Goal: Task Accomplishment & Management: Manage account settings

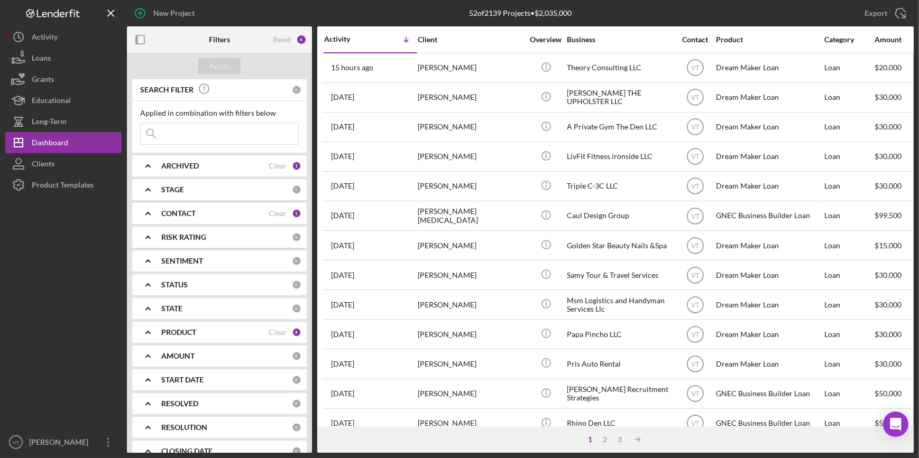
click at [202, 134] on input at bounding box center [220, 133] width 158 height 21
type input "terr"
click at [220, 64] on div "Apply" at bounding box center [220, 66] width 20 height 16
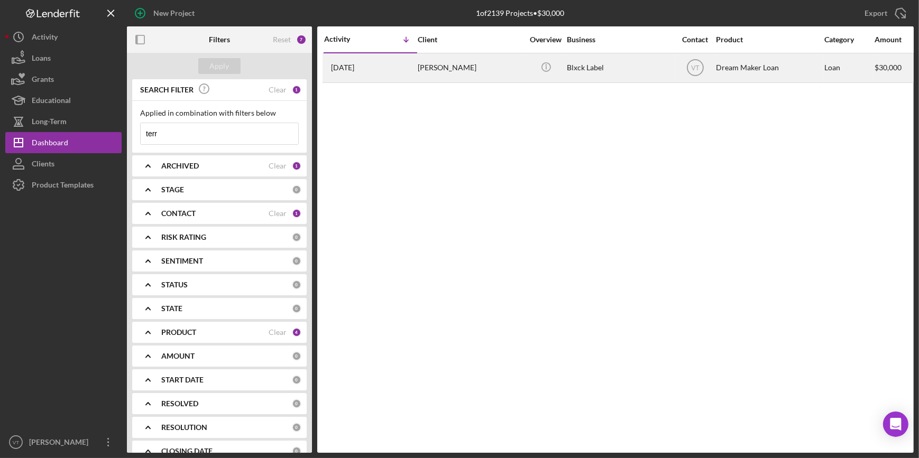
click at [462, 70] on div "Terrell Hockaday" at bounding box center [471, 68] width 106 height 28
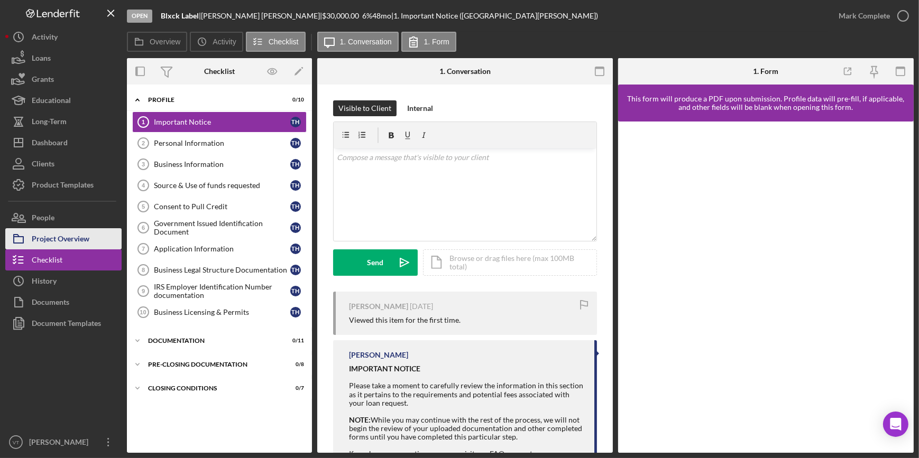
click at [80, 237] on div "Project Overview" at bounding box center [61, 240] width 58 height 24
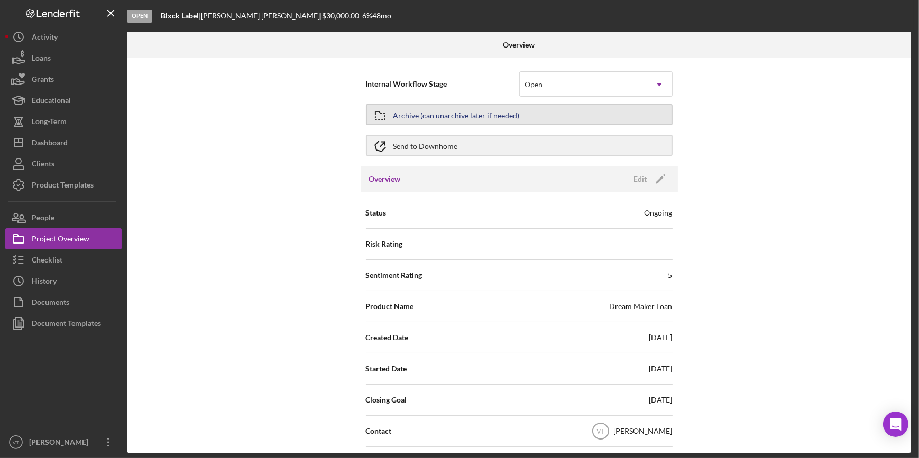
click at [480, 112] on button "Archive (can unarchive later if needed)" at bounding box center [519, 114] width 307 height 21
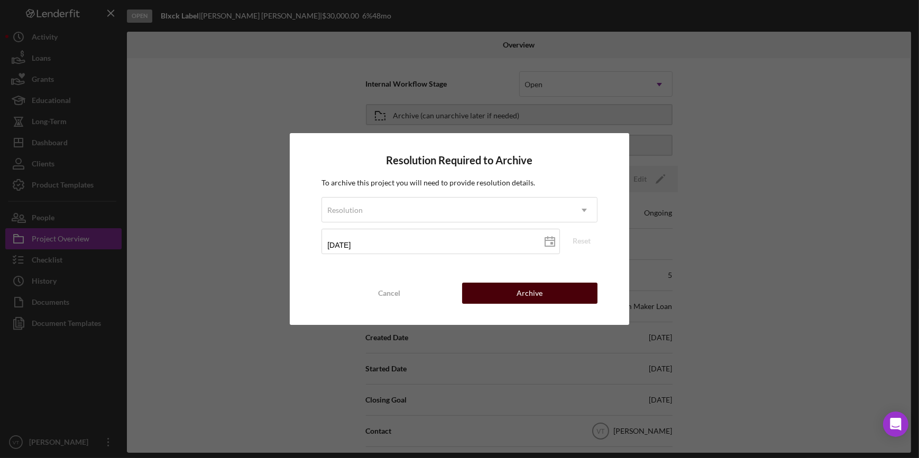
click at [480, 297] on div "Archive" at bounding box center [530, 293] width 26 height 21
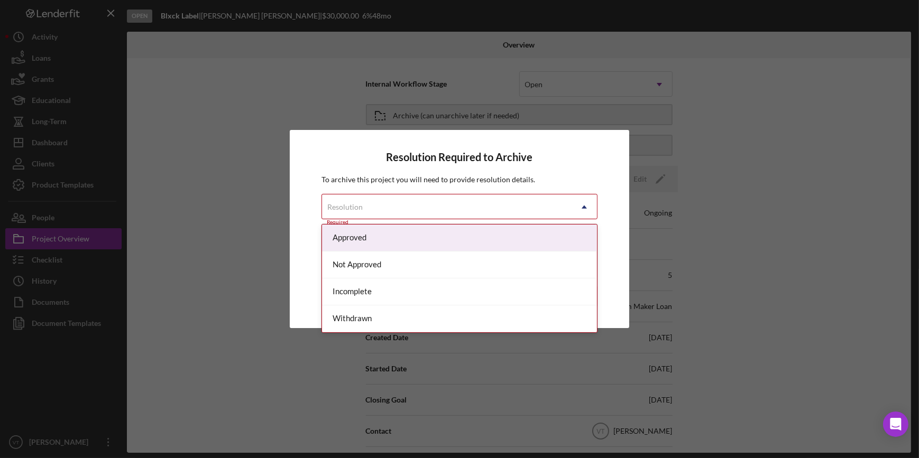
click at [447, 206] on div "Resolution" at bounding box center [446, 207] width 249 height 24
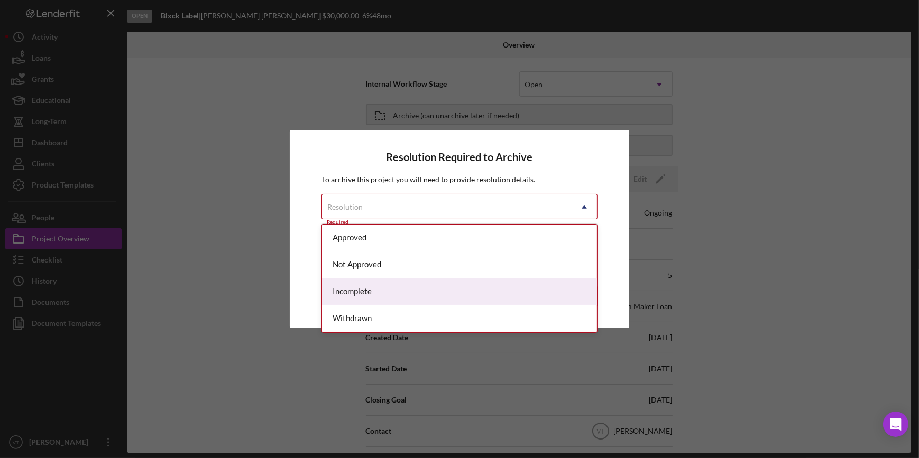
click at [423, 288] on div "Incomplete" at bounding box center [459, 292] width 274 height 27
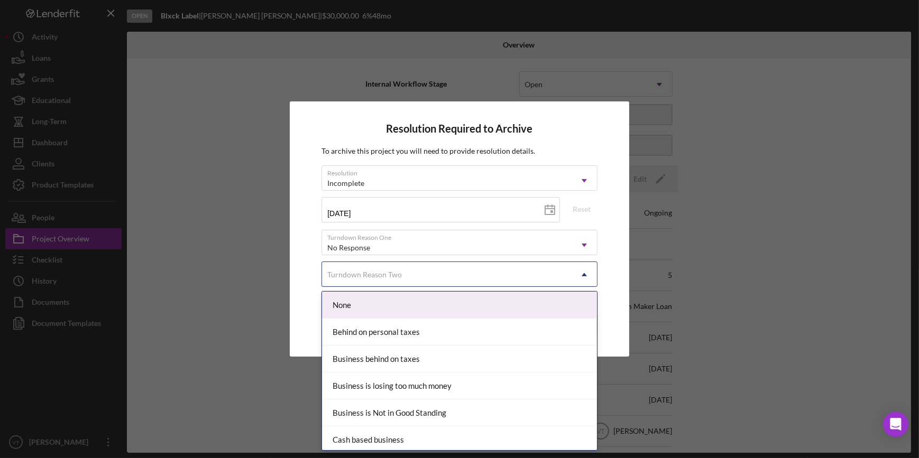
click at [430, 274] on div "Turndown Reason Two" at bounding box center [446, 275] width 249 height 24
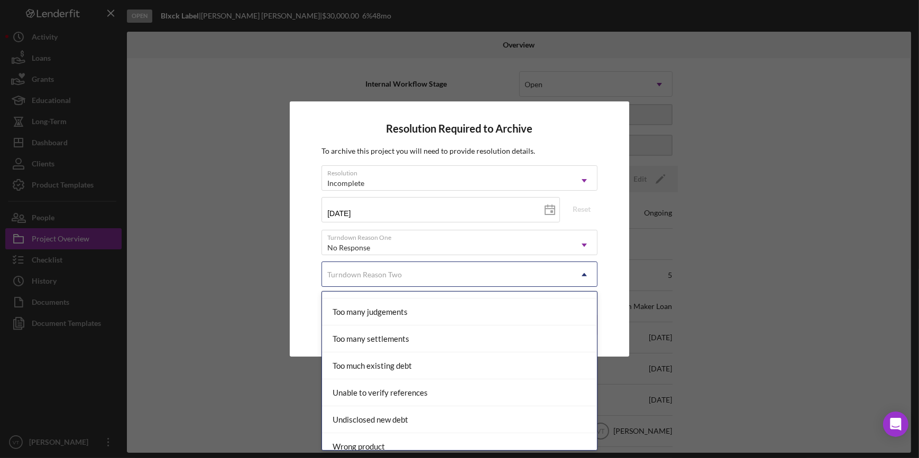
scroll to position [1160, 0]
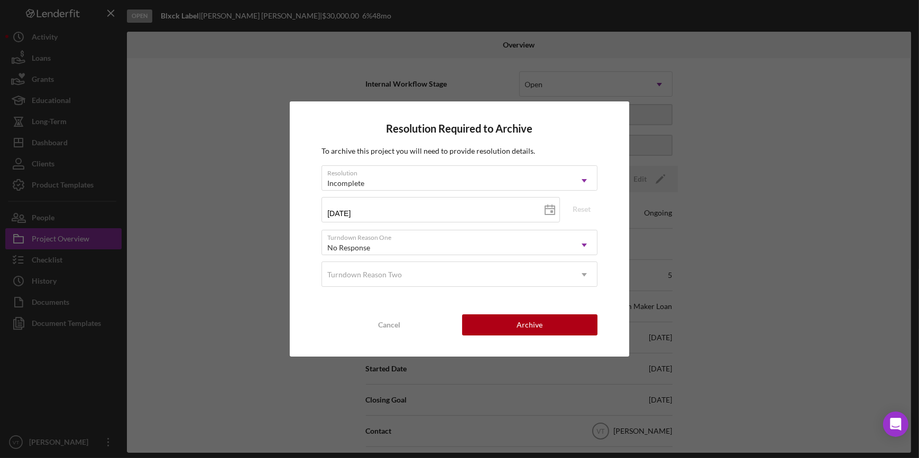
click at [480, 333] on div "Resolution Required to Archive To archive this project you will need to provide…" at bounding box center [459, 229] width 919 height 458
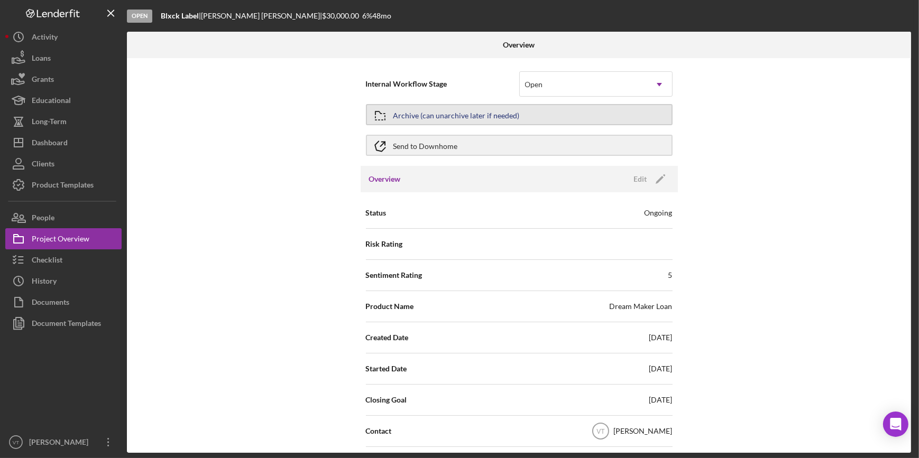
click at [480, 115] on button "Archive (can unarchive later if needed)" at bounding box center [519, 114] width 307 height 21
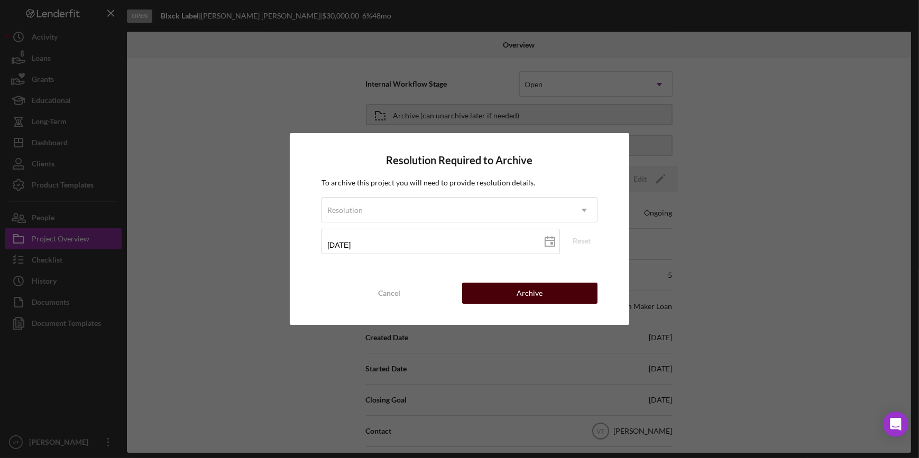
click at [480, 283] on div "Archive" at bounding box center [530, 293] width 26 height 21
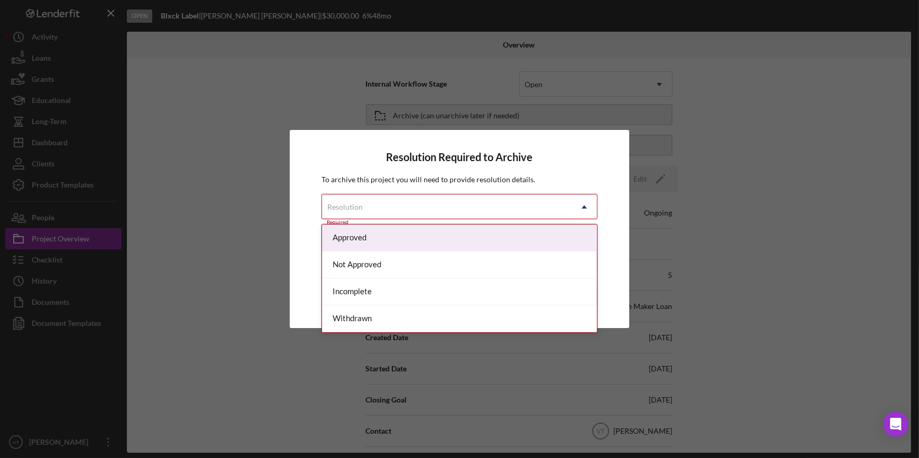
click at [480, 207] on div "Resolution" at bounding box center [446, 207] width 249 height 24
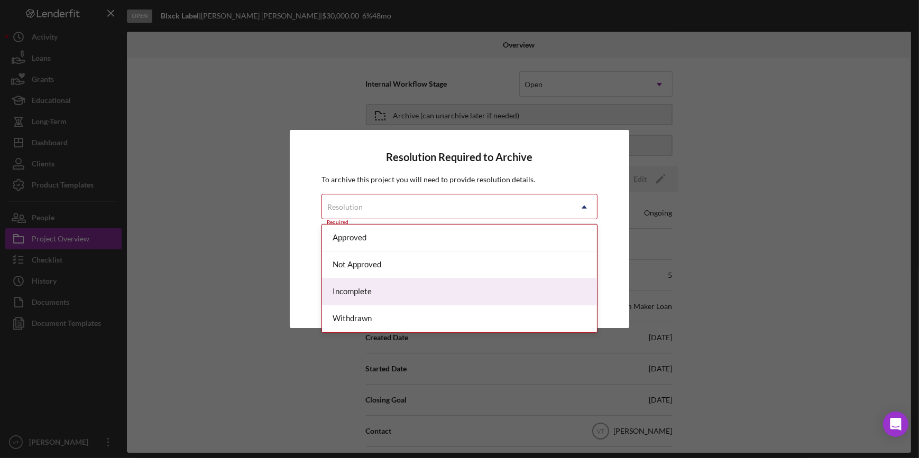
click at [480, 286] on div "Incomplete" at bounding box center [459, 292] width 274 height 27
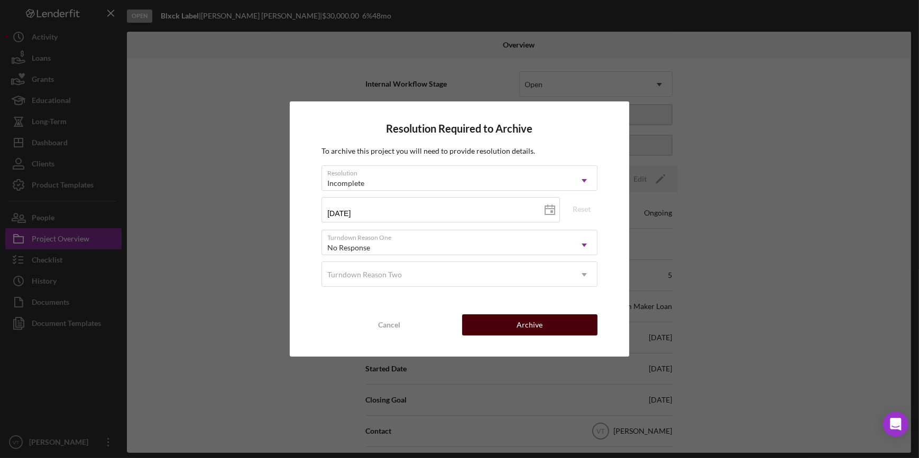
click at [480, 321] on button "Archive" at bounding box center [529, 325] width 135 height 21
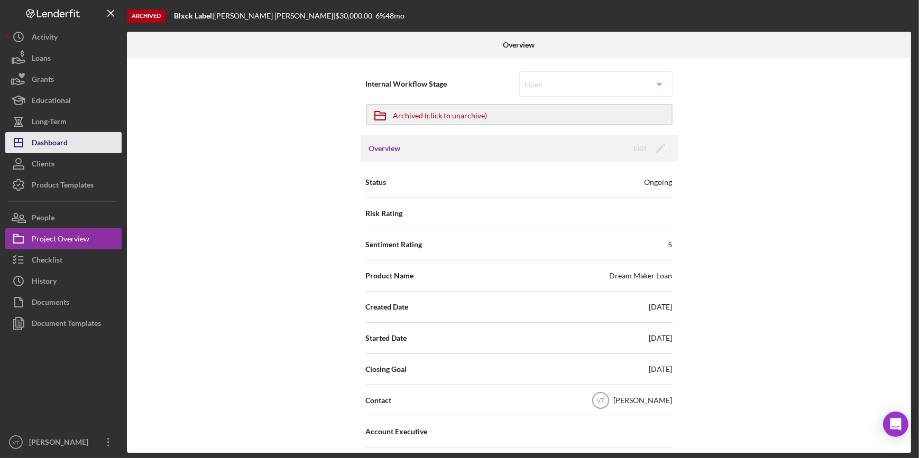
click at [84, 136] on button "Icon/Dashboard Dashboard" at bounding box center [63, 142] width 116 height 21
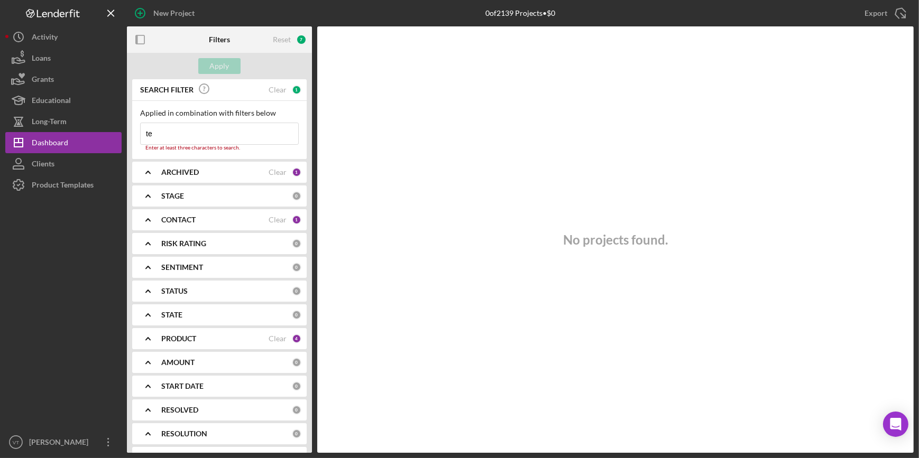
type input "t"
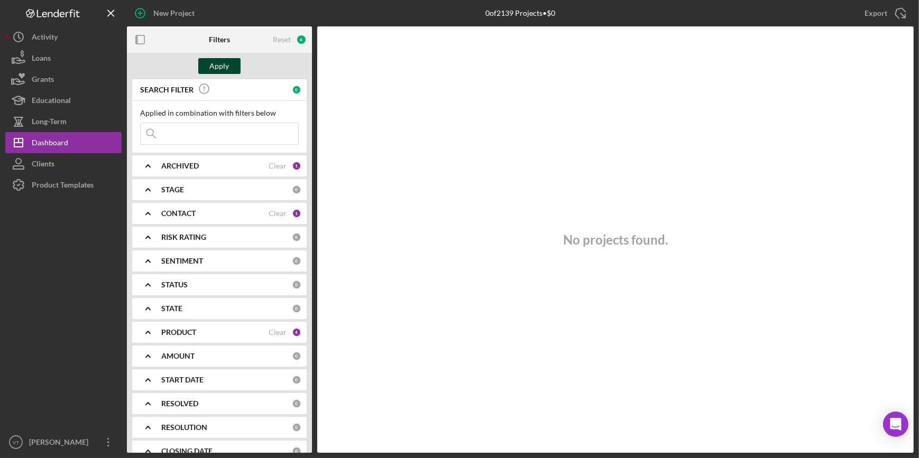
click at [209, 66] on button "Apply" at bounding box center [219, 66] width 42 height 16
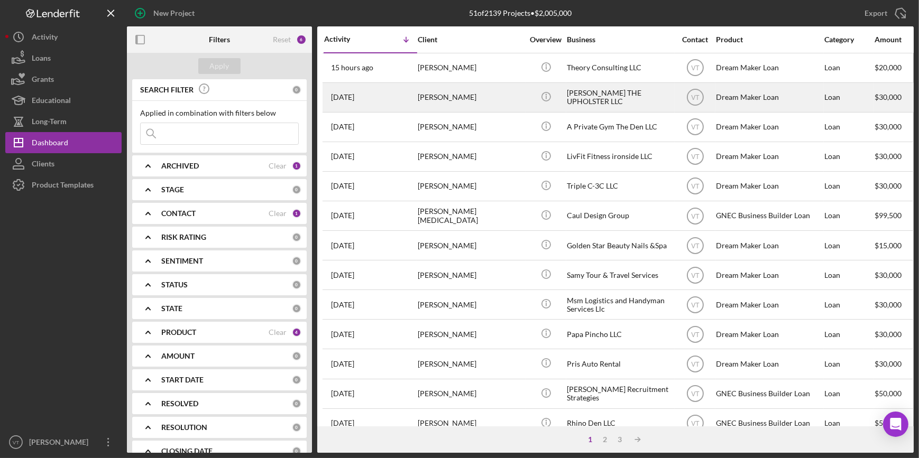
click at [480, 97] on div "[PERSON_NAME]" at bounding box center [471, 98] width 106 height 28
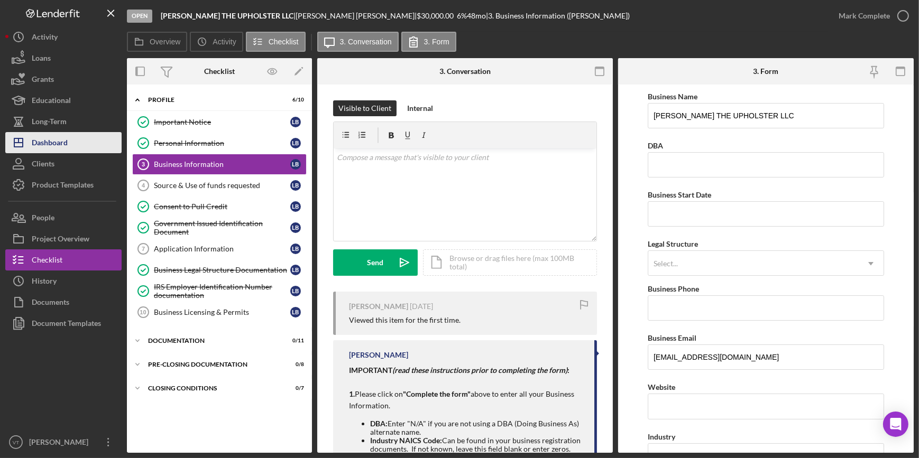
click at [60, 148] on div "Dashboard" at bounding box center [50, 144] width 36 height 24
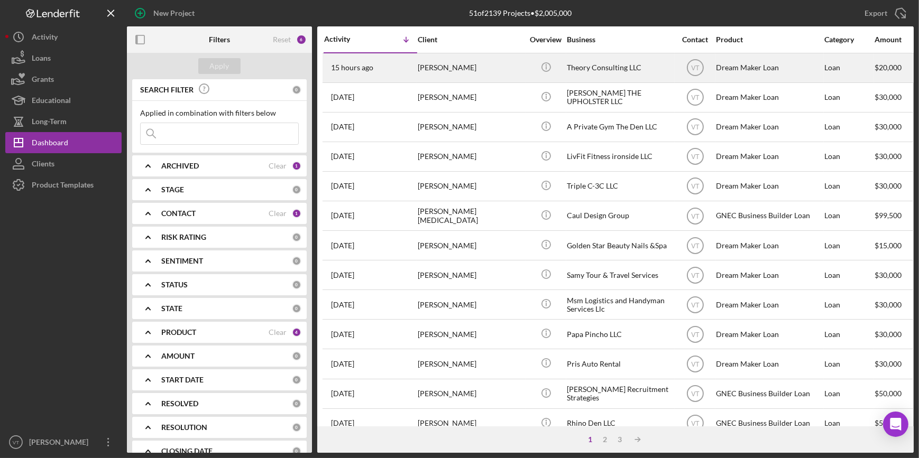
click at [480, 67] on td "Susana Holguin-Veras" at bounding box center [471, 68] width 108 height 30
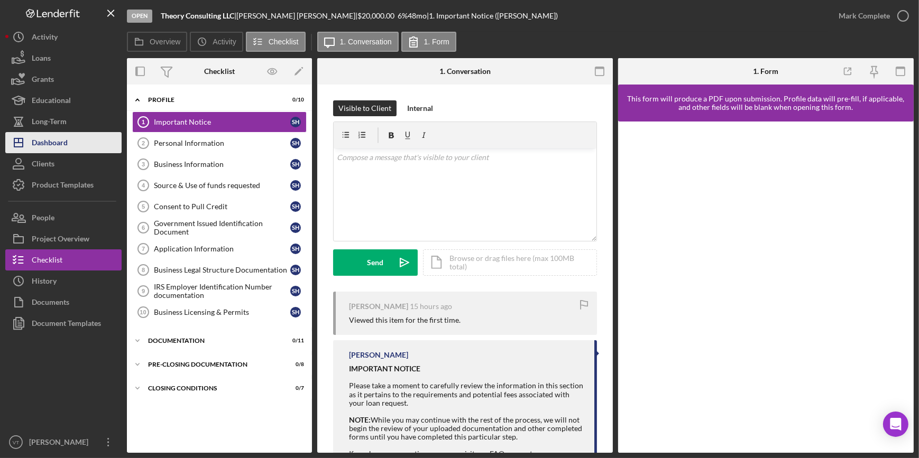
click at [62, 139] on div "Dashboard" at bounding box center [50, 144] width 36 height 24
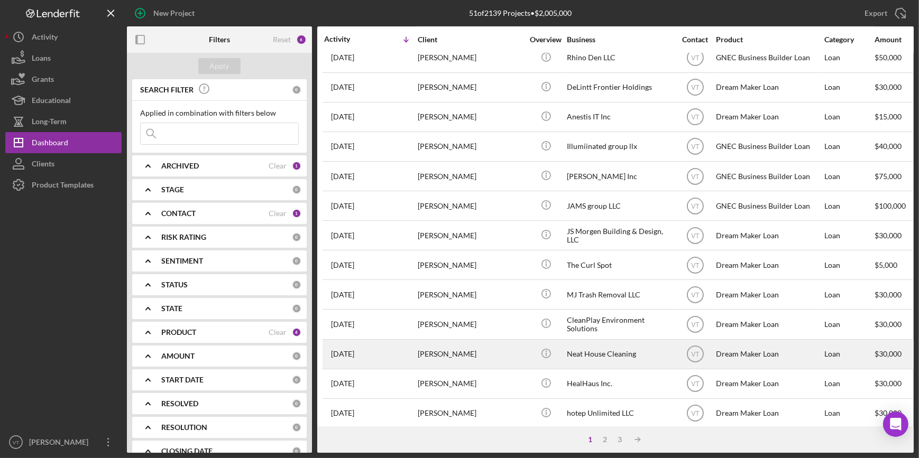
scroll to position [382, 0]
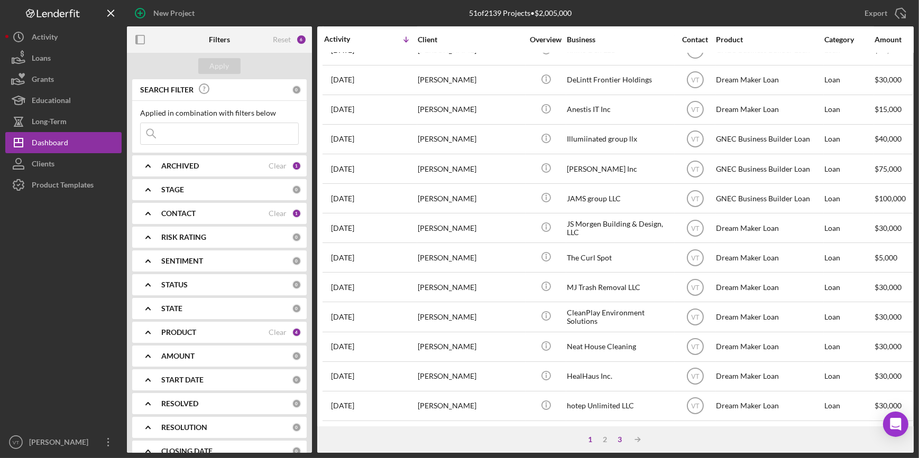
click at [480, 397] on div "3" at bounding box center [619, 440] width 15 height 8
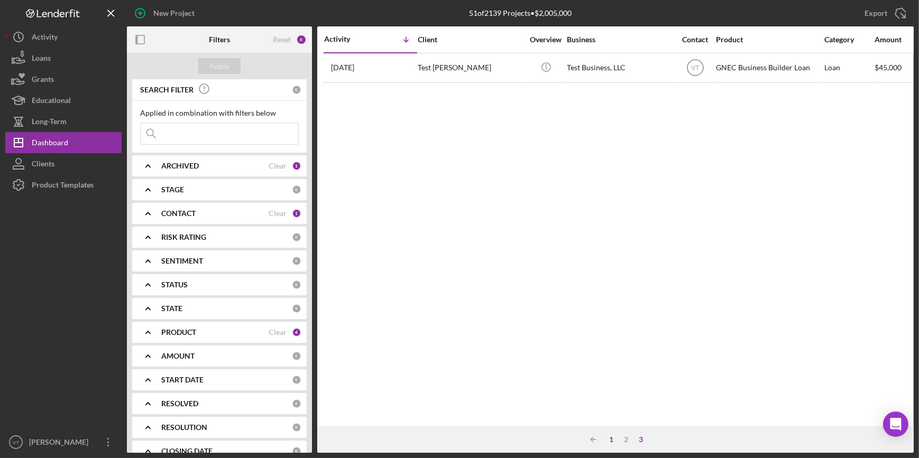
scroll to position [0, 0]
click at [480, 397] on div "Icon/Table Sort Arrow 1 2 3" at bounding box center [615, 440] width 597 height 26
click at [480, 397] on div "2" at bounding box center [626, 440] width 15 height 8
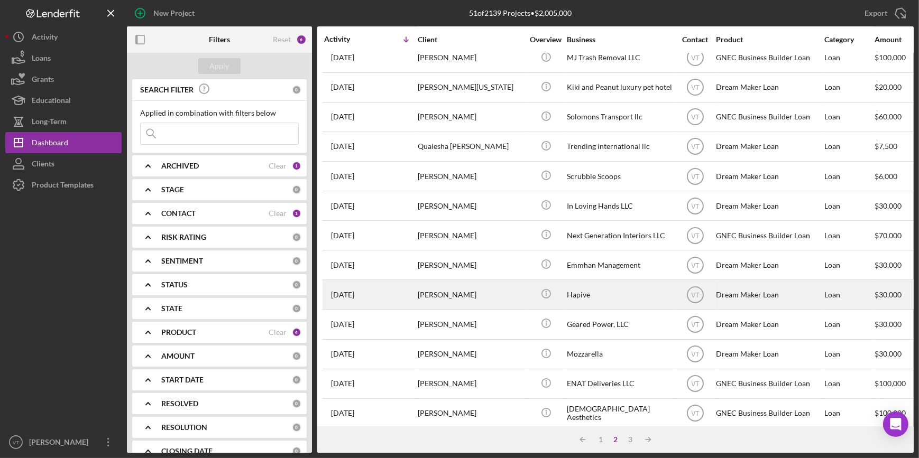
scroll to position [382, 0]
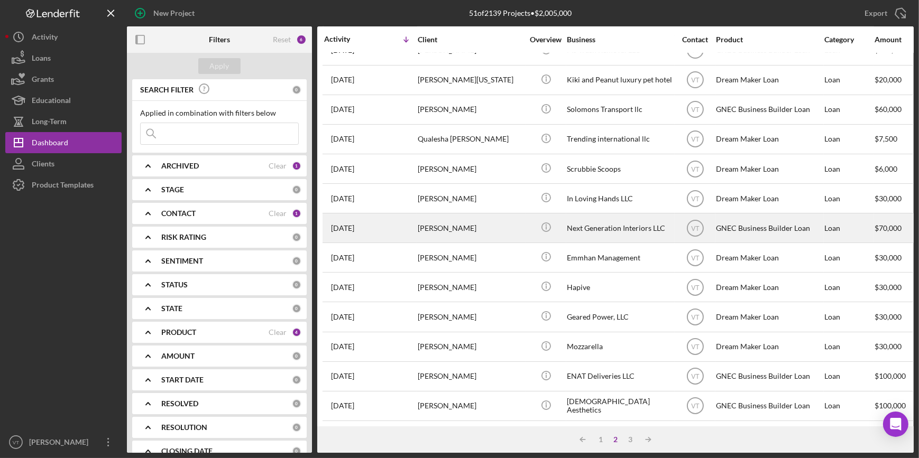
click at [480, 214] on div "David Davis" at bounding box center [471, 228] width 106 height 28
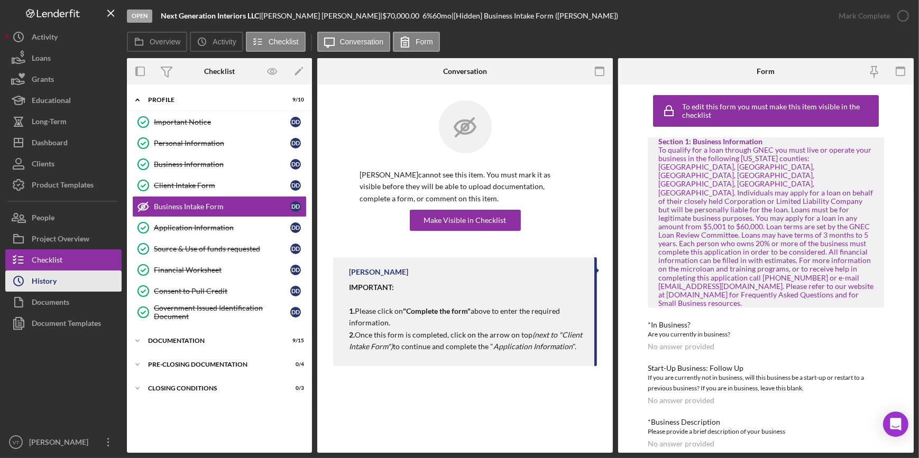
click at [54, 277] on div "History" at bounding box center [44, 283] width 25 height 24
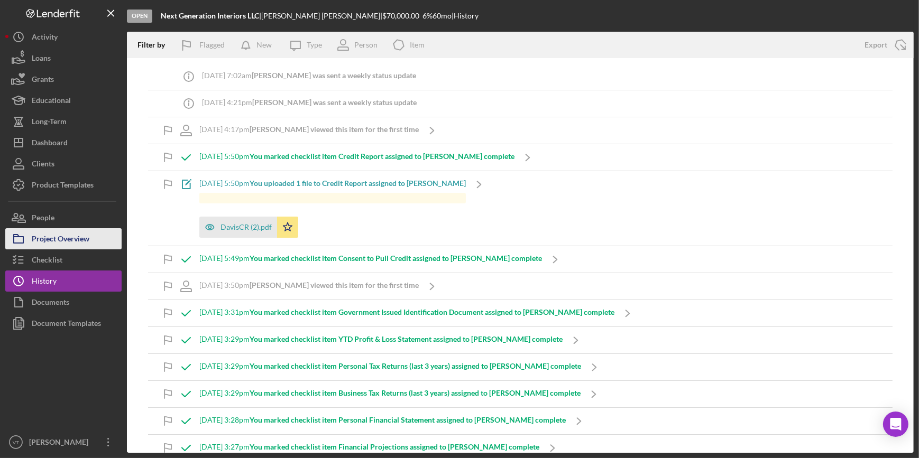
click at [85, 246] on div "Project Overview" at bounding box center [61, 240] width 58 height 24
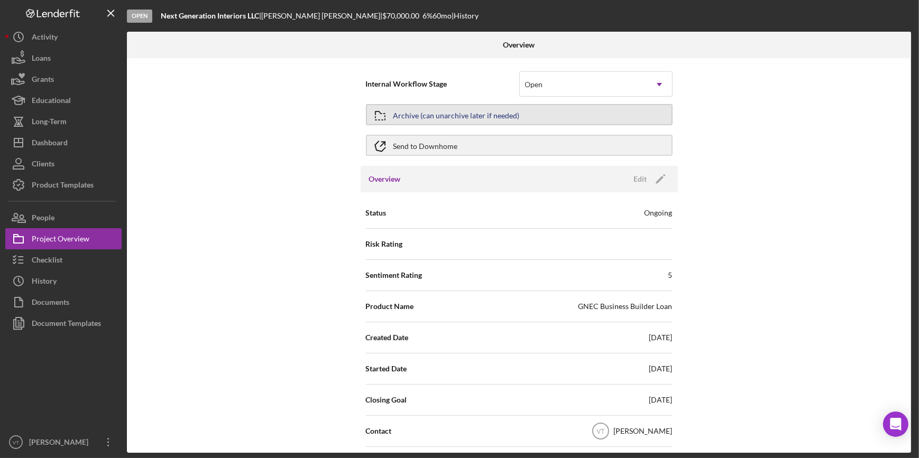
click at [480, 111] on button "Archive (can unarchive later if needed)" at bounding box center [519, 114] width 307 height 21
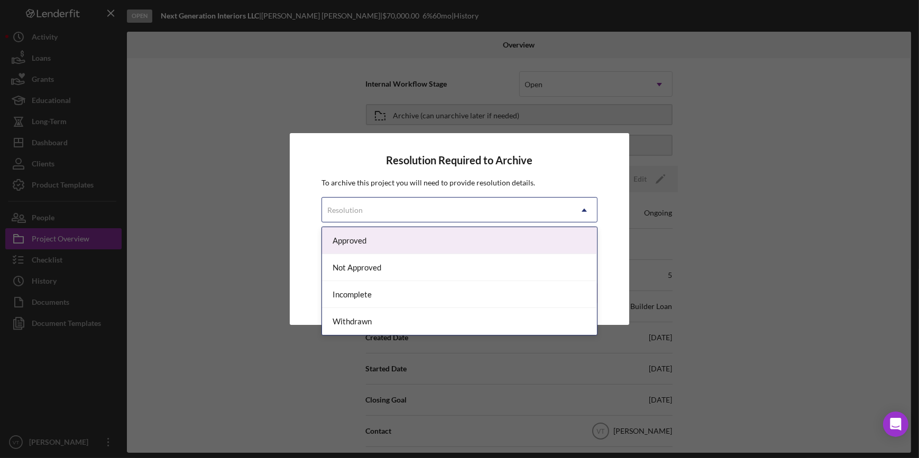
click at [480, 207] on icon "Icon/Dropdown Arrow" at bounding box center [584, 210] width 25 height 25
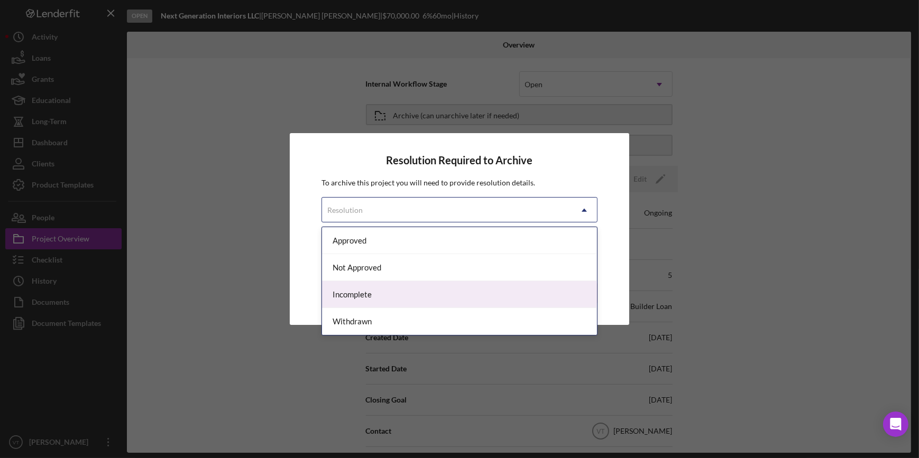
click at [480, 293] on div "Incomplete" at bounding box center [459, 294] width 274 height 27
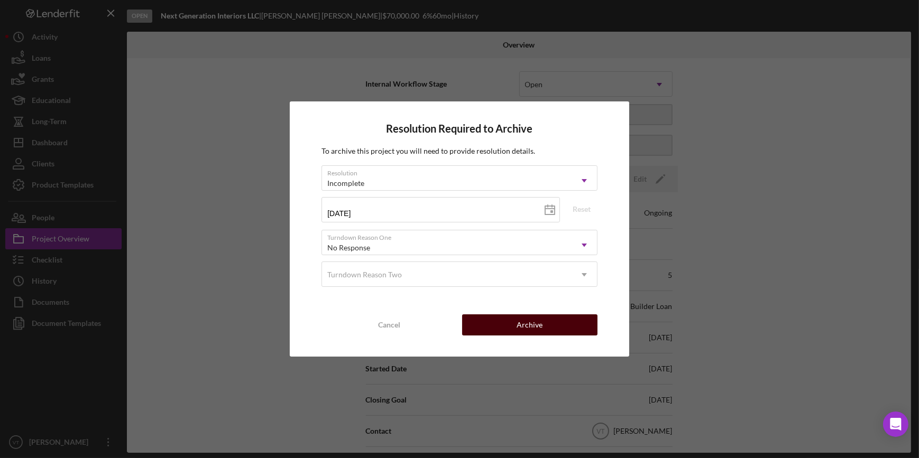
click at [480, 329] on button "Archive" at bounding box center [529, 325] width 135 height 21
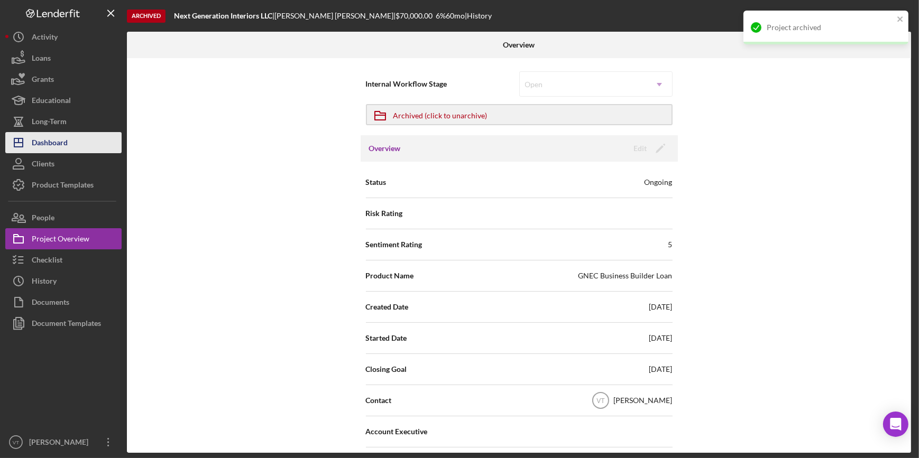
click at [85, 142] on button "Icon/Dashboard Dashboard" at bounding box center [63, 142] width 116 height 21
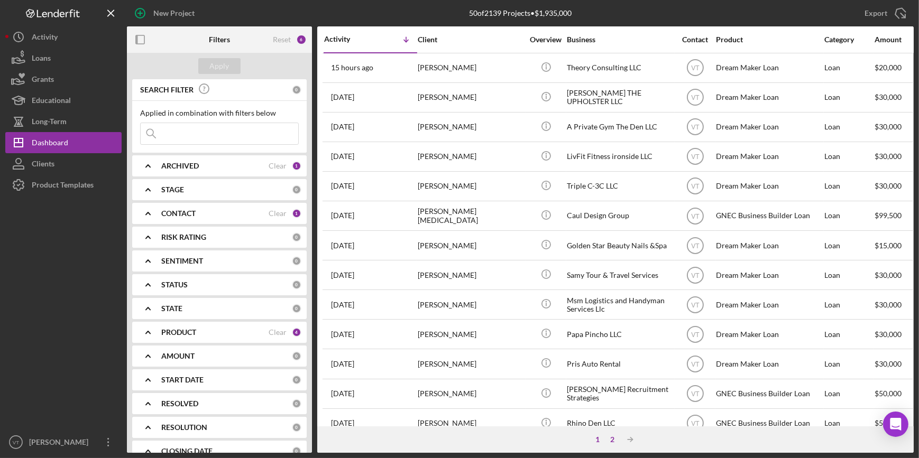
click at [480, 397] on div "2" at bounding box center [612, 440] width 15 height 8
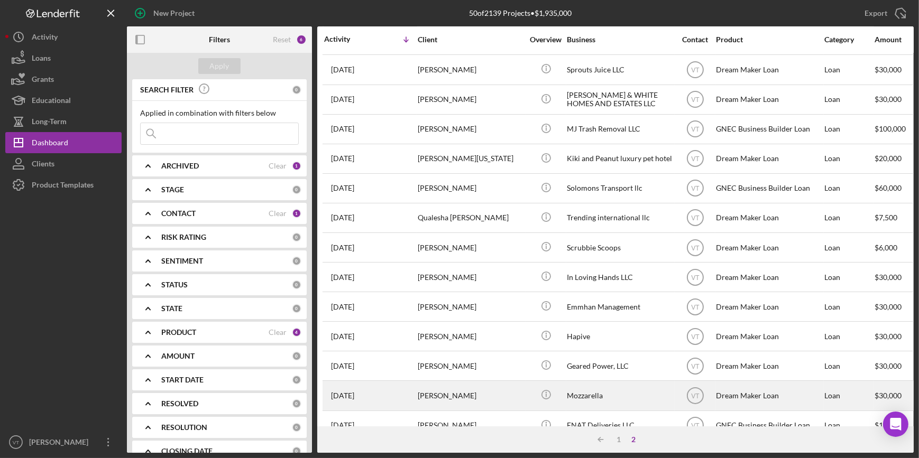
scroll to position [382, 0]
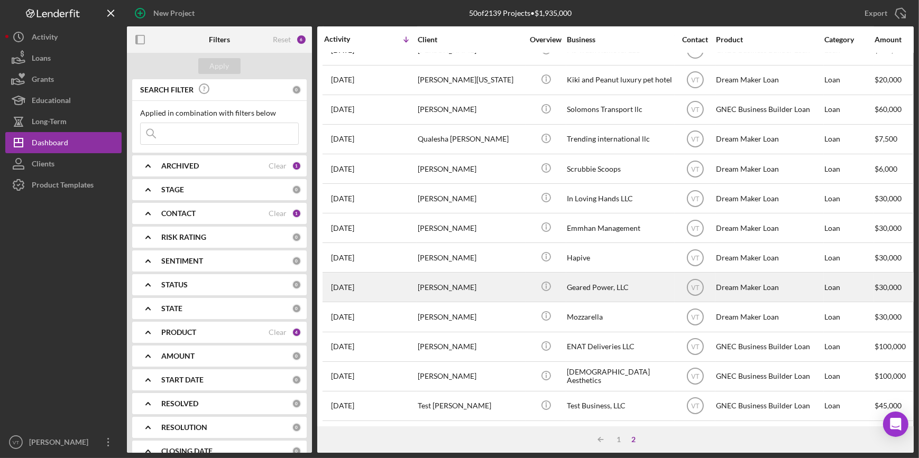
click at [480, 281] on div "Gary Kellstrom" at bounding box center [471, 287] width 106 height 28
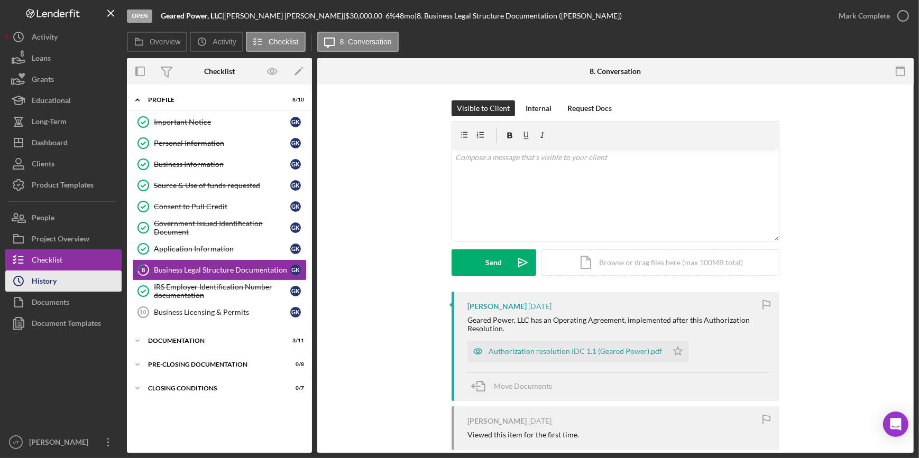
click at [59, 278] on button "Icon/History History" at bounding box center [63, 281] width 116 height 21
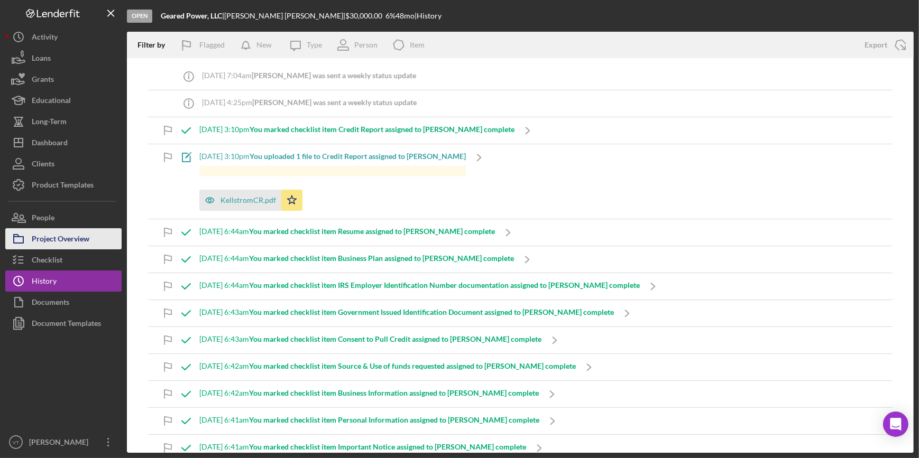
click at [96, 242] on button "Project Overview" at bounding box center [63, 238] width 116 height 21
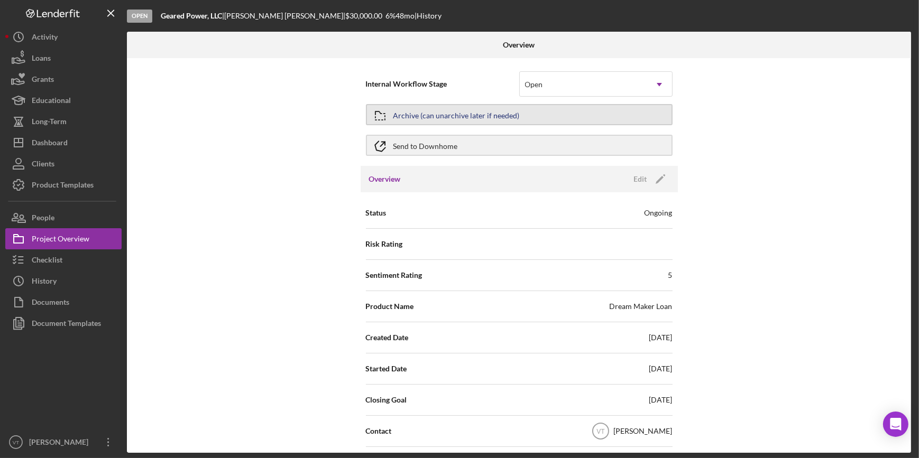
click at [480, 114] on div "Archive (can unarchive later if needed)" at bounding box center [456, 114] width 126 height 19
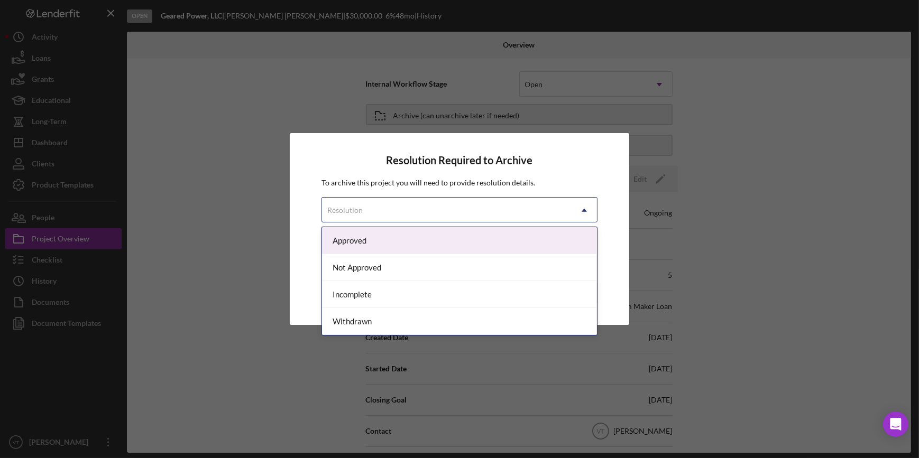
click at [480, 211] on div "Resolution" at bounding box center [446, 210] width 249 height 24
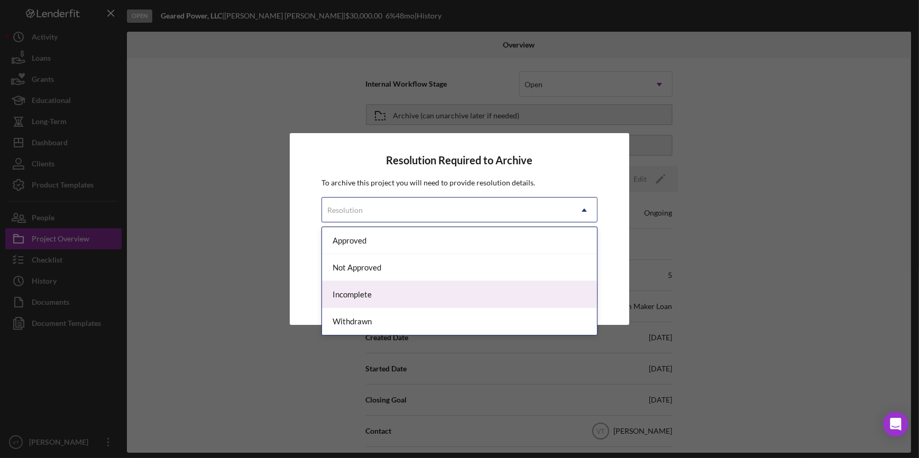
click at [480, 302] on div "Incomplete" at bounding box center [459, 294] width 274 height 27
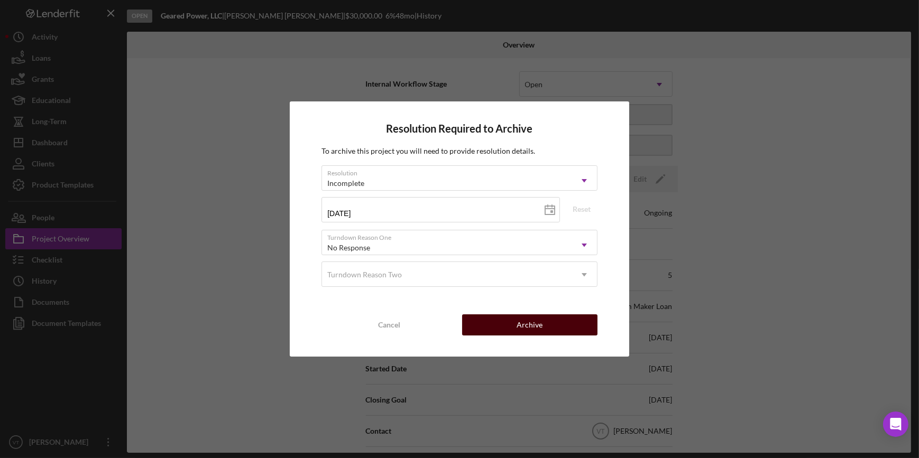
click at [480, 331] on div "Archive" at bounding box center [530, 325] width 26 height 21
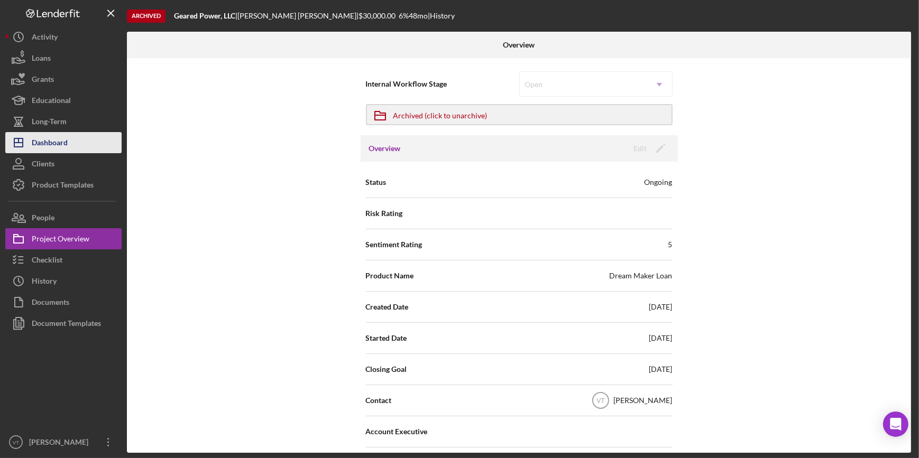
click at [69, 143] on button "Icon/Dashboard Dashboard" at bounding box center [63, 142] width 116 height 21
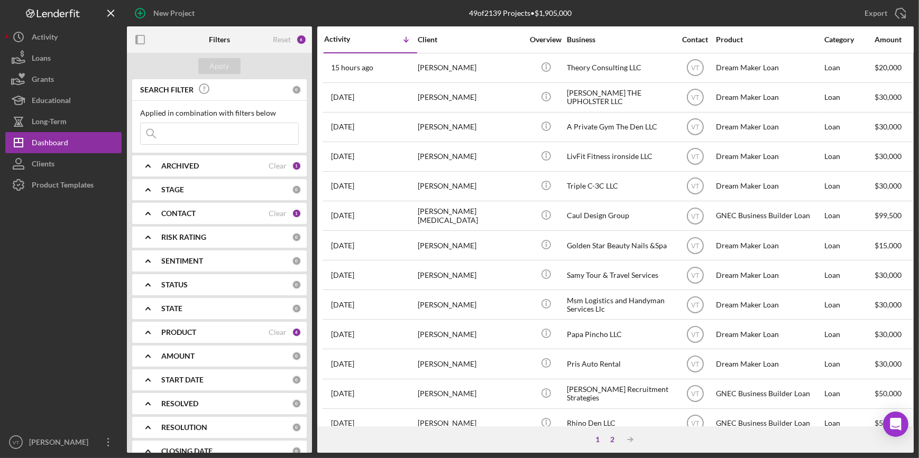
click at [480, 397] on div "2" at bounding box center [612, 440] width 15 height 8
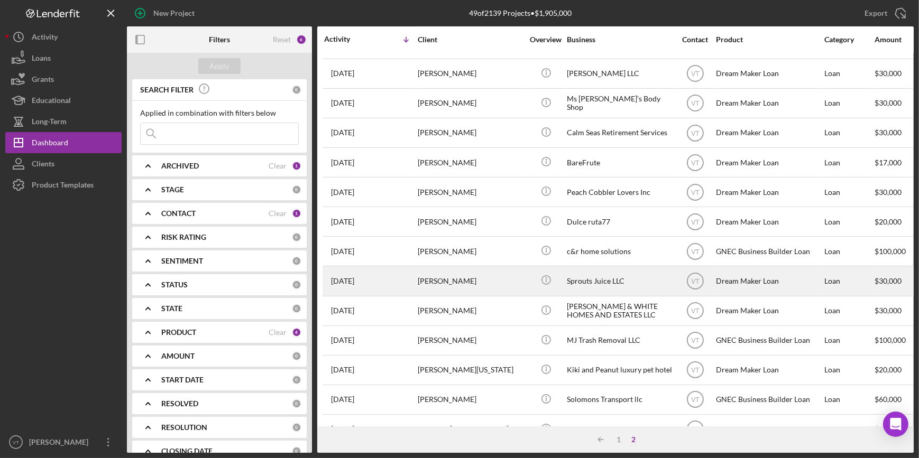
scroll to position [96, 0]
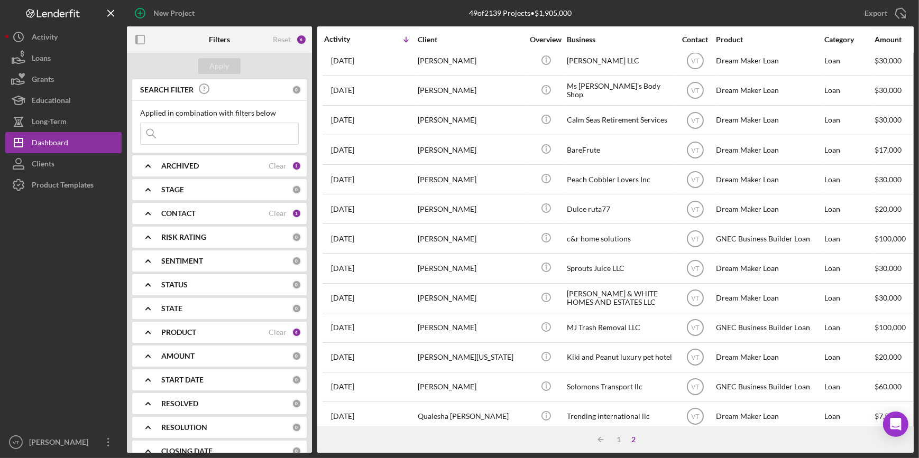
click at [204, 137] on input at bounding box center [220, 133] width 158 height 21
click at [215, 65] on div "Apply" at bounding box center [220, 66] width 20 height 16
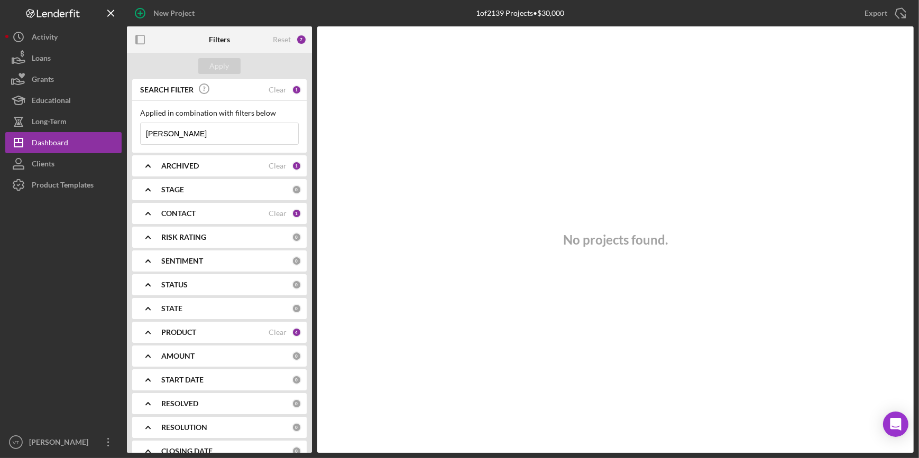
click at [212, 138] on input "sam" at bounding box center [220, 133] width 158 height 21
type input "Samantha"
click at [224, 66] on div "Apply" at bounding box center [220, 66] width 20 height 16
click at [273, 89] on div "Clear" at bounding box center [278, 90] width 18 height 8
click at [223, 63] on div "Apply" at bounding box center [220, 66] width 20 height 16
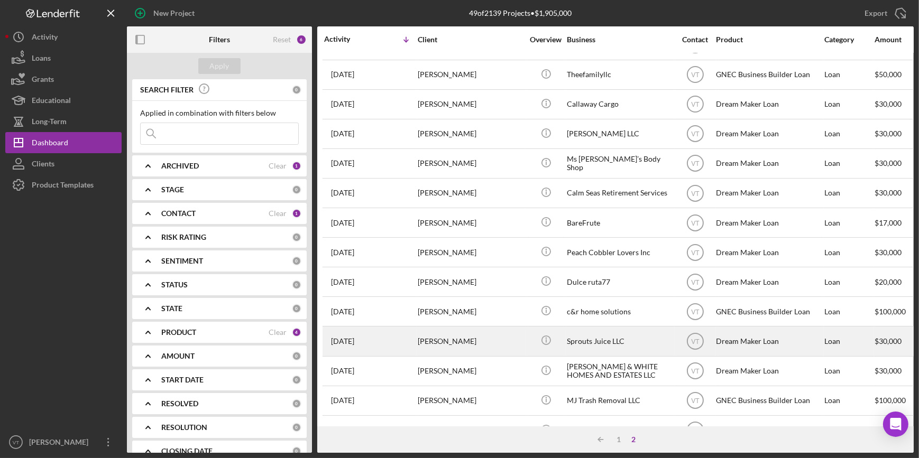
scroll to position [16, 0]
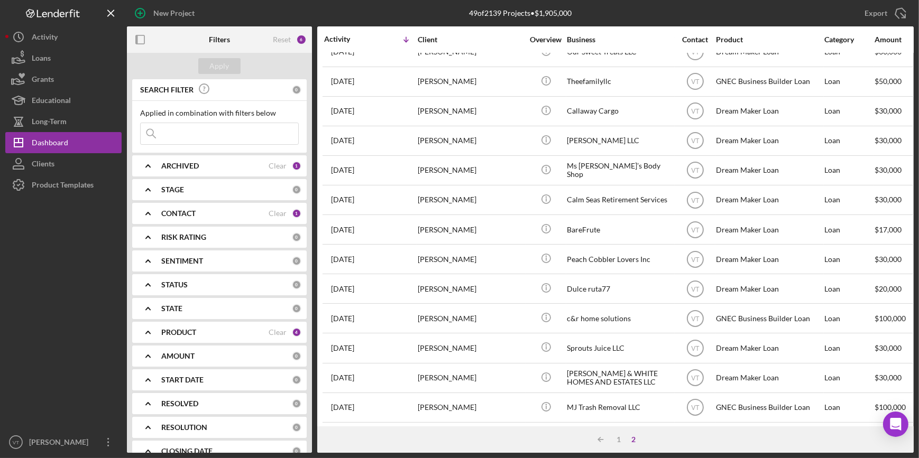
click at [480, 397] on div "Icon/Table Sort Arrow 1 2" at bounding box center [615, 440] width 597 height 26
click at [480, 397] on div "1" at bounding box center [618, 440] width 15 height 8
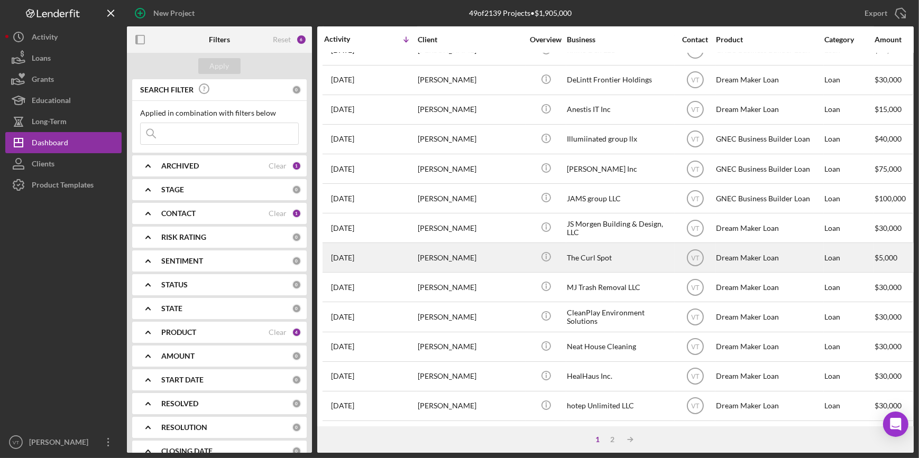
scroll to position [382, 0]
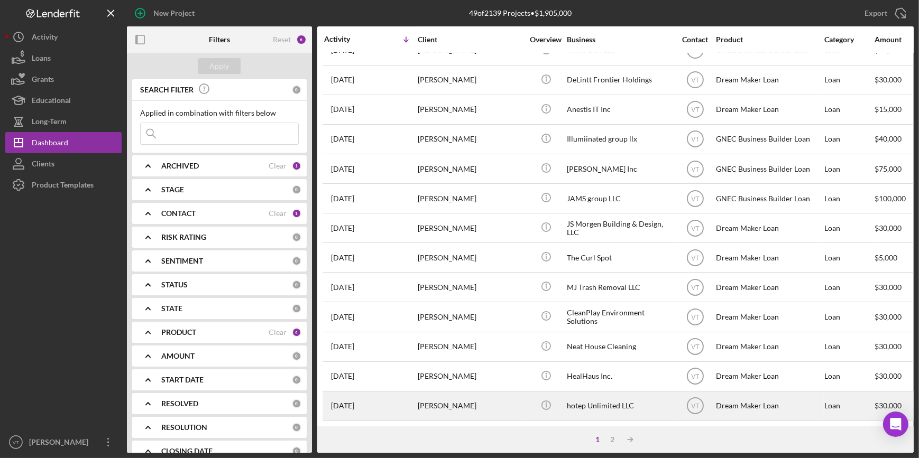
click at [416, 397] on div "2 weeks ago Melbourne Reid" at bounding box center [370, 406] width 93 height 28
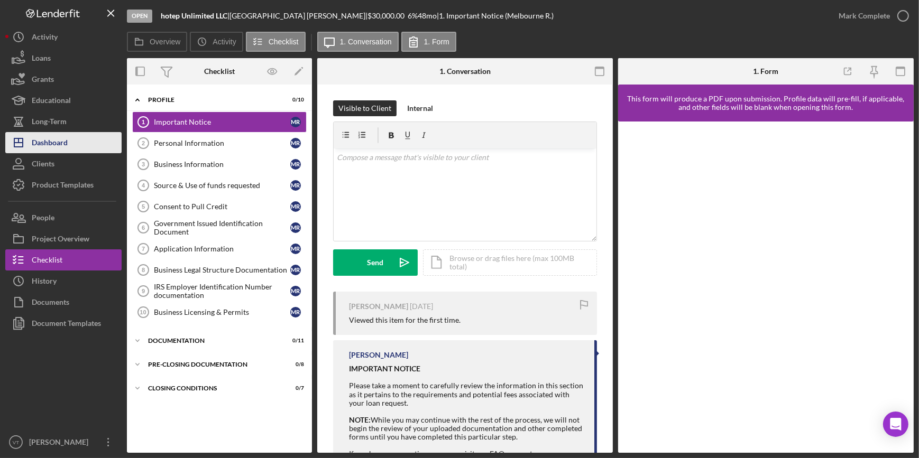
click at [44, 141] on div "Dashboard" at bounding box center [50, 144] width 36 height 24
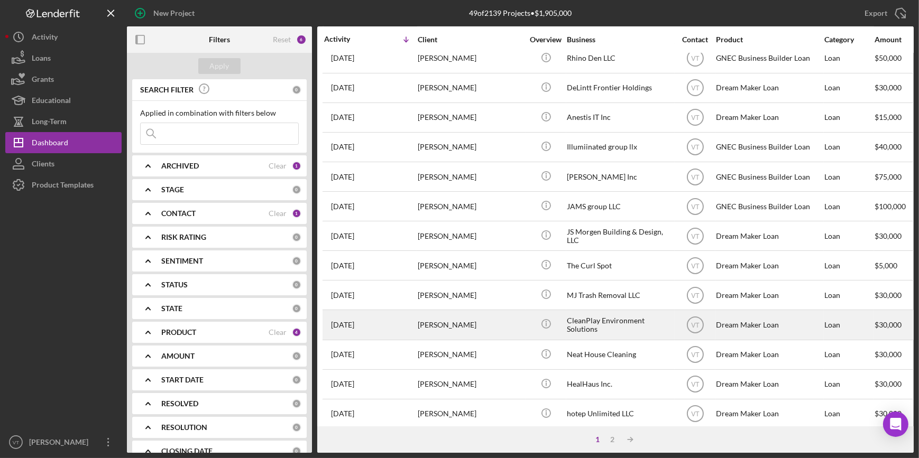
scroll to position [382, 0]
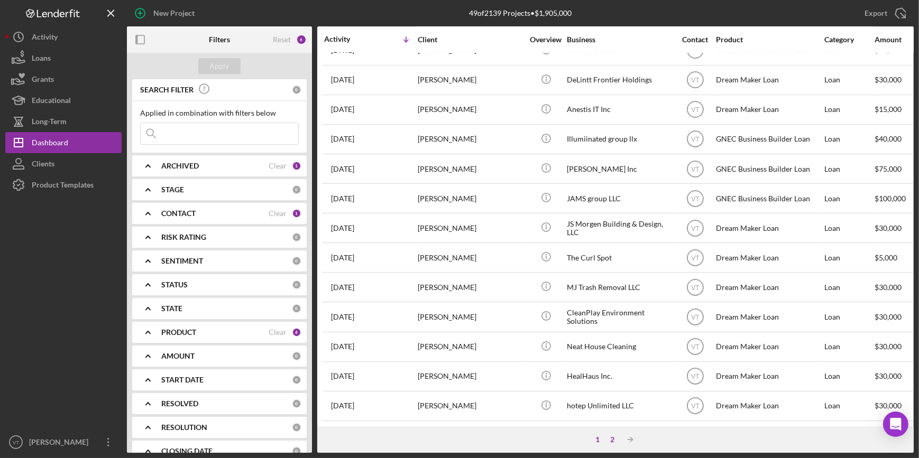
click at [480, 397] on div "2" at bounding box center [612, 440] width 15 height 8
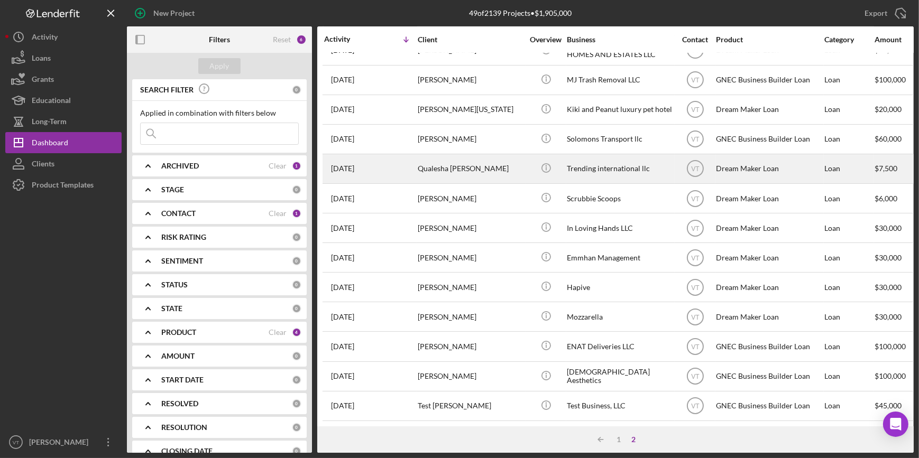
scroll to position [353, 0]
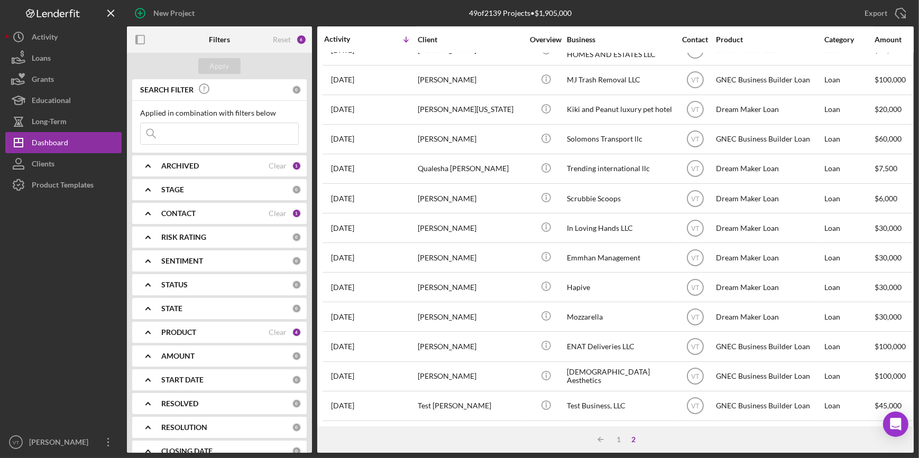
click at [179, 137] on input at bounding box center [220, 133] width 158 height 21
click at [181, 135] on input at bounding box center [220, 133] width 158 height 21
click at [222, 74] on div "Apply" at bounding box center [219, 66] width 185 height 26
click at [221, 65] on div "Apply" at bounding box center [220, 66] width 20 height 16
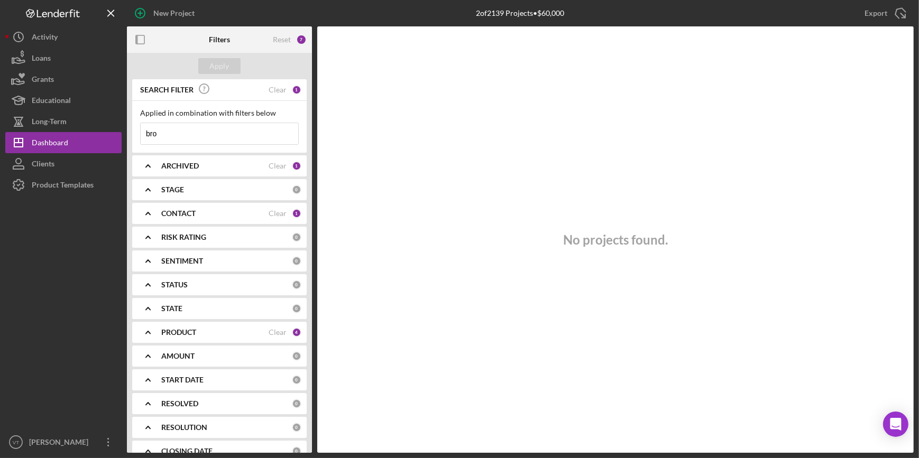
click at [163, 132] on input "bro" at bounding box center [220, 133] width 158 height 21
type input "b"
type input "green"
click at [224, 67] on div "Apply" at bounding box center [220, 66] width 20 height 16
click at [270, 88] on div "Clear" at bounding box center [278, 90] width 18 height 8
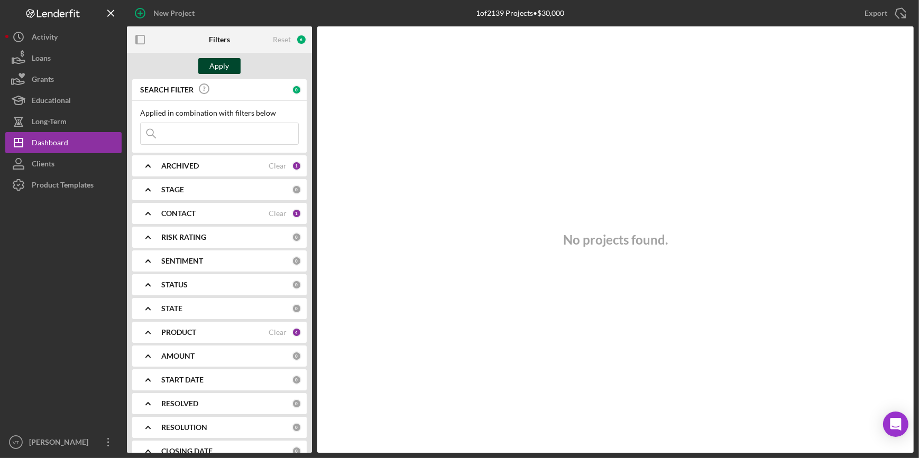
click at [223, 68] on div "Apply" at bounding box center [220, 66] width 20 height 16
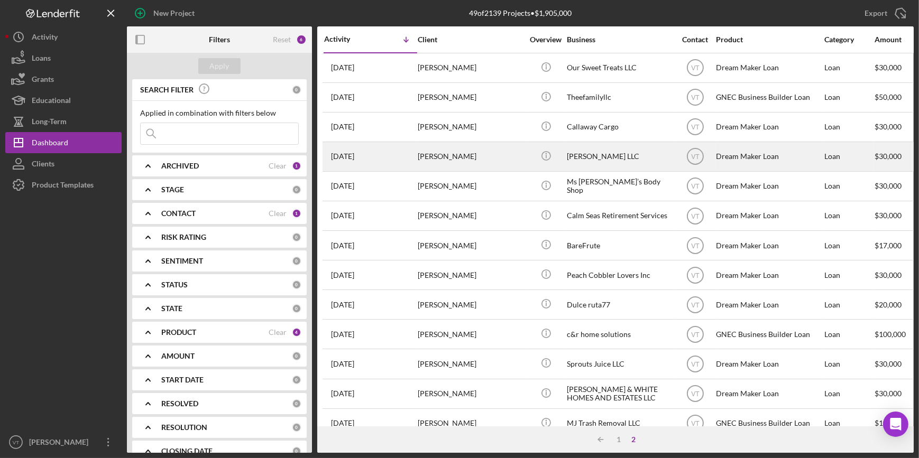
click at [480, 159] on div "Imani Green" at bounding box center [471, 157] width 106 height 28
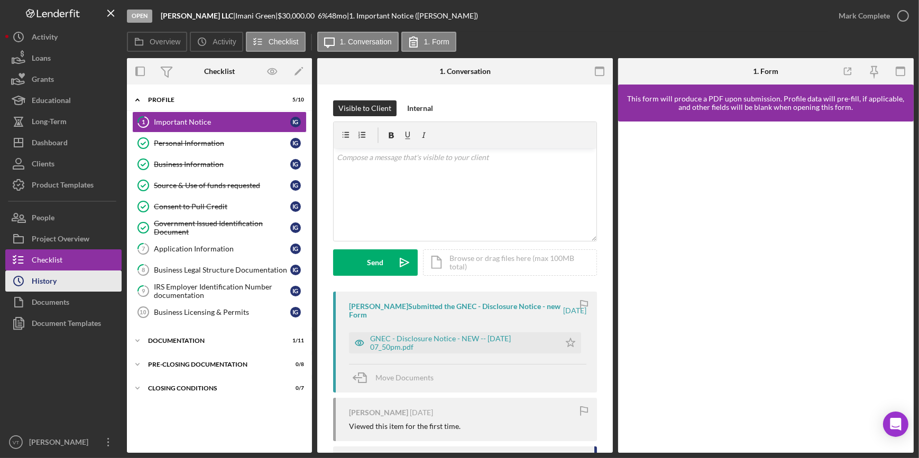
click at [70, 283] on button "Icon/History History" at bounding box center [63, 281] width 116 height 21
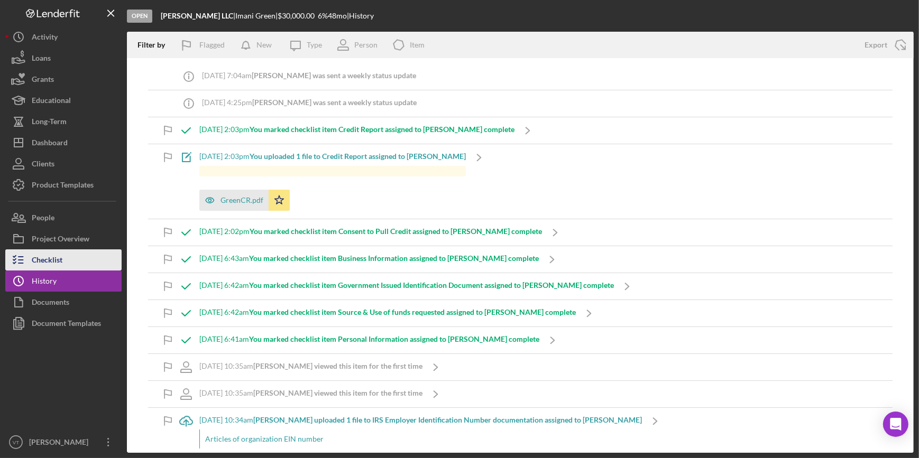
click at [69, 255] on button "Checklist" at bounding box center [63, 260] width 116 height 21
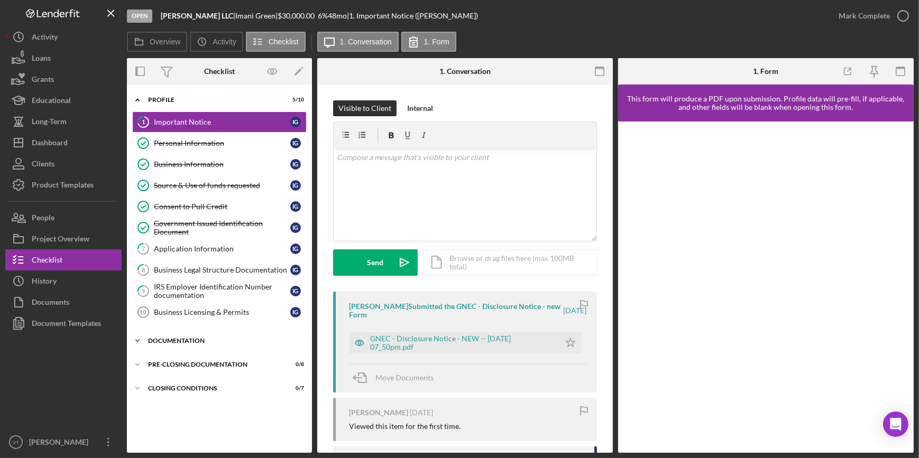
click at [142, 343] on icon "Icon/Expander" at bounding box center [137, 341] width 21 height 21
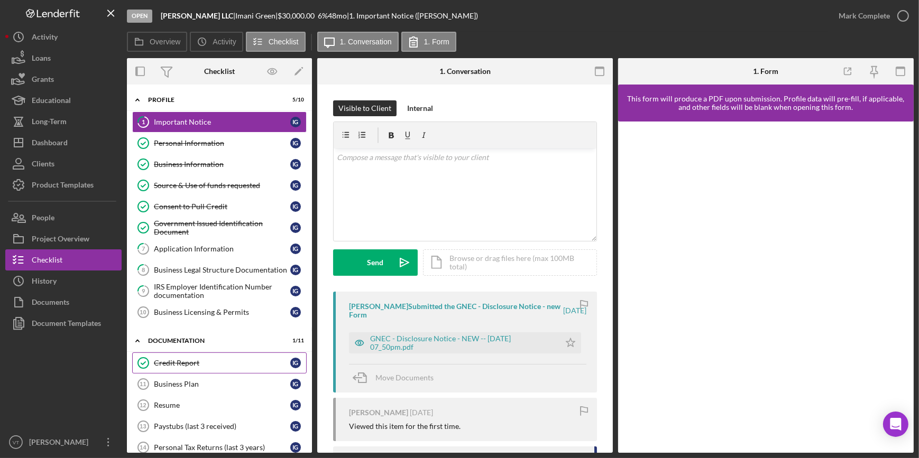
click at [163, 362] on div "Credit Report" at bounding box center [222, 363] width 136 height 8
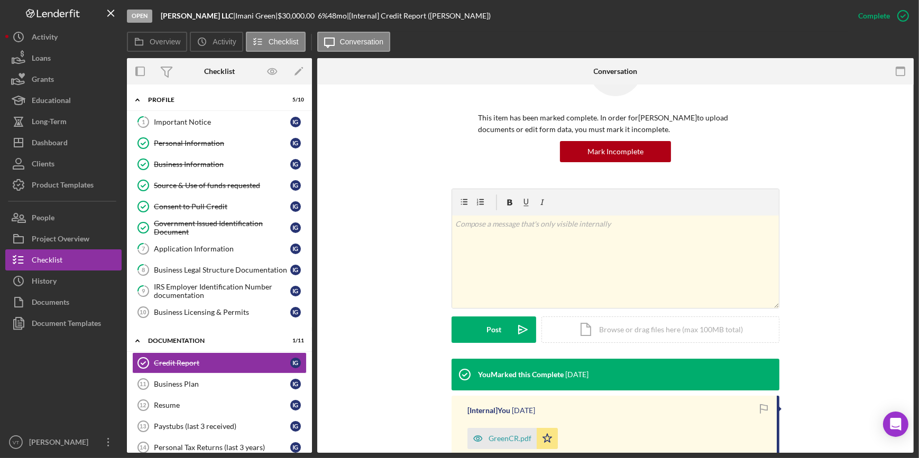
scroll to position [164, 0]
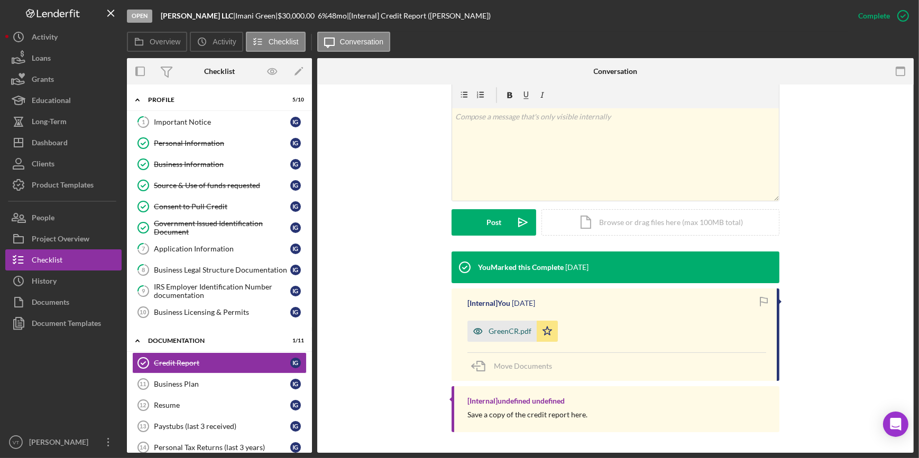
click at [480, 327] on div "GreenCR.pdf" at bounding box center [510, 331] width 43 height 8
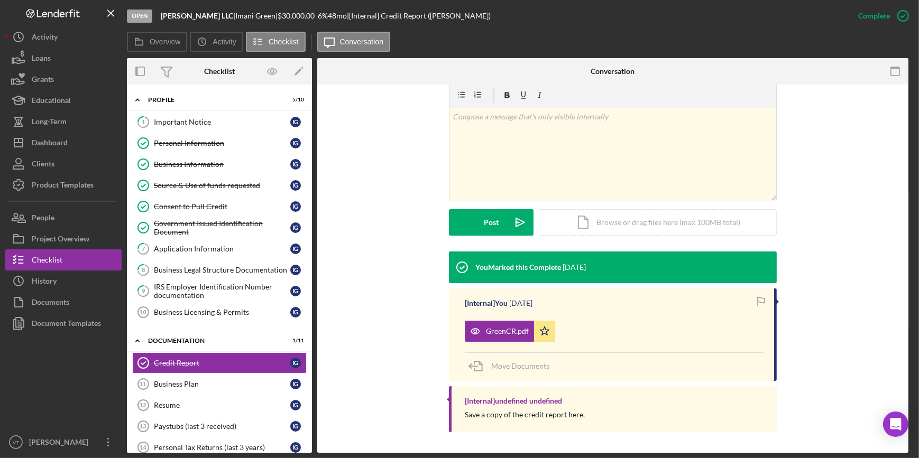
scroll to position [177, 0]
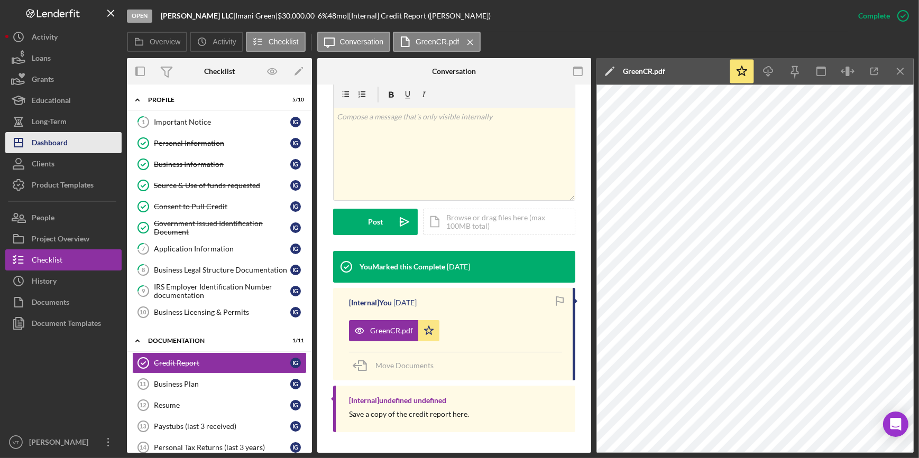
click at [71, 149] on button "Icon/Dashboard Dashboard" at bounding box center [63, 142] width 116 height 21
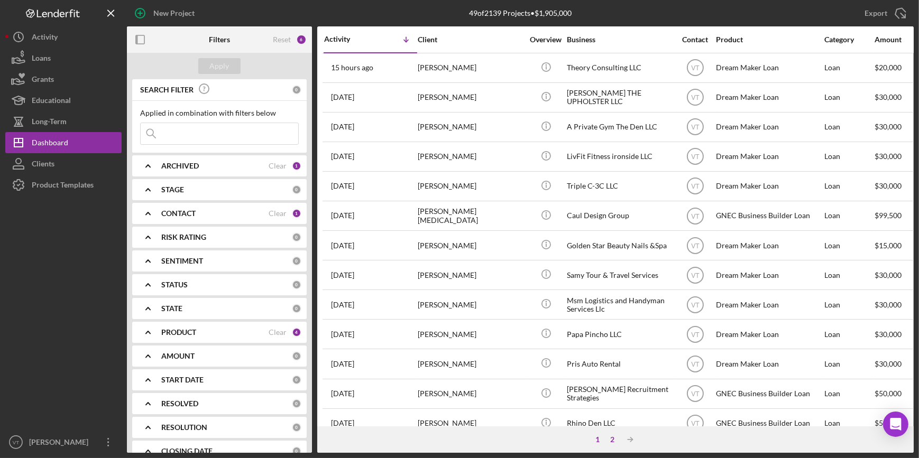
click at [480, 397] on div "2" at bounding box center [612, 440] width 15 height 8
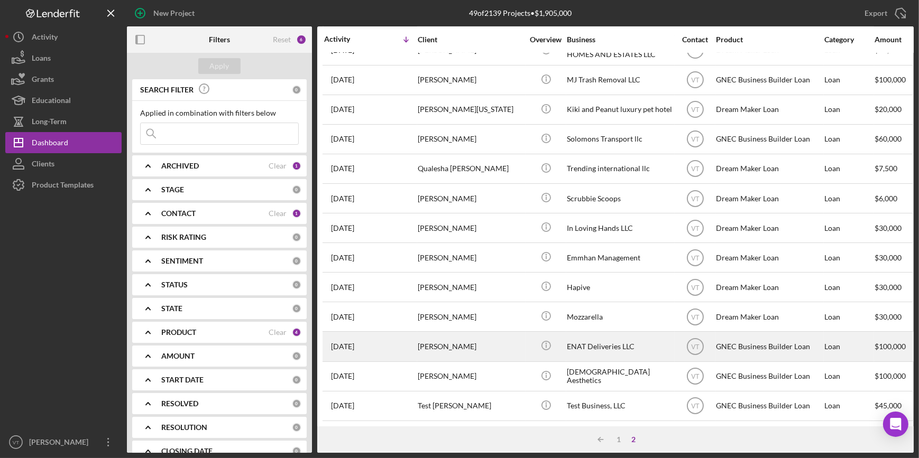
scroll to position [353, 0]
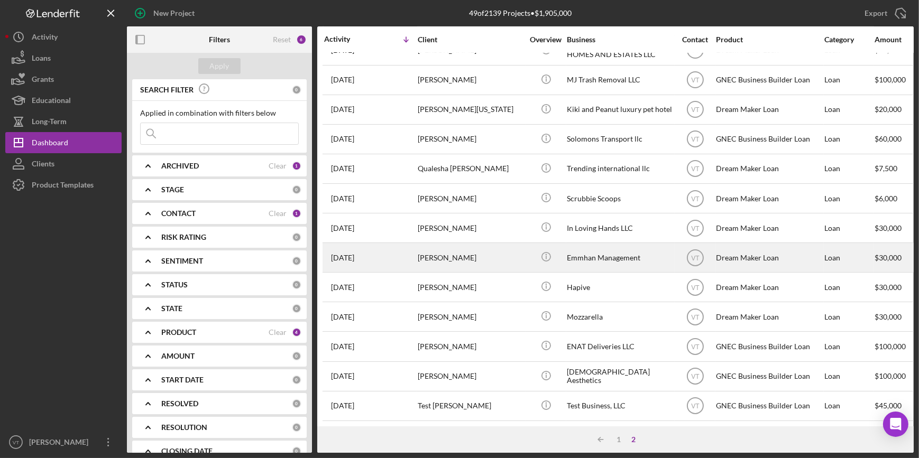
click at [457, 250] on div "Sophia Brooks" at bounding box center [471, 258] width 106 height 28
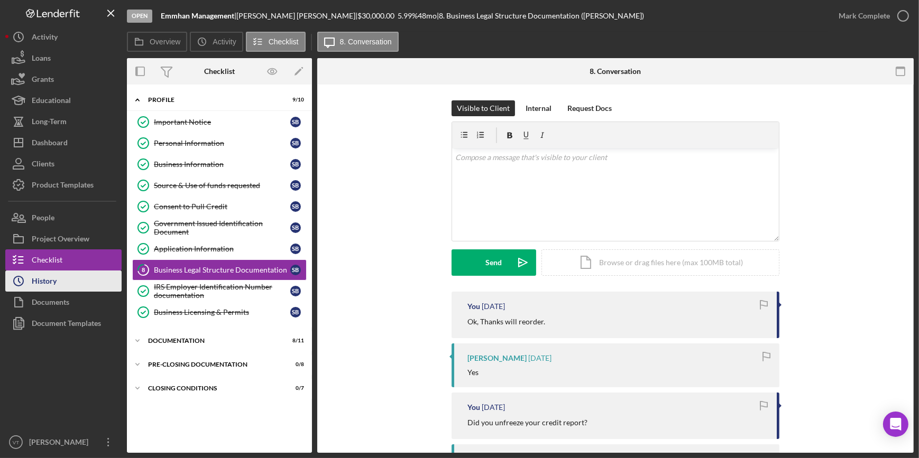
click at [50, 279] on div "History" at bounding box center [44, 283] width 25 height 24
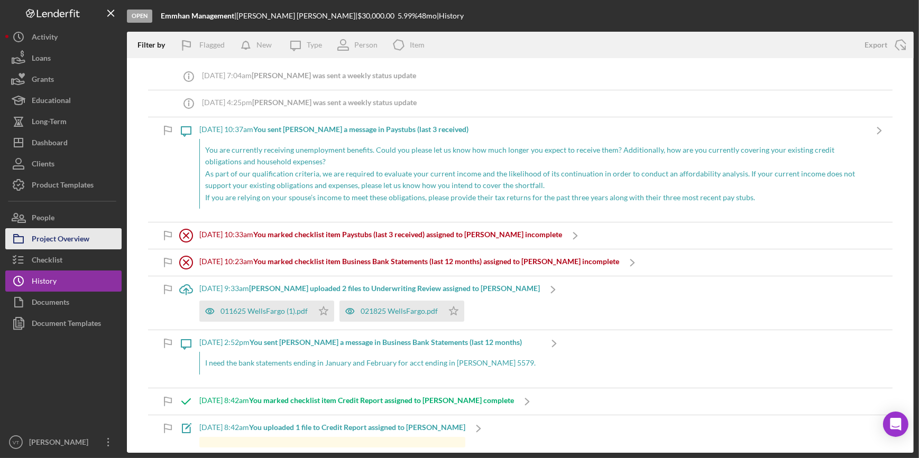
click at [65, 241] on div "Project Overview" at bounding box center [61, 240] width 58 height 24
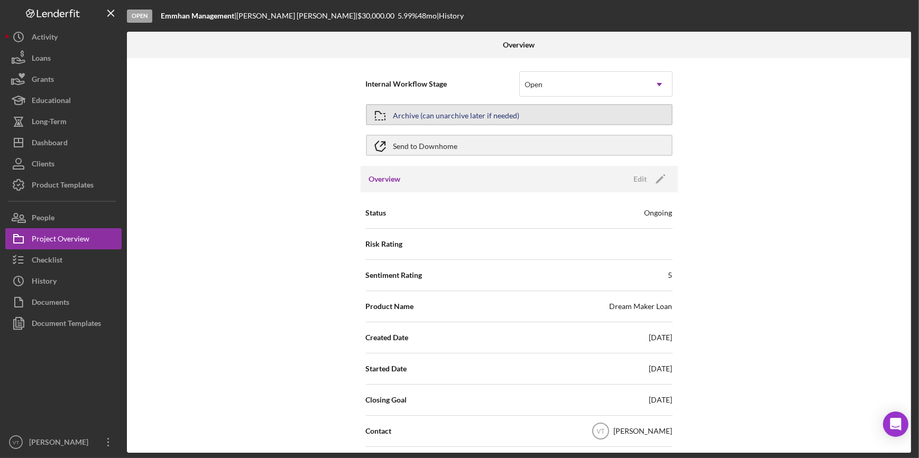
click at [480, 111] on button "Archive (can unarchive later if needed)" at bounding box center [519, 114] width 307 height 21
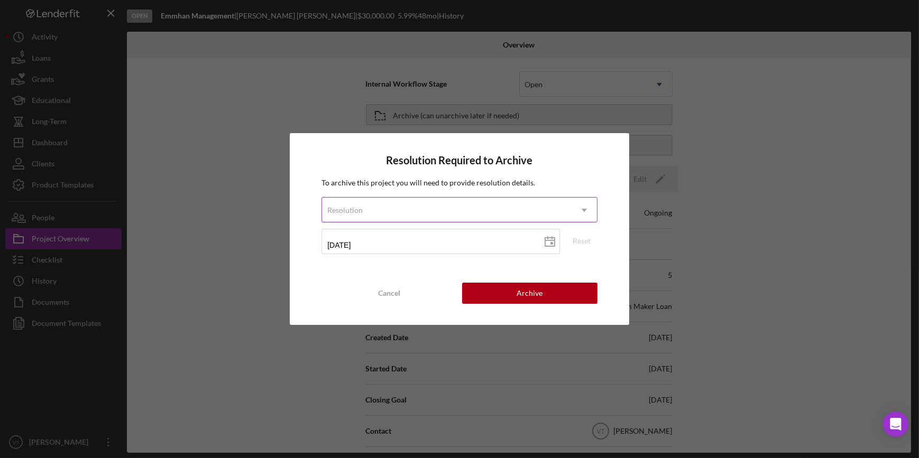
click at [480, 212] on icon "Icon/Dropdown Arrow" at bounding box center [584, 210] width 25 height 25
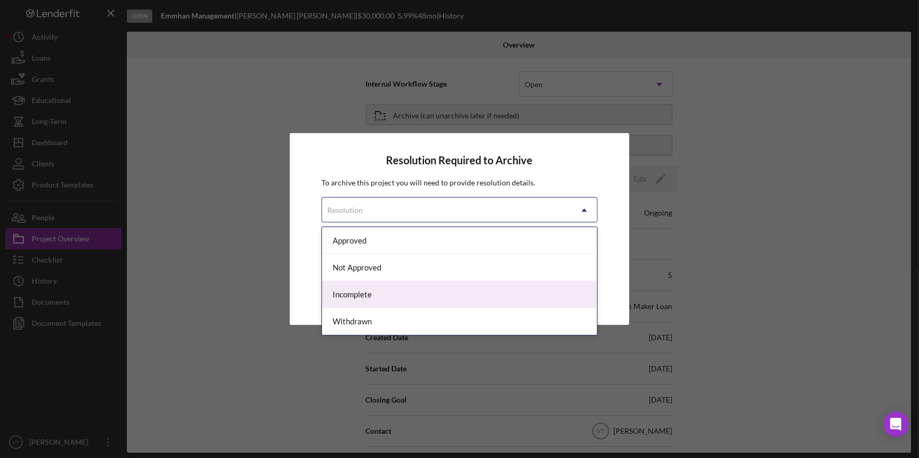
click at [480, 296] on div "Incomplete" at bounding box center [459, 294] width 274 height 27
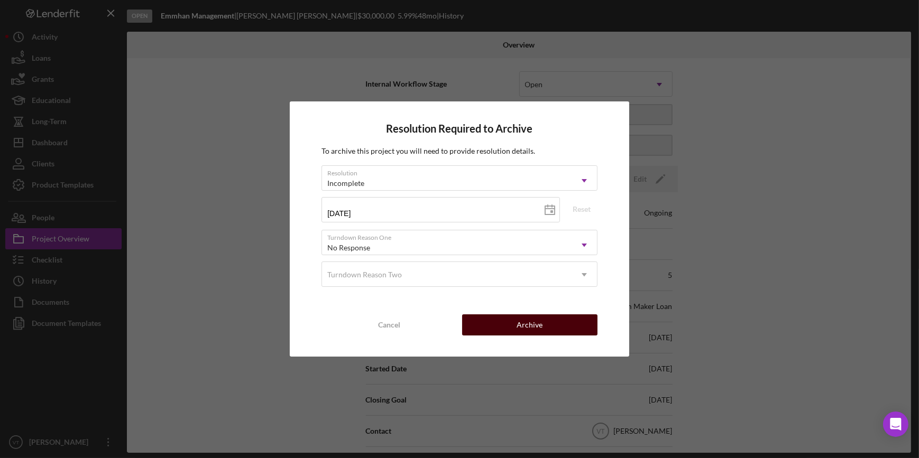
click at [480, 330] on button "Archive" at bounding box center [529, 325] width 135 height 21
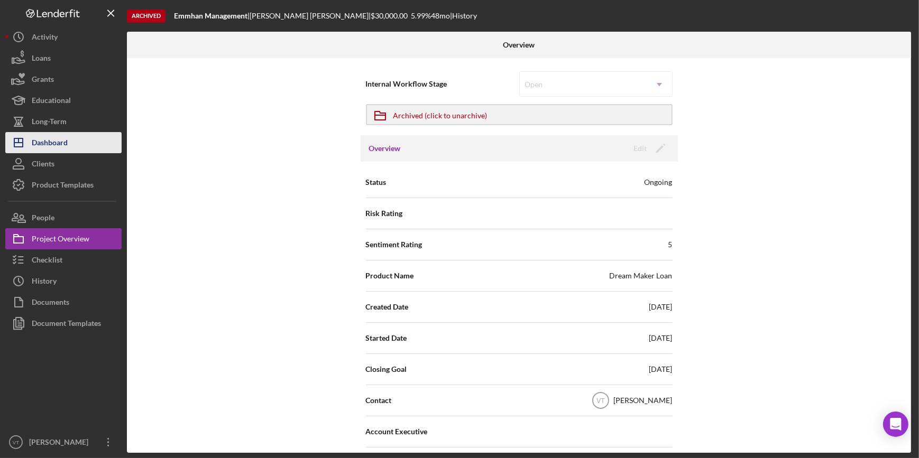
click at [57, 148] on div "Dashboard" at bounding box center [50, 144] width 36 height 24
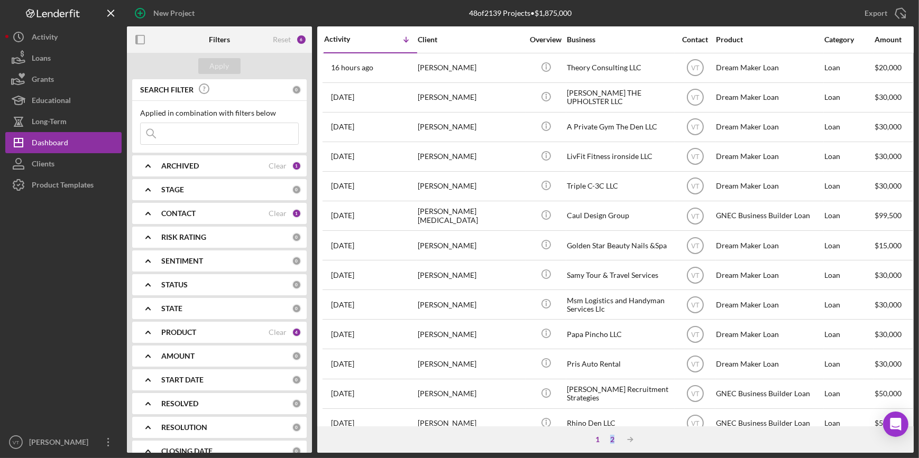
click at [480, 397] on div "2" at bounding box center [612, 440] width 15 height 8
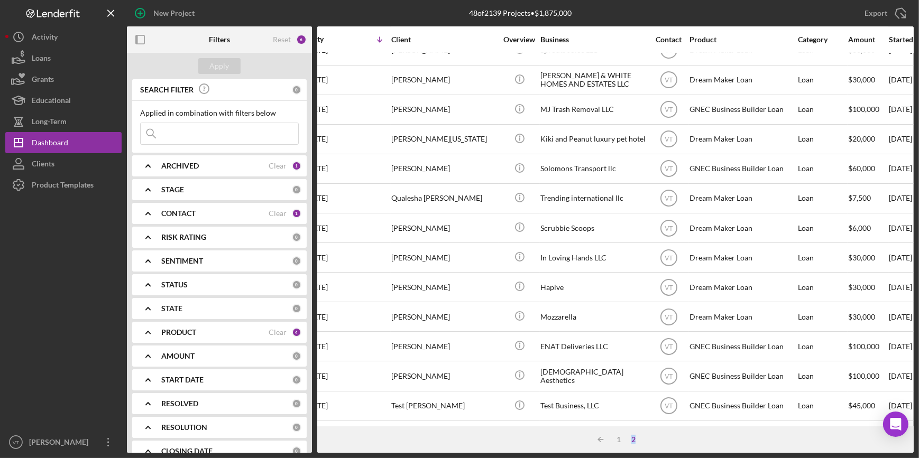
scroll to position [323, 0]
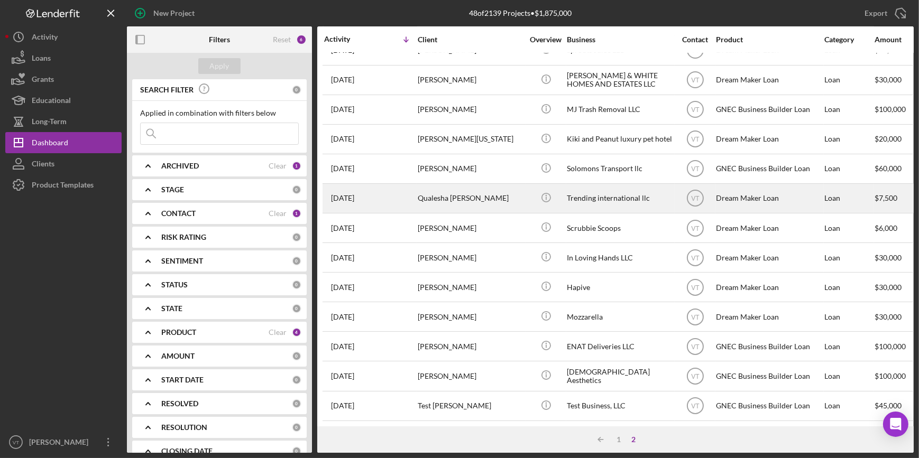
click at [465, 190] on div "Qualesha Burrows" at bounding box center [471, 199] width 106 height 28
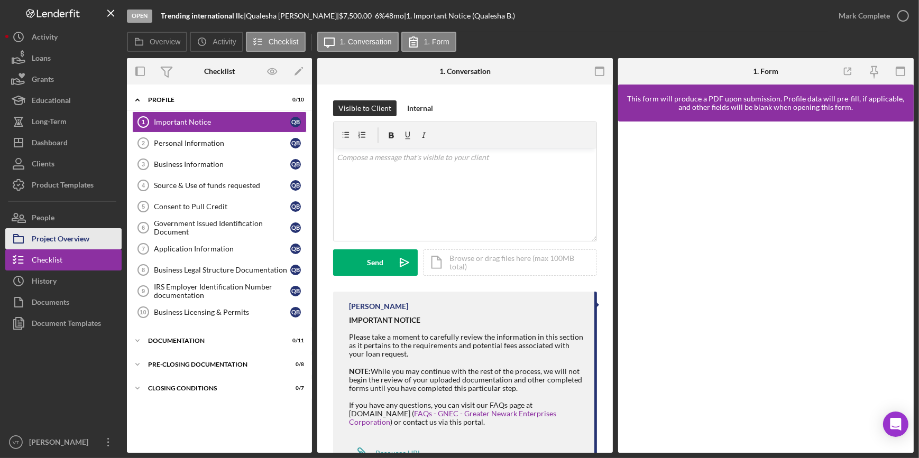
click at [70, 237] on div "Project Overview" at bounding box center [61, 240] width 58 height 24
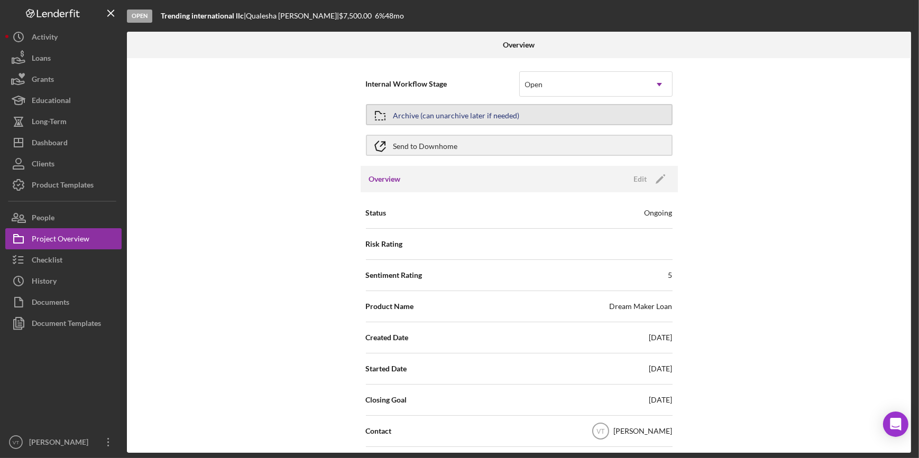
click at [480, 112] on button "Archive (can unarchive later if needed)" at bounding box center [519, 114] width 307 height 21
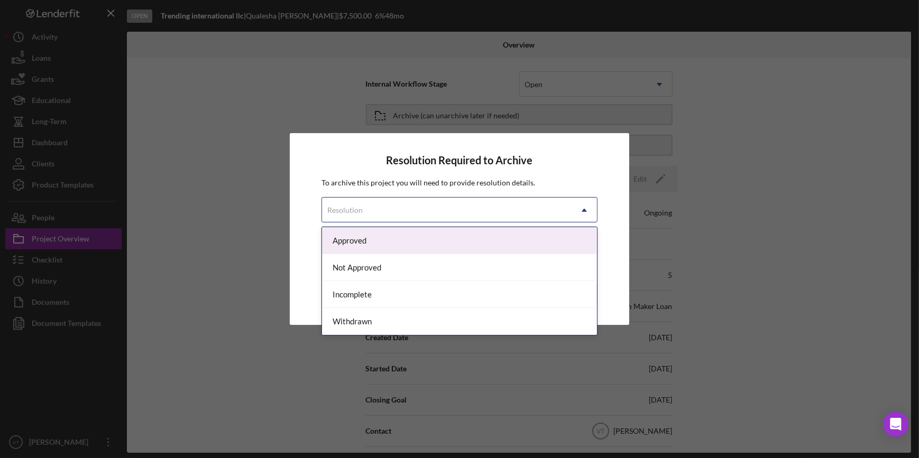
click at [480, 213] on div "Resolution" at bounding box center [446, 210] width 249 height 24
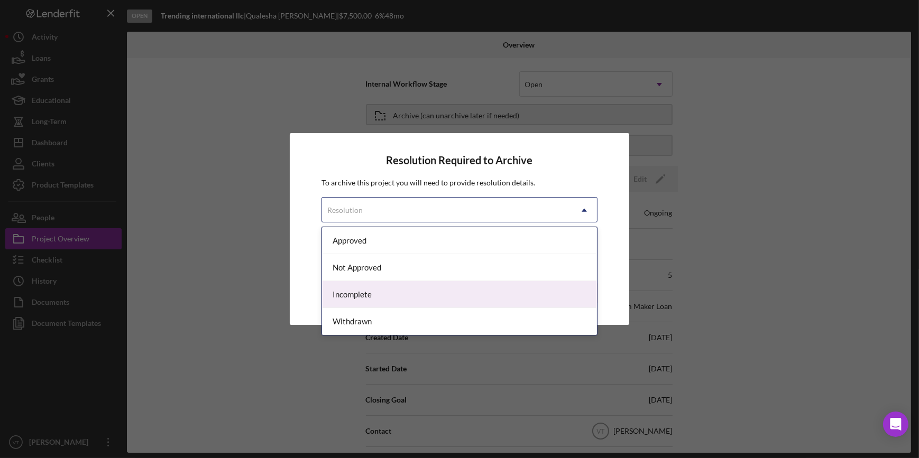
click at [480, 291] on div "Incomplete" at bounding box center [459, 294] width 274 height 27
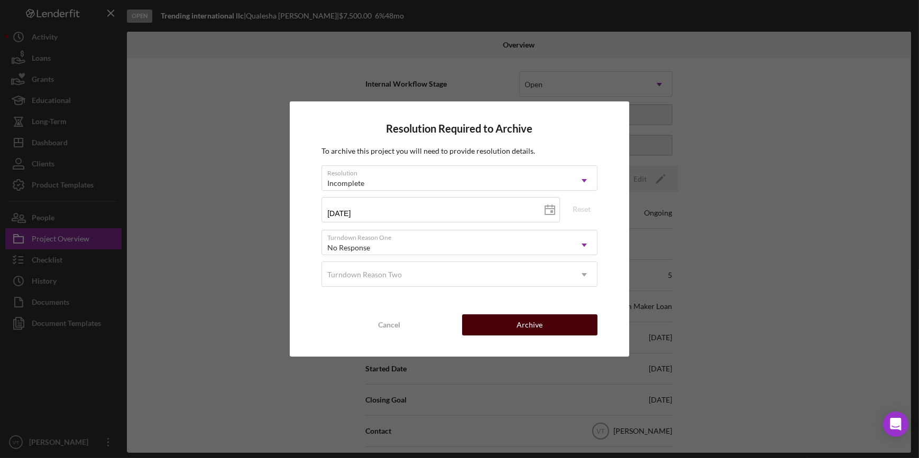
click at [480, 320] on button "Archive" at bounding box center [529, 325] width 135 height 21
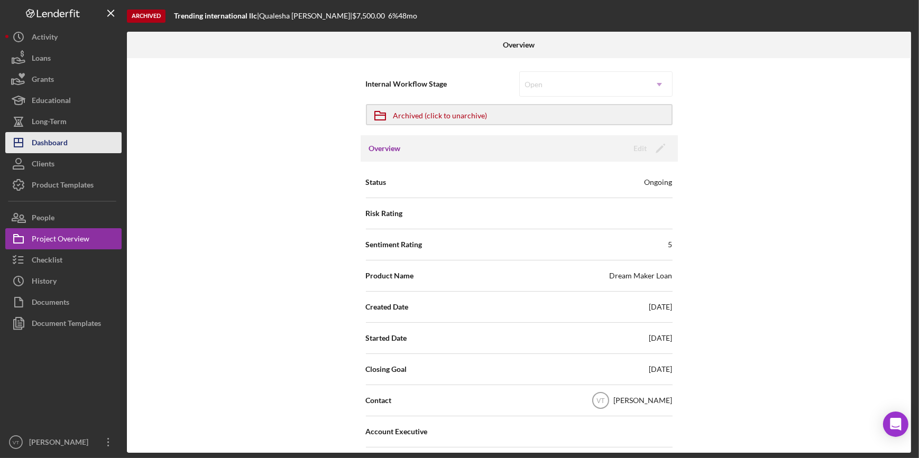
click at [79, 137] on button "Icon/Dashboard Dashboard" at bounding box center [63, 142] width 116 height 21
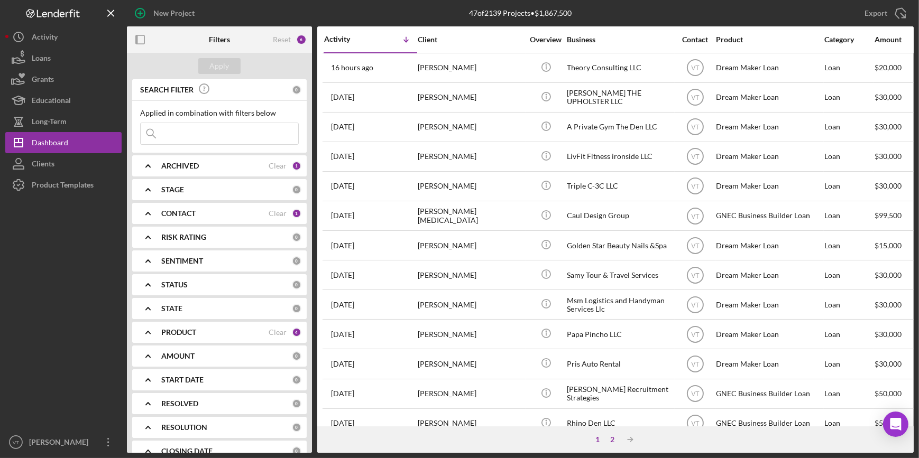
click at [480, 397] on div "2" at bounding box center [612, 440] width 15 height 8
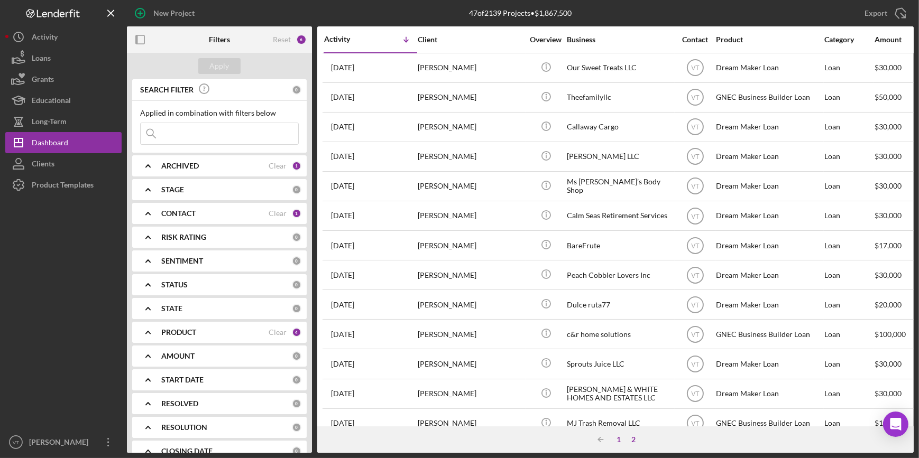
click at [480, 397] on div "1" at bounding box center [618, 440] width 15 height 8
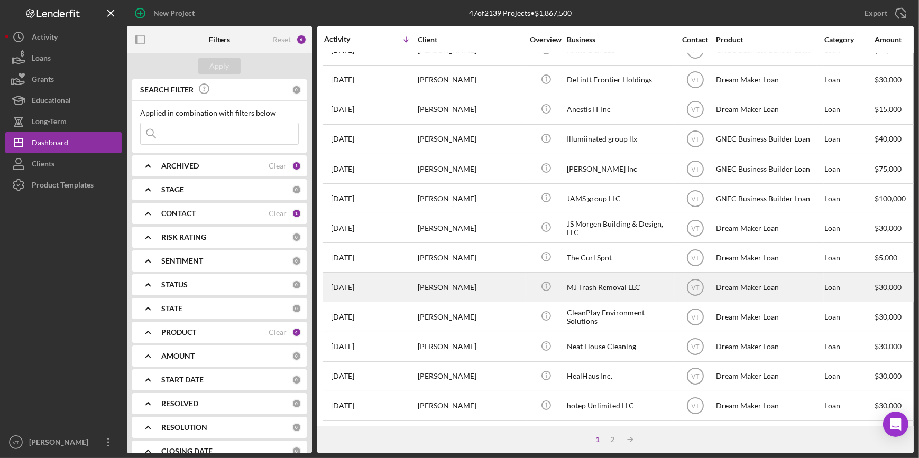
scroll to position [382, 0]
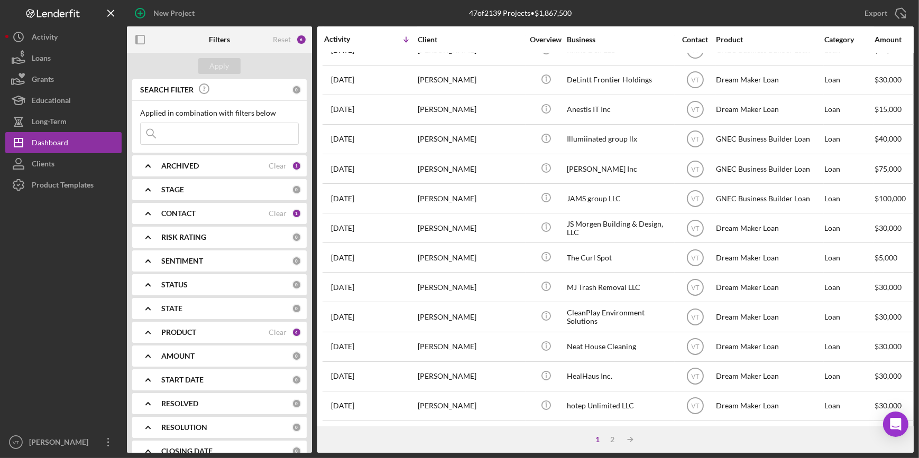
click at [249, 135] on input at bounding box center [220, 133] width 158 height 21
paste input "Brown"
type input "Brown"
click at [217, 61] on div "Apply" at bounding box center [220, 66] width 20 height 16
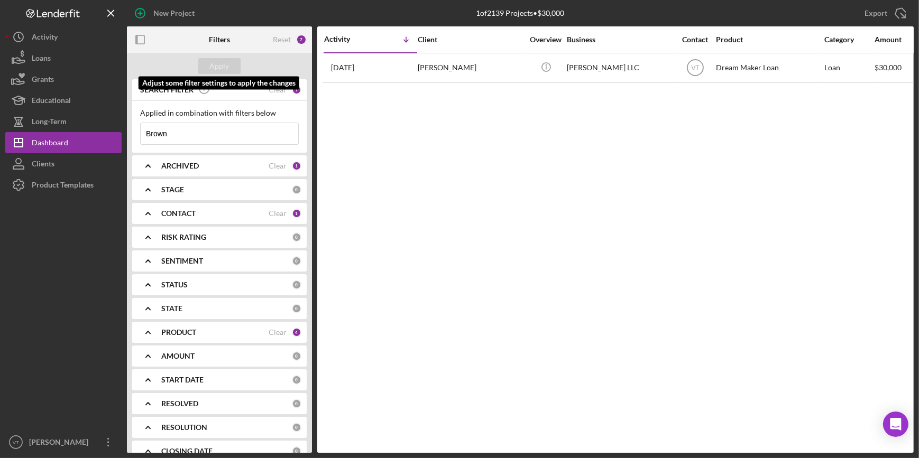
scroll to position [0, 0]
click at [274, 90] on div "Clear" at bounding box center [278, 90] width 18 height 8
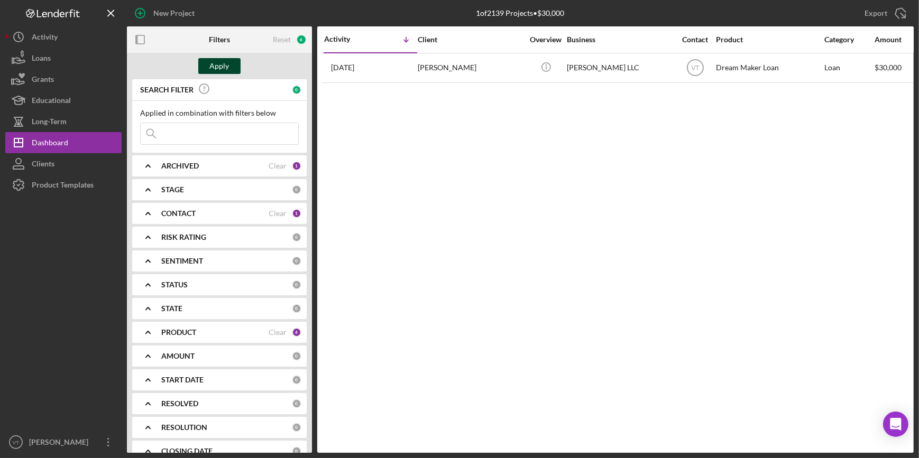
click at [203, 66] on button "Apply" at bounding box center [219, 66] width 42 height 16
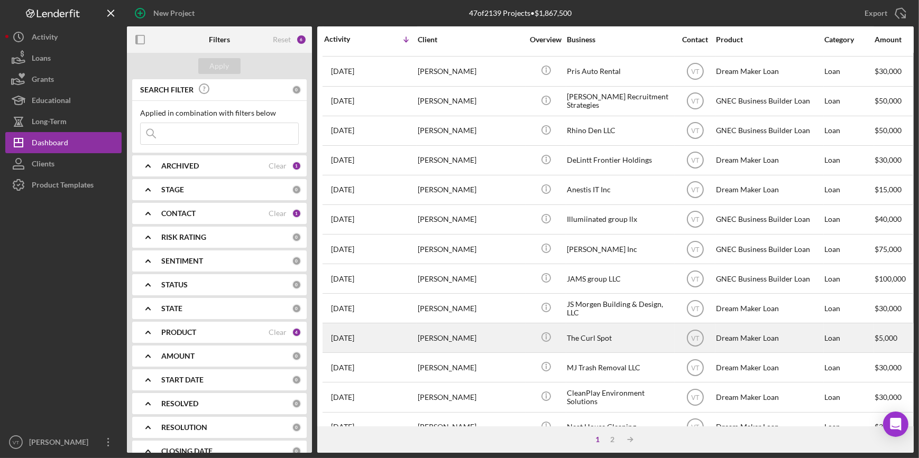
scroll to position [382, 0]
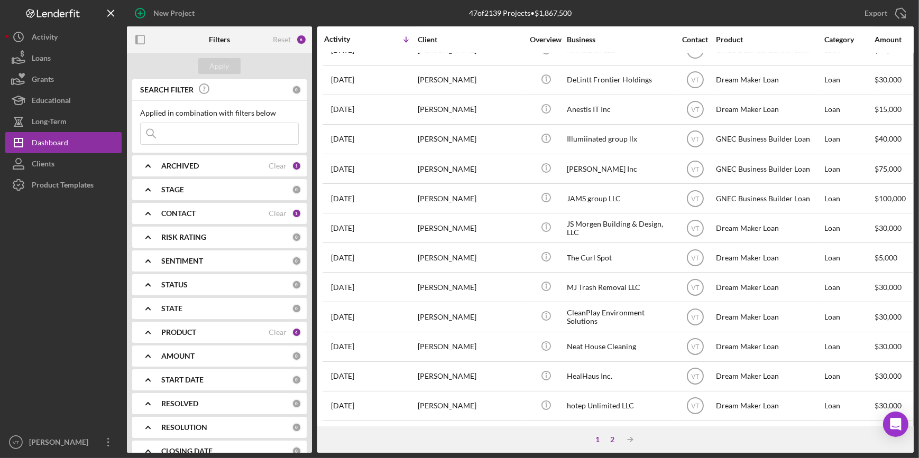
click at [480, 397] on div "2" at bounding box center [612, 440] width 15 height 8
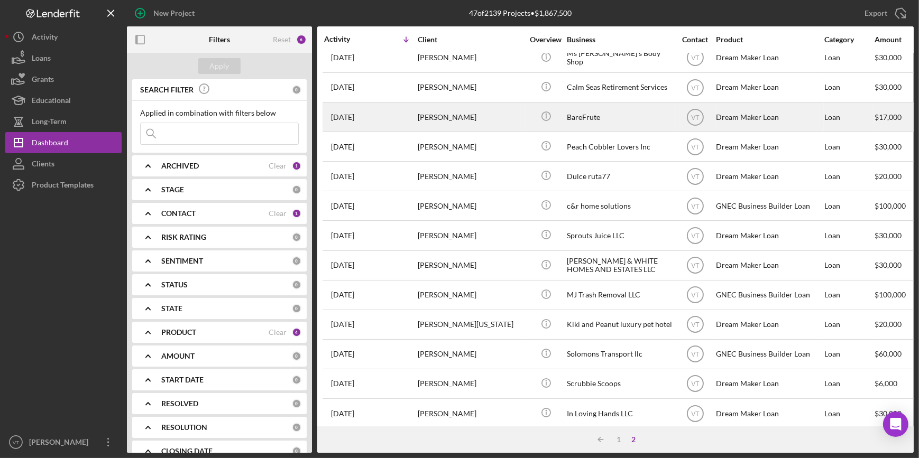
scroll to position [0, 0]
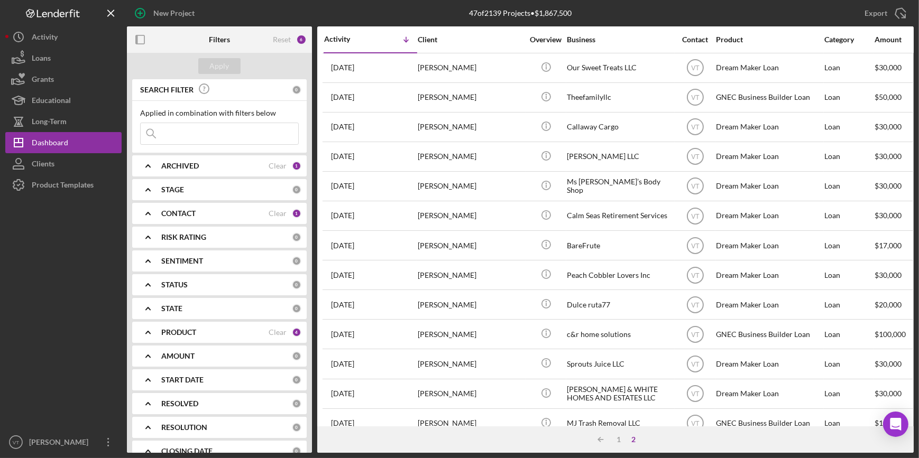
click at [223, 125] on input at bounding box center [220, 133] width 158 height 21
paste input "Lavora"
click at [222, 62] on div "Apply" at bounding box center [220, 66] width 20 height 16
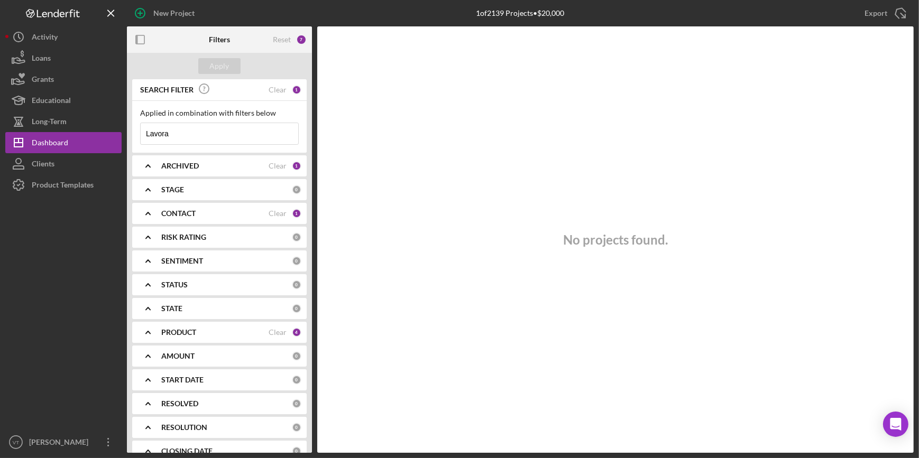
click at [192, 132] on input "Lavora" at bounding box center [220, 133] width 158 height 21
type input "L"
type input "kiki"
click at [219, 71] on div "Apply" at bounding box center [220, 66] width 20 height 16
click at [281, 89] on div "Clear" at bounding box center [278, 90] width 18 height 8
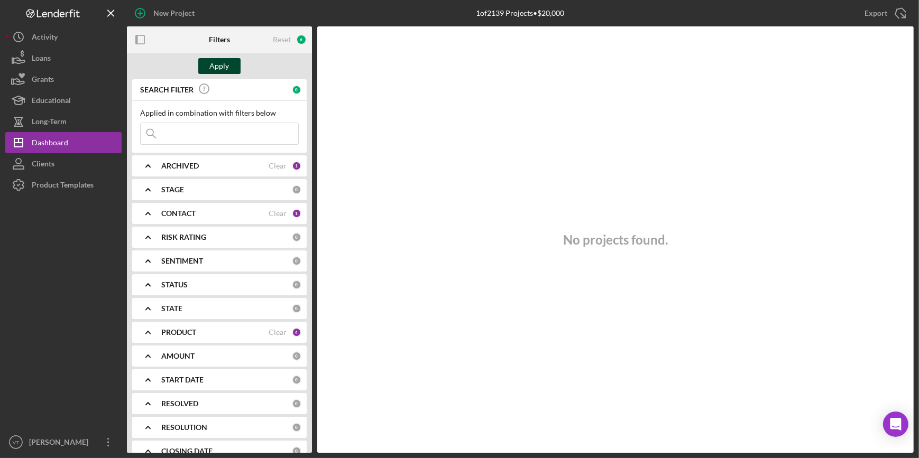
click at [221, 61] on div "Apply" at bounding box center [220, 66] width 20 height 16
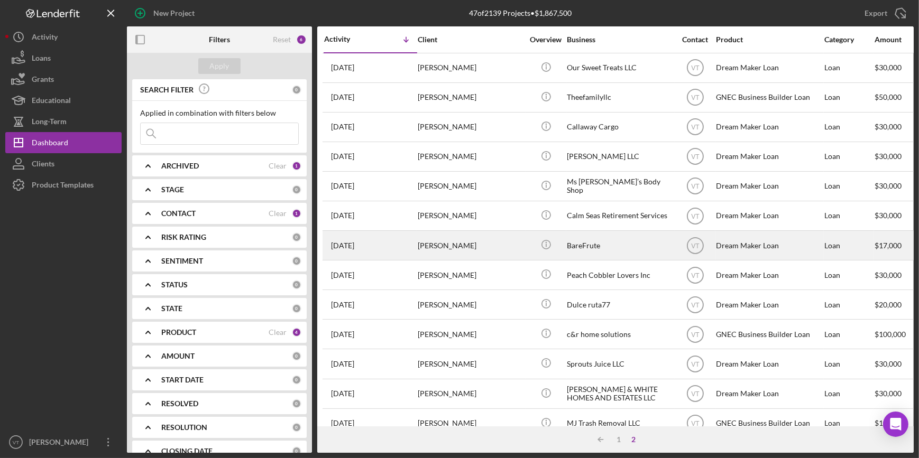
click at [480, 238] on div "Breia Clarke" at bounding box center [471, 246] width 106 height 28
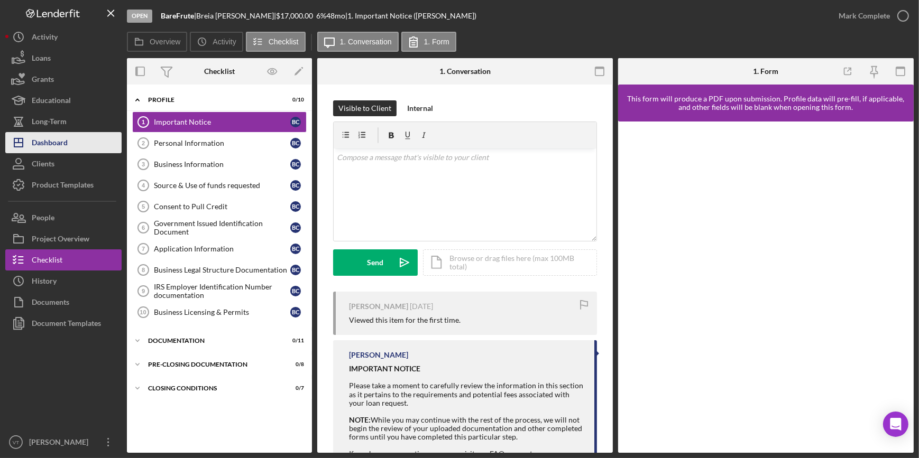
click at [67, 134] on div "Dashboard" at bounding box center [50, 144] width 36 height 24
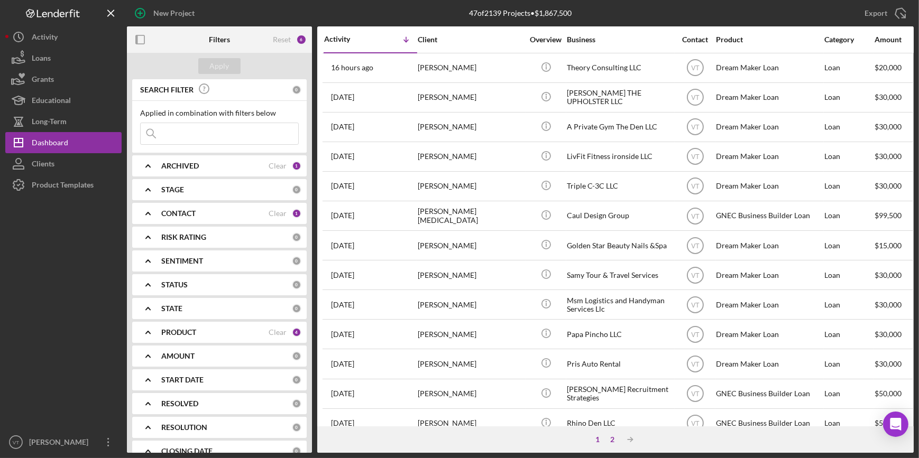
click at [480, 397] on div "2" at bounding box center [612, 440] width 15 height 8
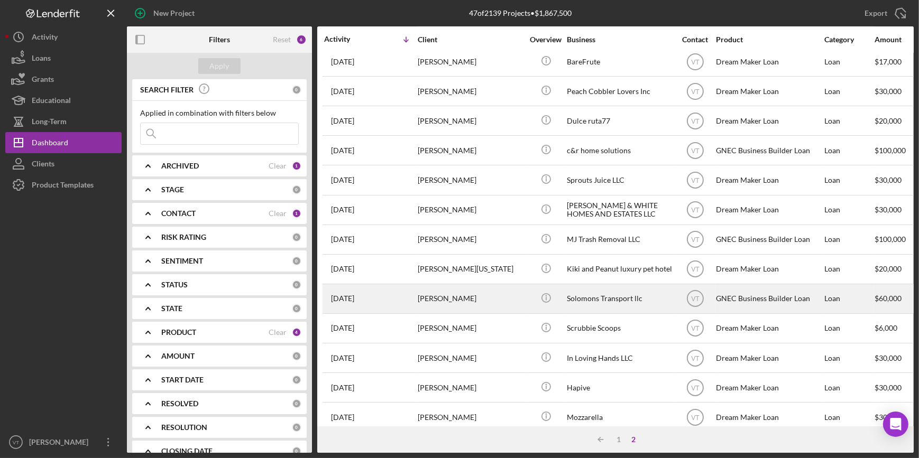
scroll to position [192, 0]
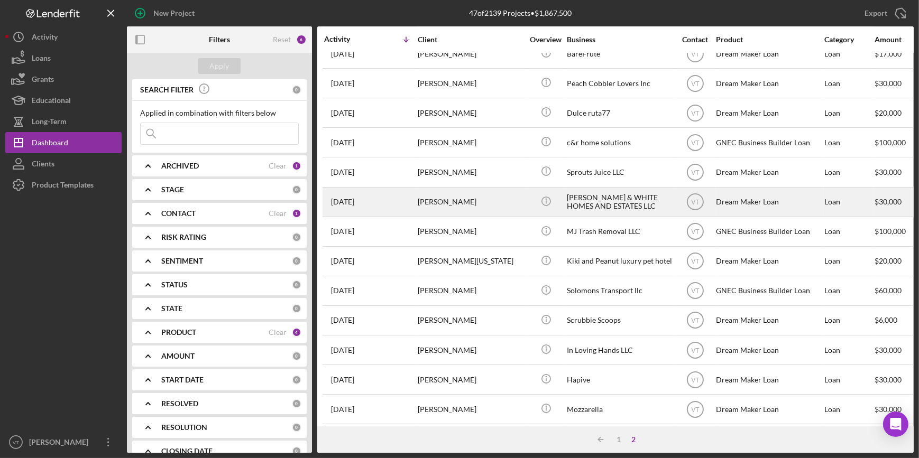
click at [480, 201] on div "DIEUDORNE ALBERT" at bounding box center [471, 202] width 106 height 28
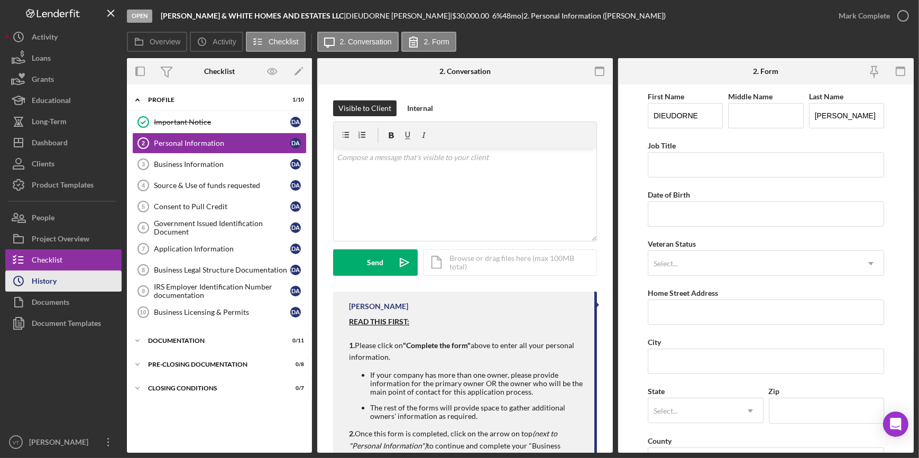
click at [50, 282] on div "History" at bounding box center [44, 283] width 25 height 24
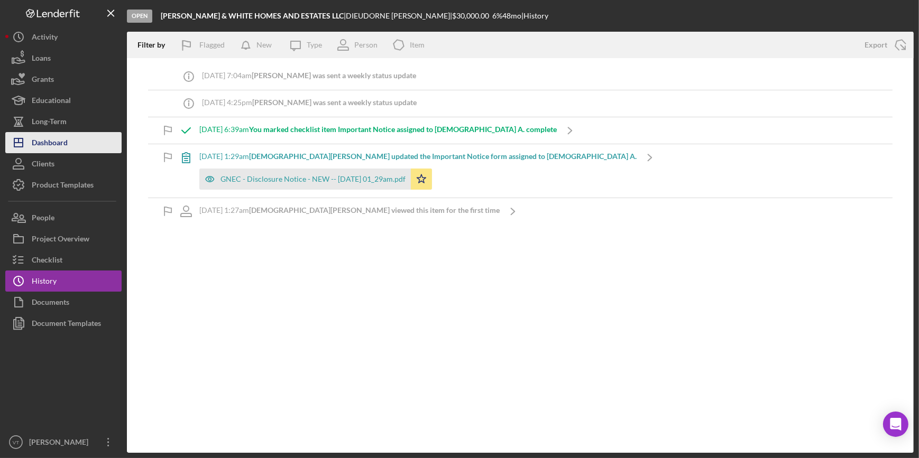
click at [85, 133] on button "Icon/Dashboard Dashboard" at bounding box center [63, 142] width 116 height 21
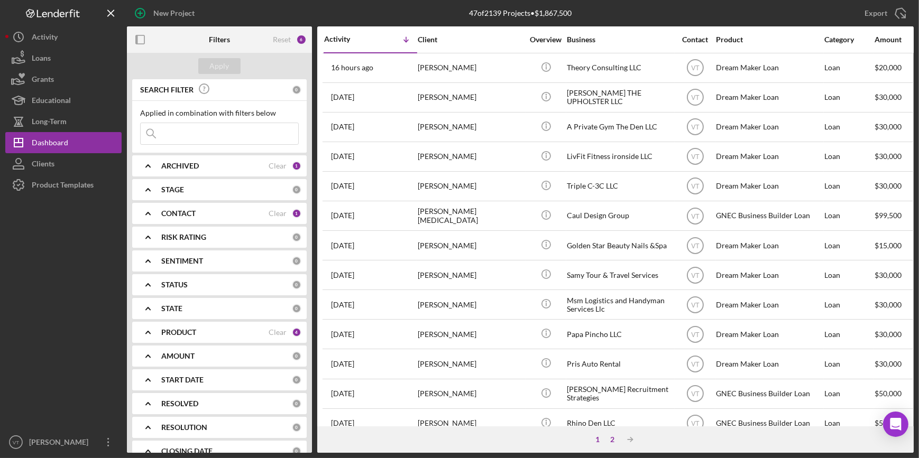
click at [480, 397] on div "2" at bounding box center [612, 440] width 15 height 8
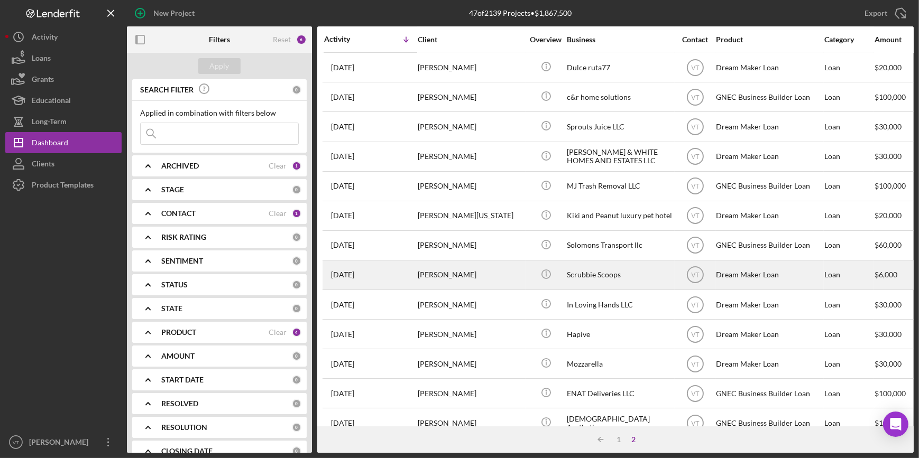
scroll to position [240, 0]
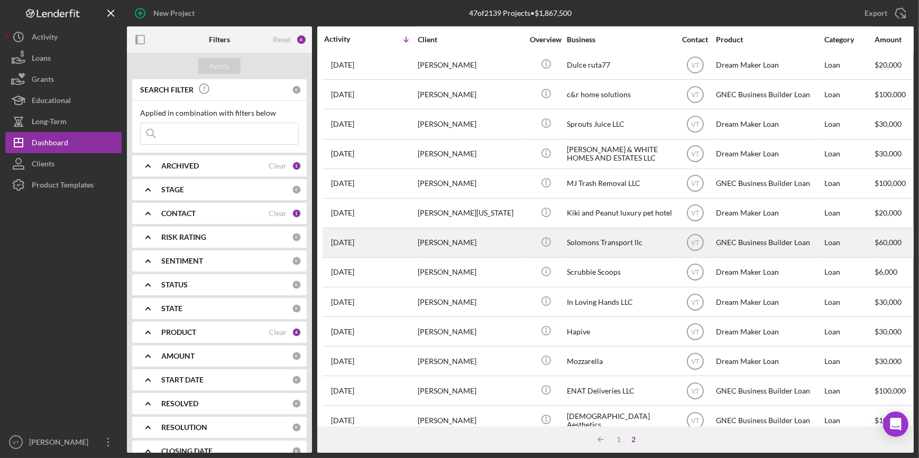
click at [480, 237] on div "Shanelle Solomon" at bounding box center [471, 243] width 106 height 28
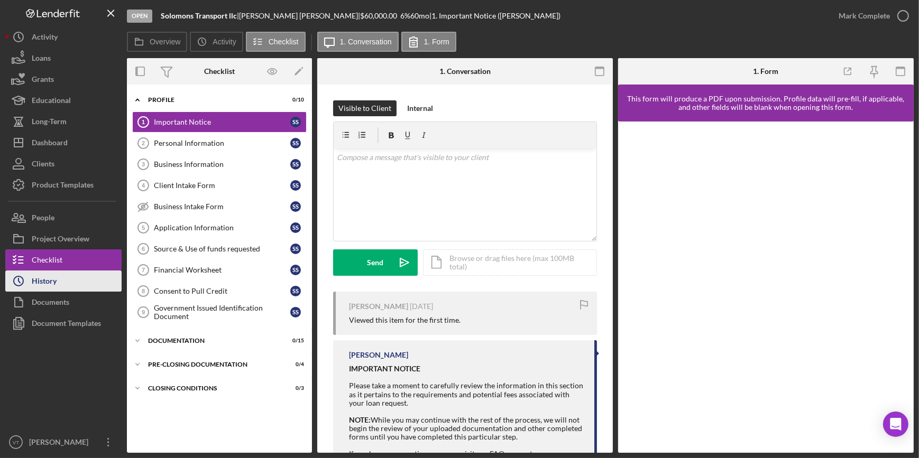
click at [54, 285] on div "History" at bounding box center [44, 283] width 25 height 24
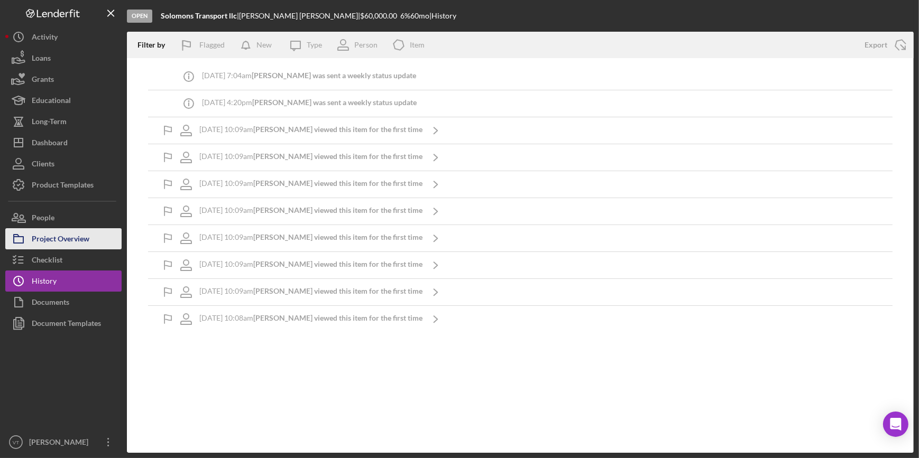
click at [66, 237] on div "Project Overview" at bounding box center [61, 240] width 58 height 24
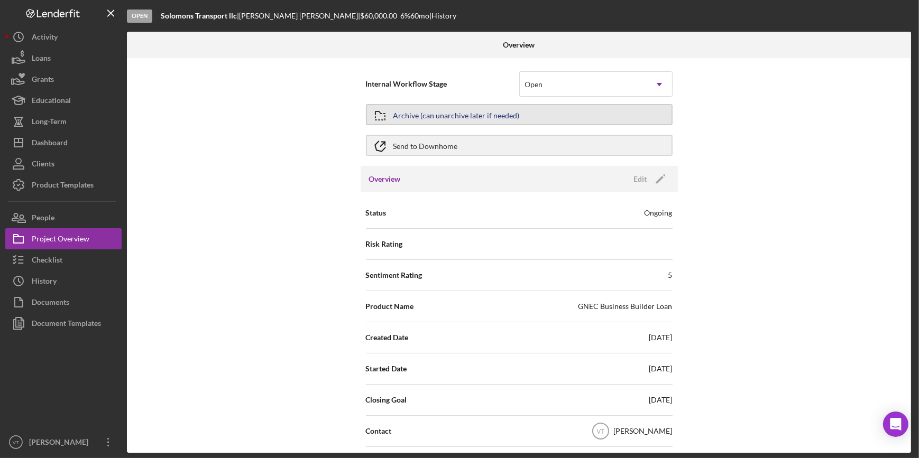
click at [480, 116] on button "Archive (can unarchive later if needed)" at bounding box center [519, 114] width 307 height 21
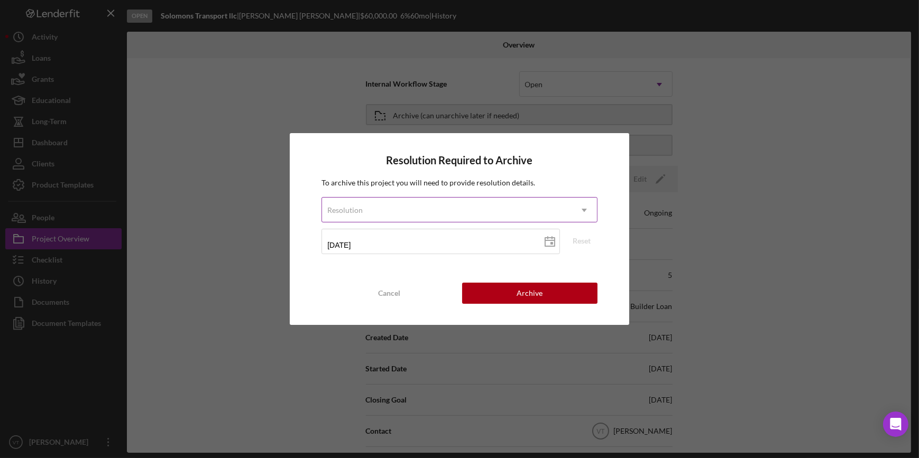
click at [480, 214] on icon "Icon/Dropdown Arrow" at bounding box center [584, 210] width 25 height 25
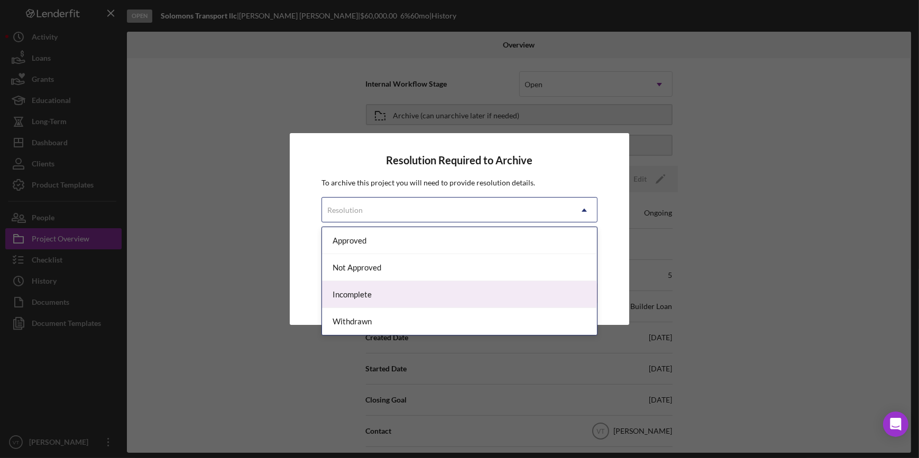
click at [480, 299] on div "Incomplete" at bounding box center [459, 294] width 274 height 27
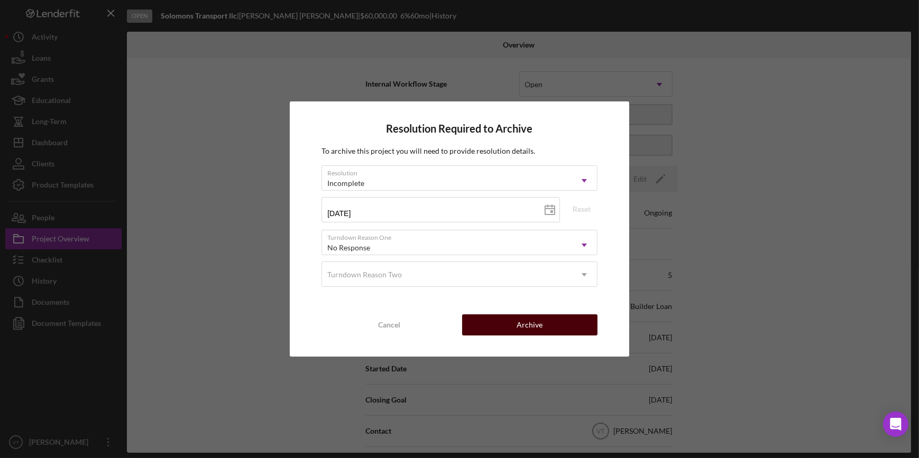
click at [480, 327] on div "Archive" at bounding box center [530, 325] width 26 height 21
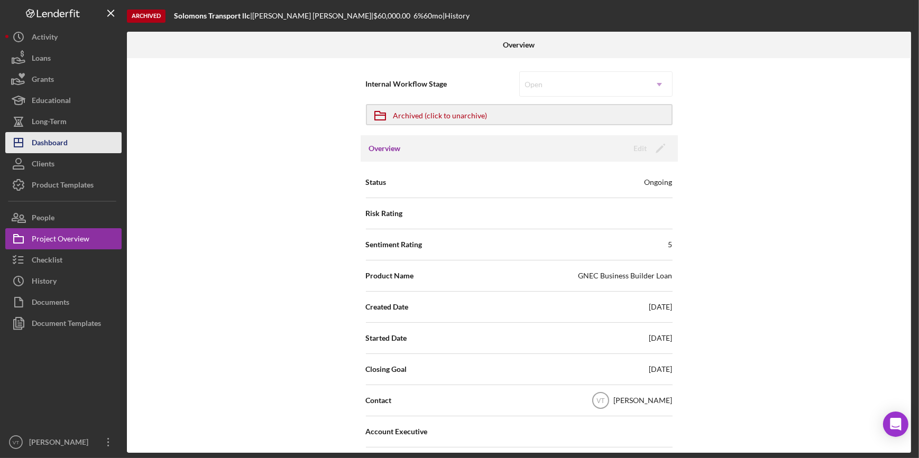
click at [60, 140] on div "Dashboard" at bounding box center [50, 144] width 36 height 24
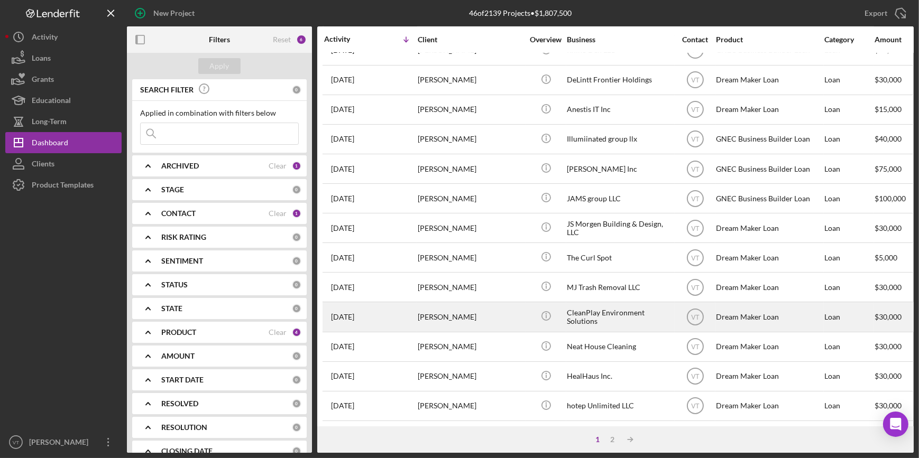
scroll to position [382, 0]
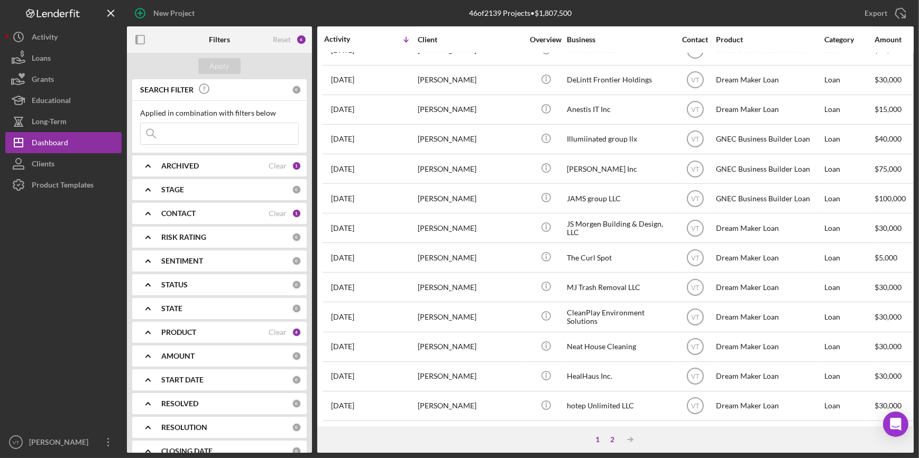
click at [480, 397] on div "2" at bounding box center [612, 440] width 15 height 8
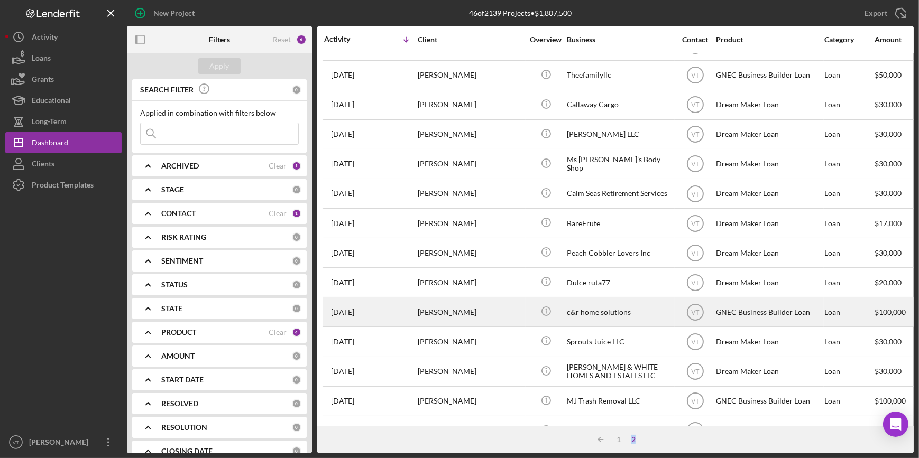
scroll to position [0, 0]
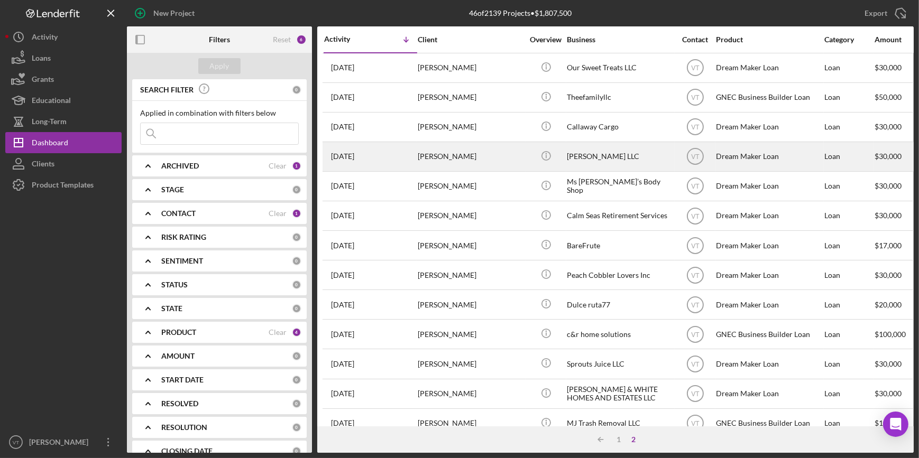
click at [478, 163] on div "Imani Green" at bounding box center [471, 157] width 106 height 28
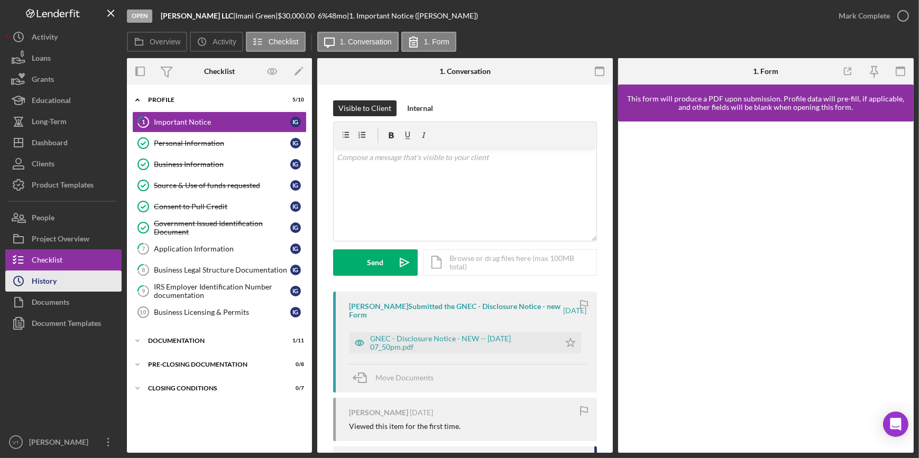
click at [58, 279] on button "Icon/History History" at bounding box center [63, 281] width 116 height 21
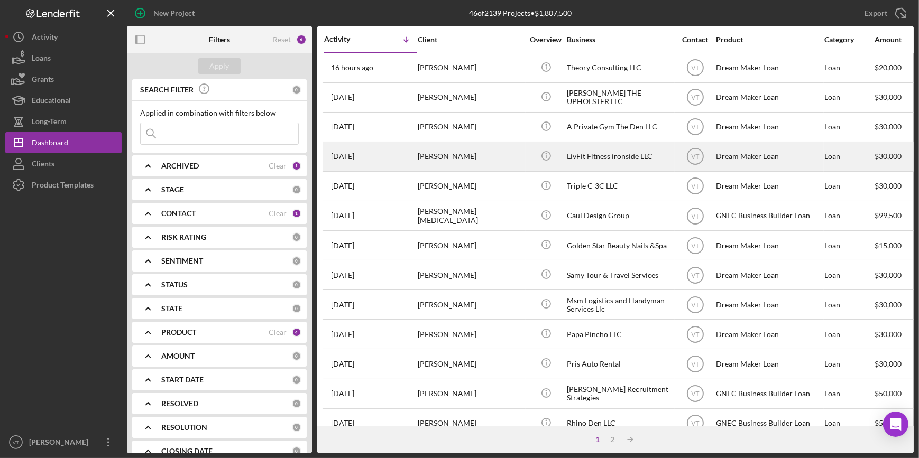
click at [481, 164] on div "Widchard Jilus" at bounding box center [471, 157] width 106 height 28
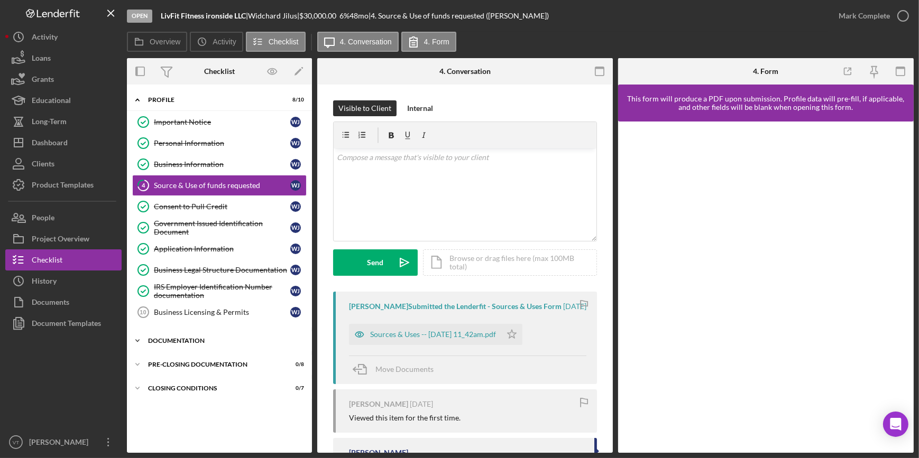
click at [136, 335] on icon "Icon/Expander" at bounding box center [137, 341] width 21 height 21
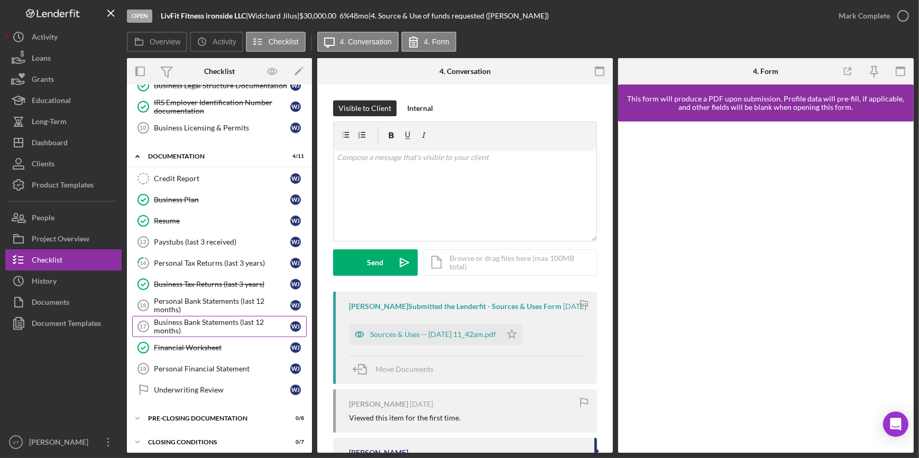
scroll to position [188, 0]
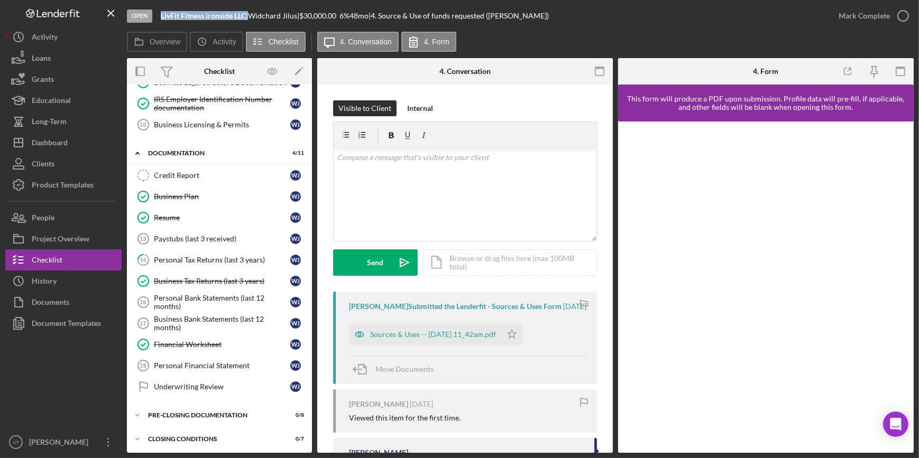
drag, startPoint x: 249, startPoint y: 12, endPoint x: 155, endPoint y: 22, distance: 93.6
click at [155, 22] on div "Open LivFit Fitness ironside LLC | Widchard Jilus | $30,000.00 6 % 48 mo | 4. S…" at bounding box center [477, 16] width 701 height 32
copy div "LivFit Fitness ironside LLC"
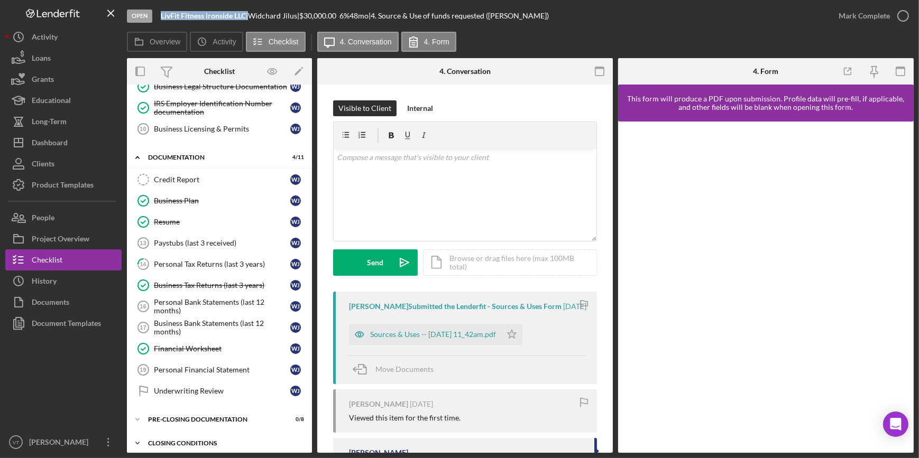
scroll to position [184, 0]
click at [74, 139] on button "Icon/Dashboard Dashboard" at bounding box center [63, 142] width 116 height 21
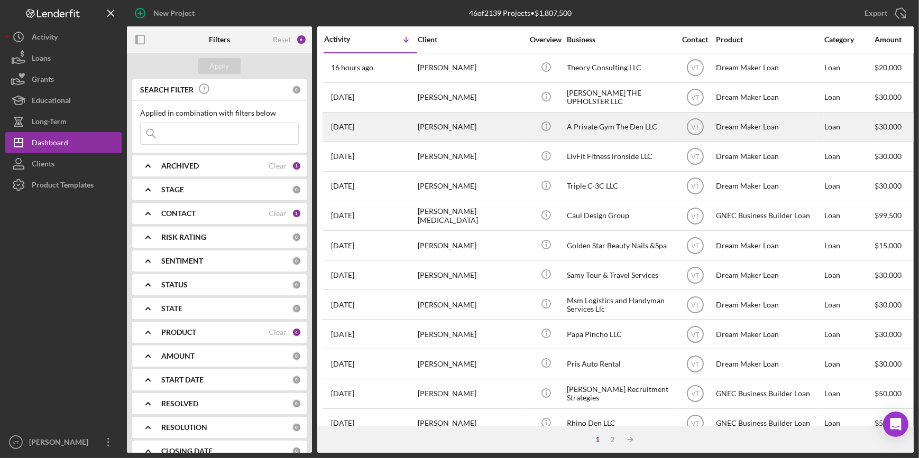
click at [484, 124] on div "[PERSON_NAME]" at bounding box center [471, 127] width 106 height 28
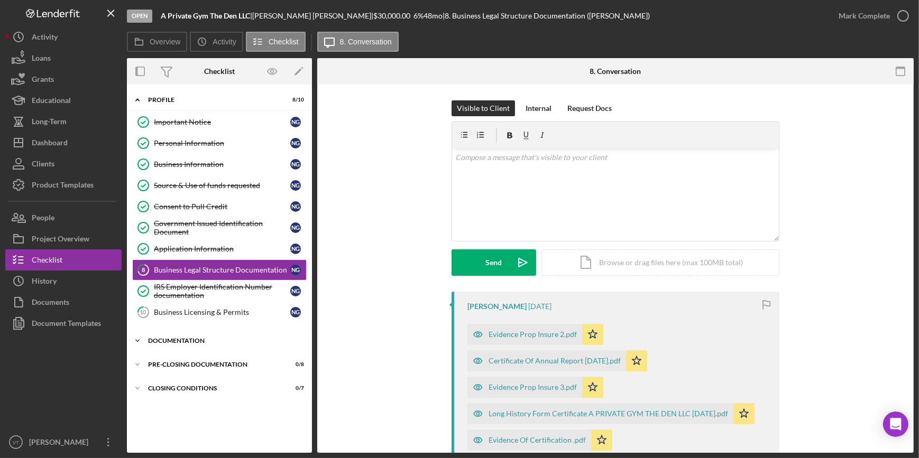
click at [143, 339] on icon "Icon/Expander" at bounding box center [137, 341] width 21 height 21
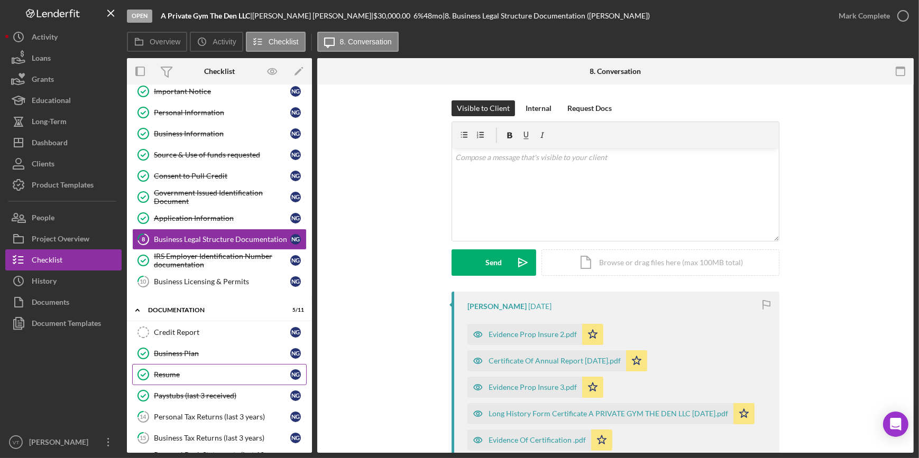
scroll to position [188, 0]
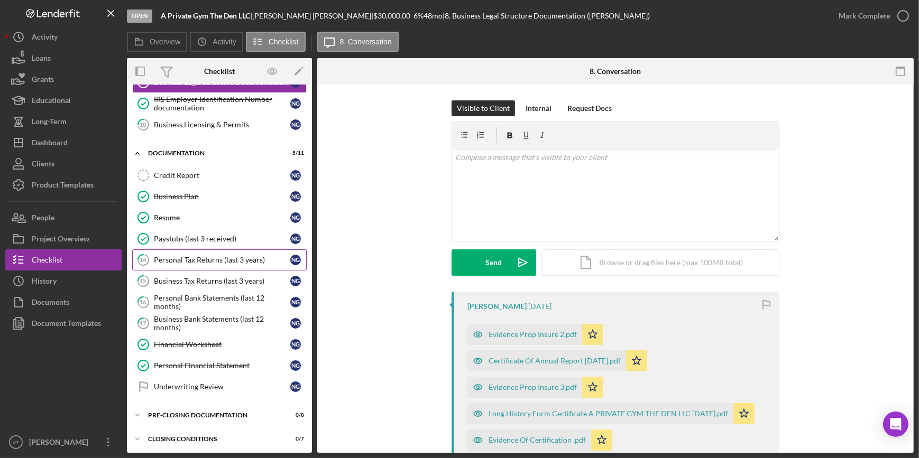
click at [196, 259] on div "Personal Tax Returns (last 3 years)" at bounding box center [222, 260] width 136 height 8
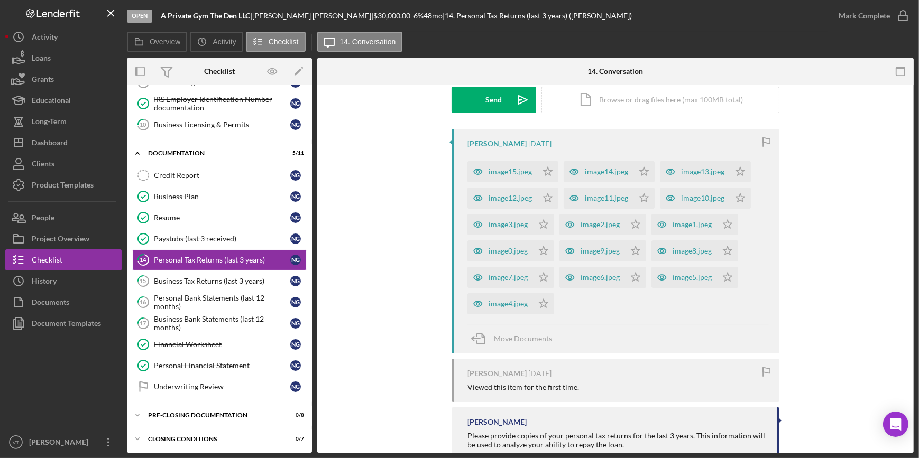
scroll to position [192, 0]
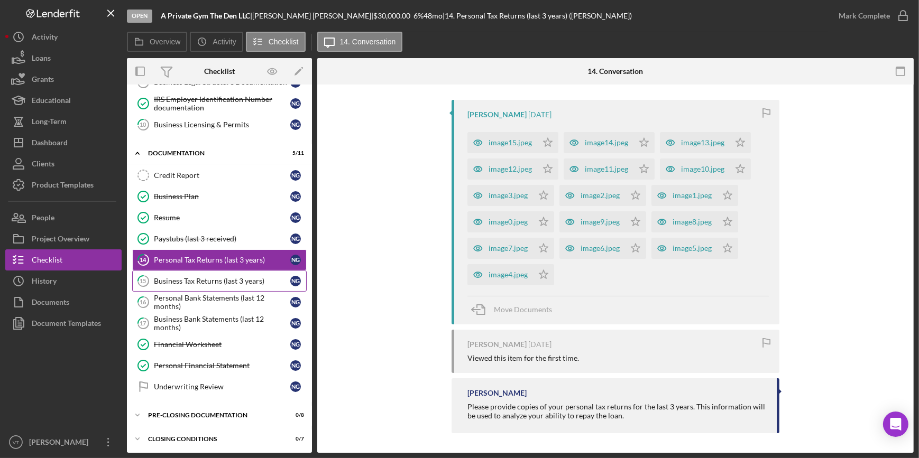
click at [227, 274] on link "15 Business Tax Returns (last 3 years) N G" at bounding box center [219, 281] width 175 height 21
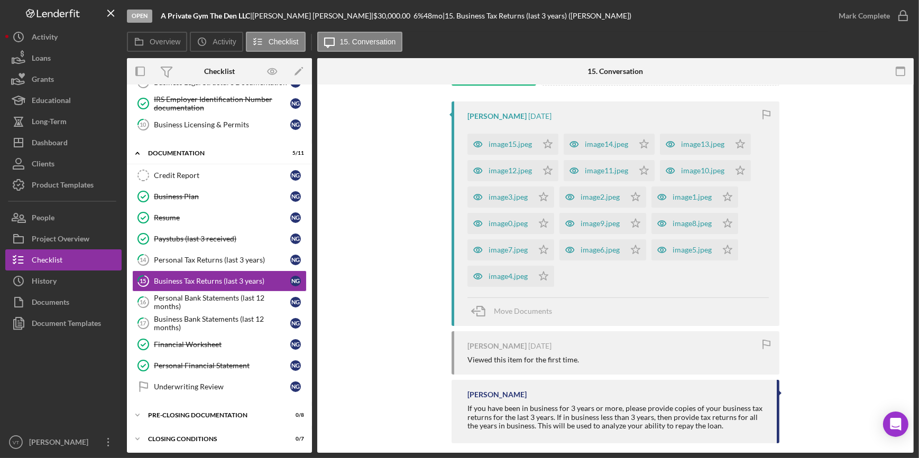
scroll to position [201, 0]
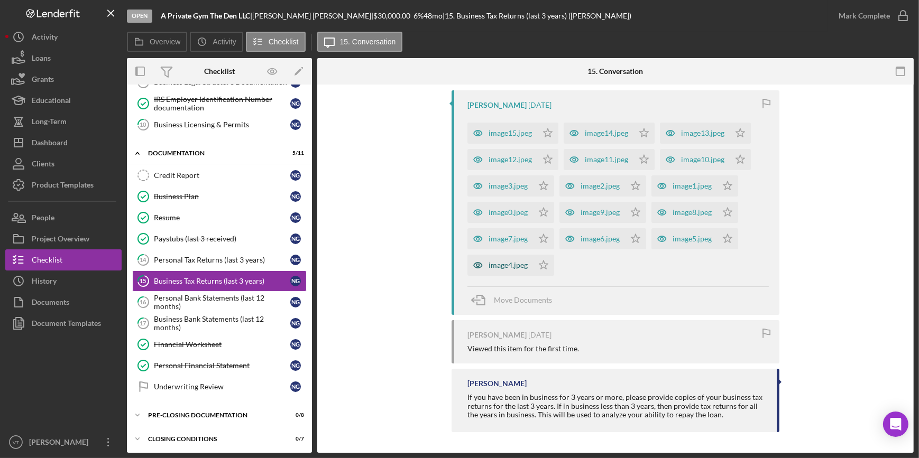
click at [520, 256] on div "image4.jpeg" at bounding box center [500, 265] width 66 height 21
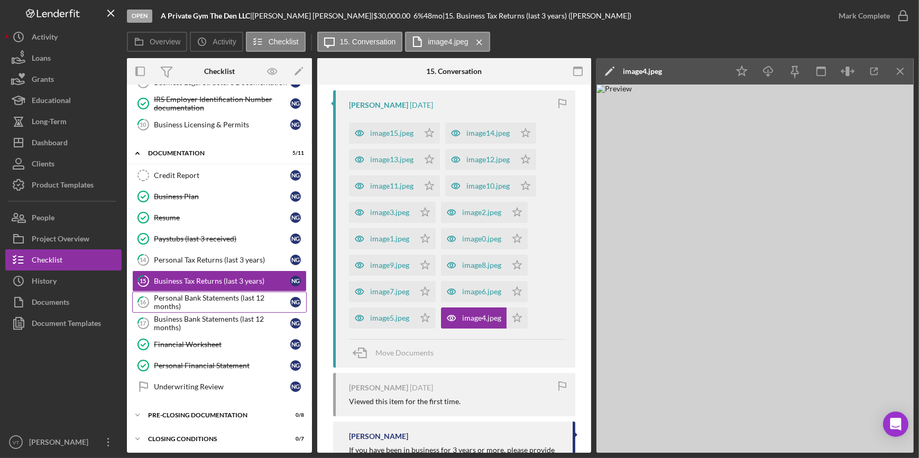
click at [198, 305] on div "Personal Bank Statements (last 12 months)" at bounding box center [222, 302] width 136 height 17
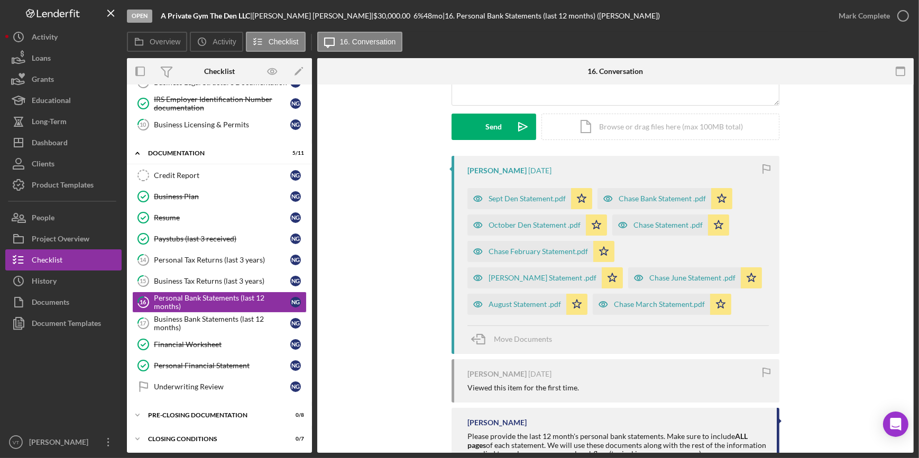
scroll to position [144, 0]
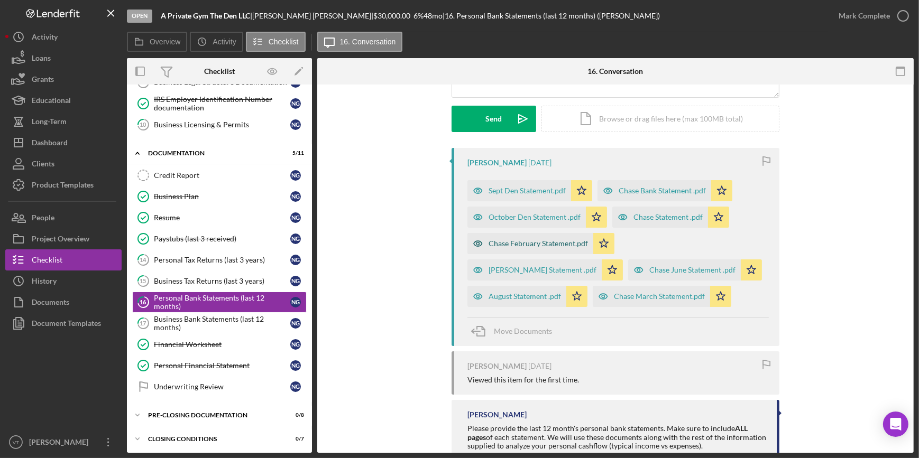
click at [515, 243] on div "Chase February Statement.pdf" at bounding box center [538, 244] width 99 height 8
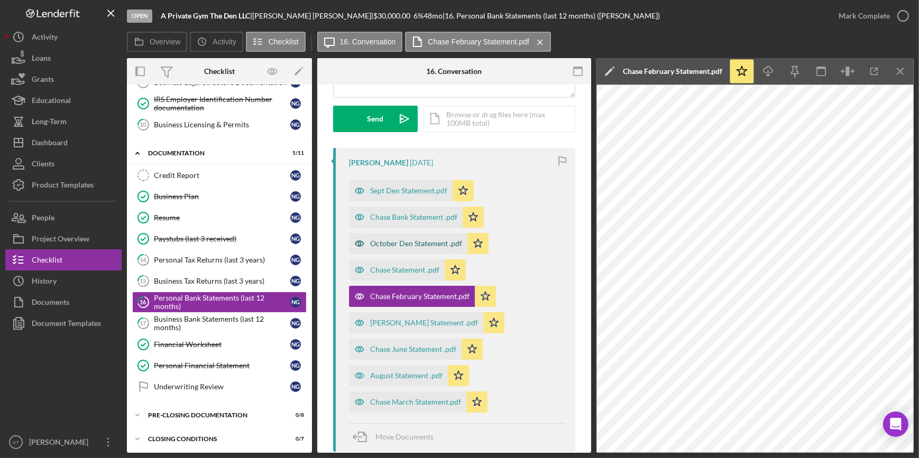
click at [410, 244] on div "October Den Statement .pdf" at bounding box center [416, 244] width 92 height 8
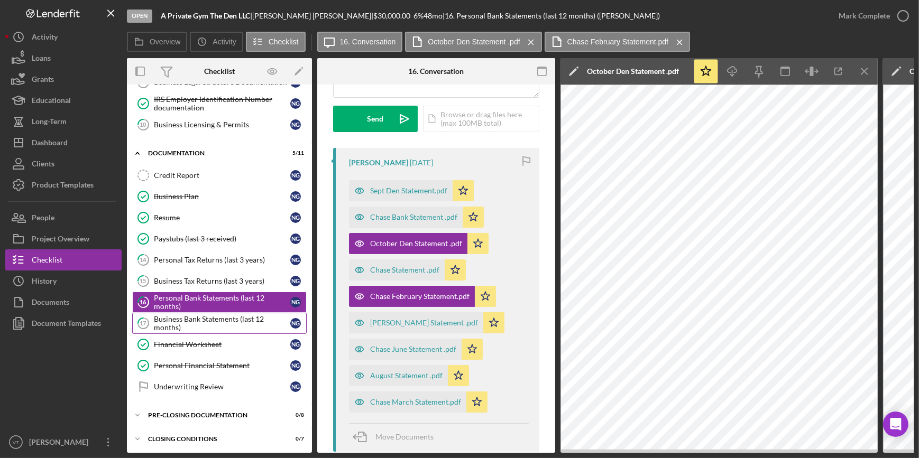
click at [169, 324] on div "Business Bank Statements (last 12 months)" at bounding box center [222, 323] width 136 height 17
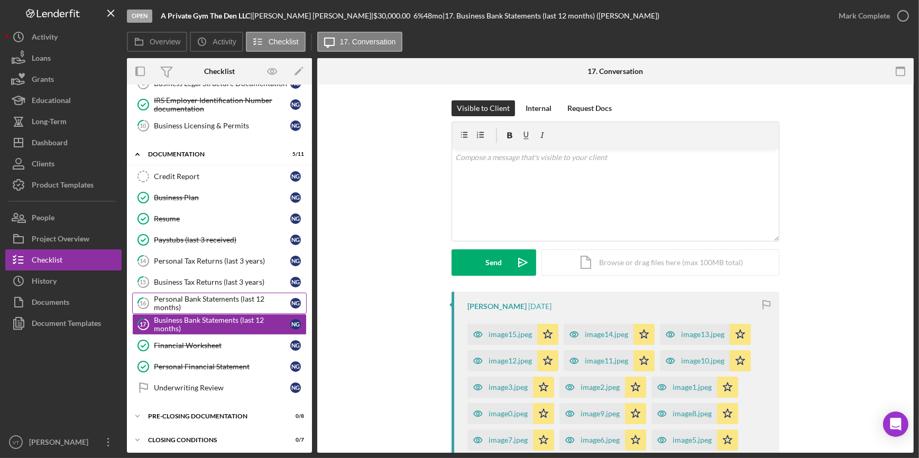
scroll to position [188, 0]
click at [497, 337] on div "image15.jpeg" at bounding box center [510, 335] width 43 height 8
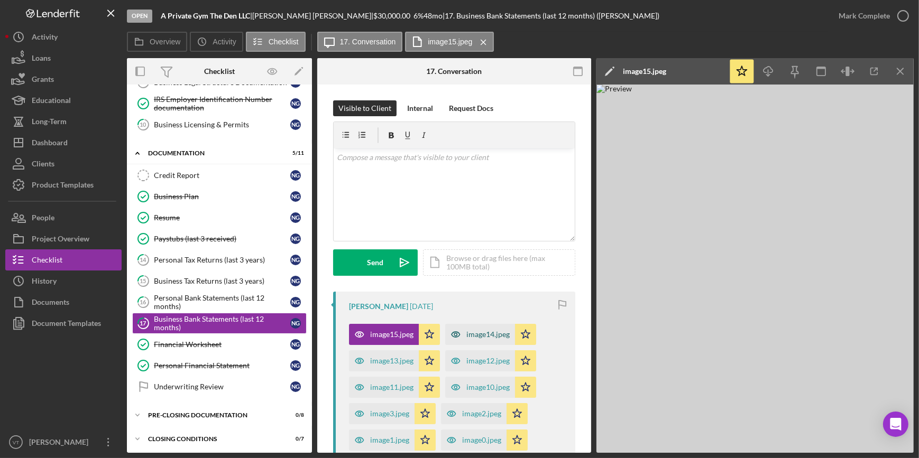
click at [468, 335] on div "image14.jpeg" at bounding box center [487, 335] width 43 height 8
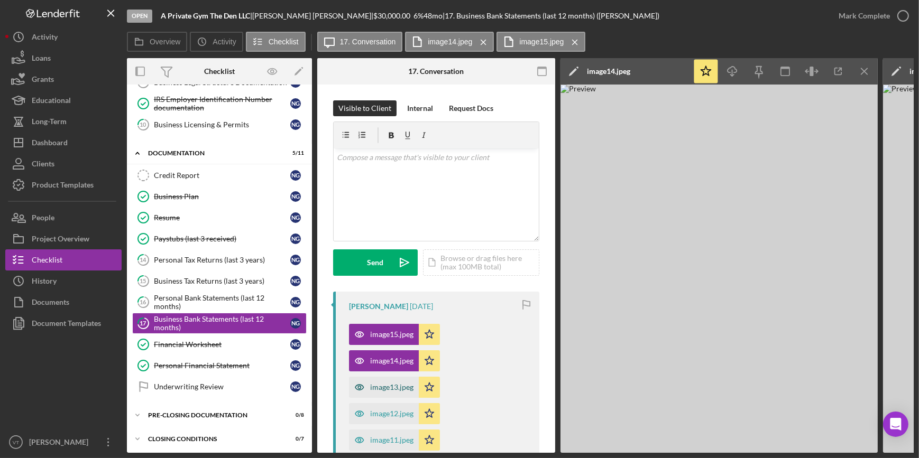
click at [386, 387] on div "image13.jpeg" at bounding box center [391, 387] width 43 height 8
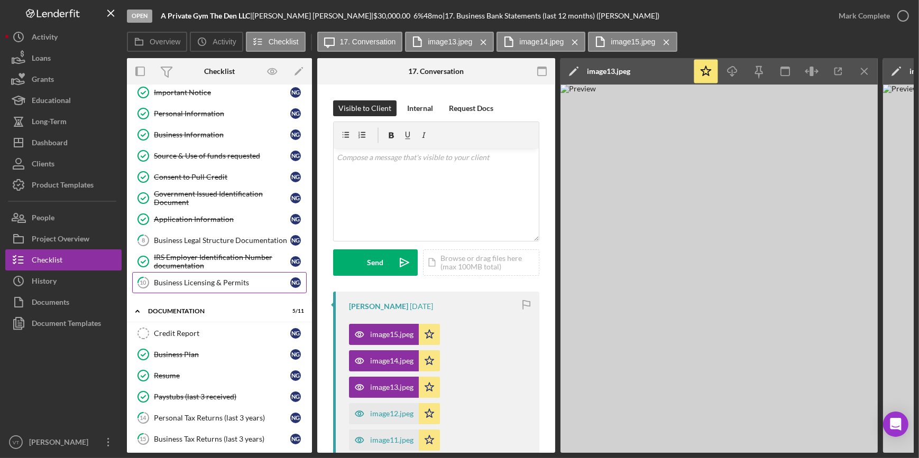
scroll to position [0, 0]
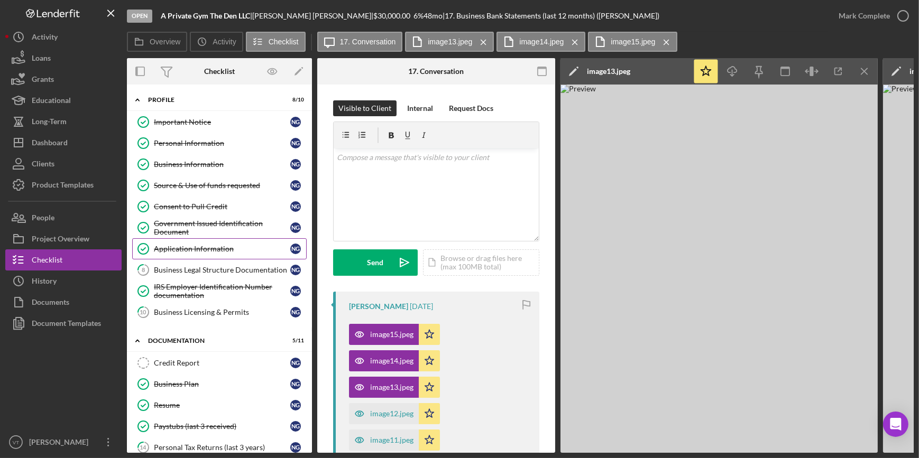
click at [191, 250] on div "Application Information" at bounding box center [222, 249] width 136 height 8
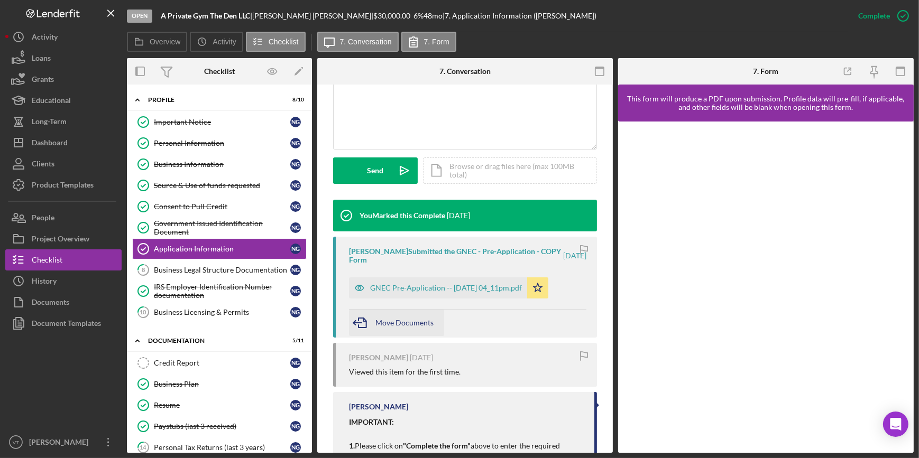
scroll to position [288, 0]
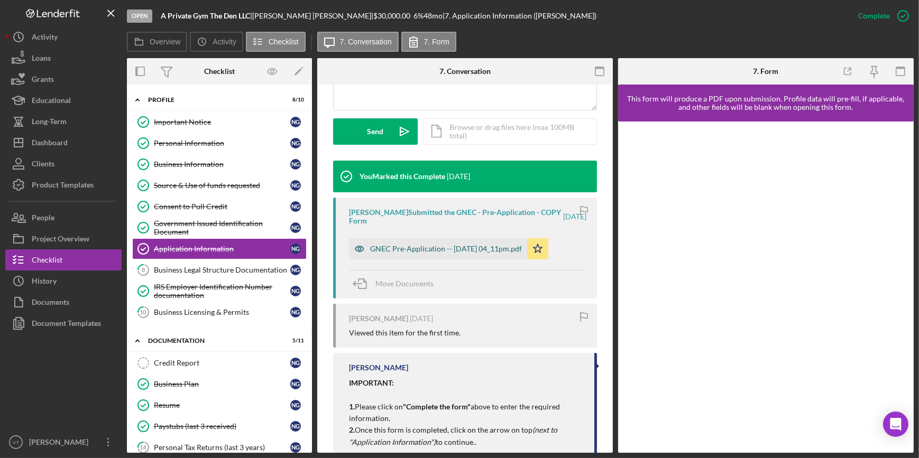
click at [440, 245] on div "GNEC Pre-Application -- 2025-08-12 04_11pm.pdf" at bounding box center [446, 249] width 152 height 8
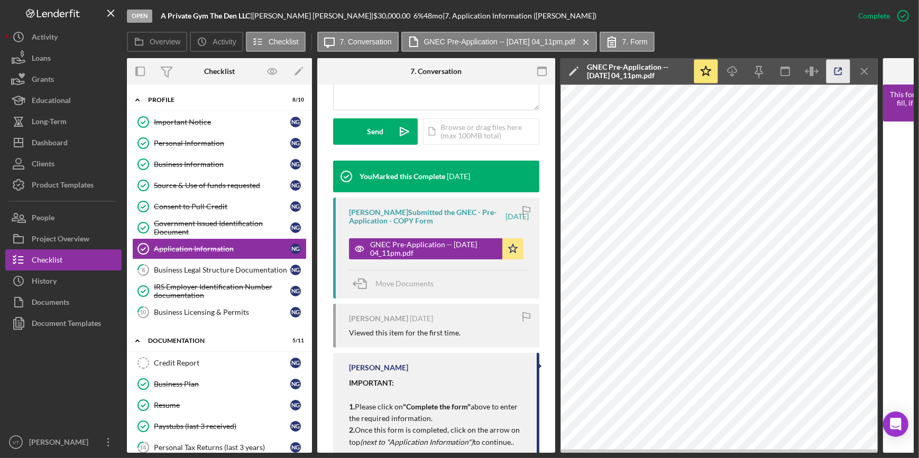
click at [832, 70] on icon "button" at bounding box center [839, 72] width 24 height 24
click at [79, 134] on button "Icon/Dashboard Dashboard" at bounding box center [63, 142] width 116 height 21
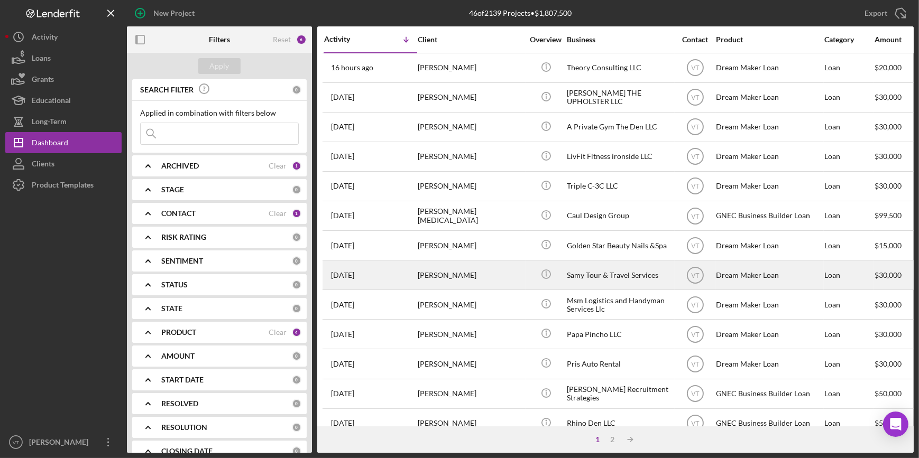
click at [463, 278] on div "Samantha Cartwright" at bounding box center [471, 275] width 106 height 28
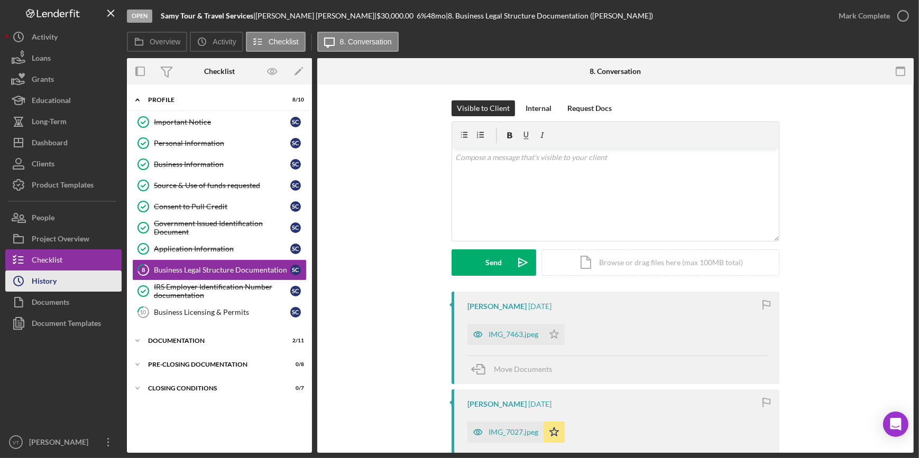
click at [52, 275] on div "History" at bounding box center [44, 283] width 25 height 24
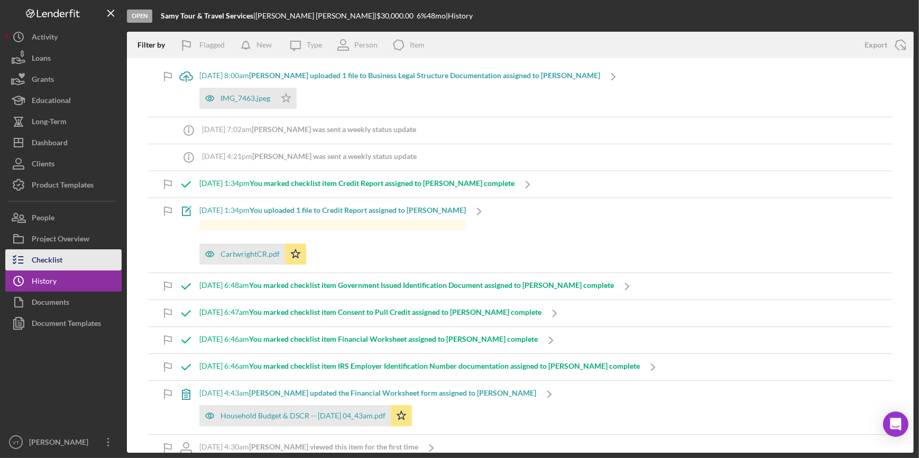
click at [68, 265] on button "Checklist" at bounding box center [63, 260] width 116 height 21
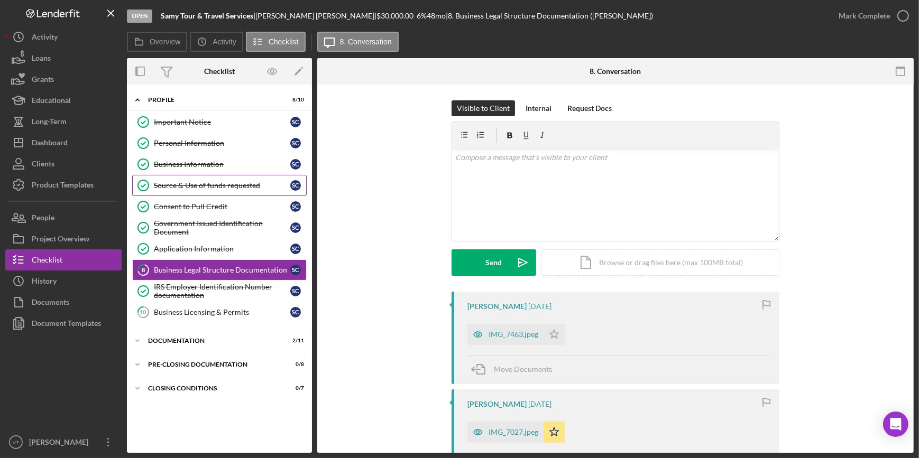
click at [223, 182] on div "Source & Use of funds requested" at bounding box center [222, 185] width 136 height 8
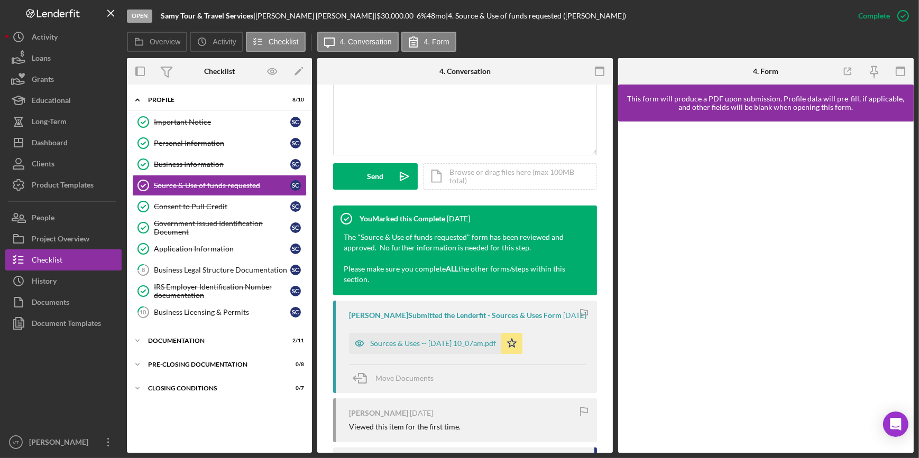
scroll to position [288, 0]
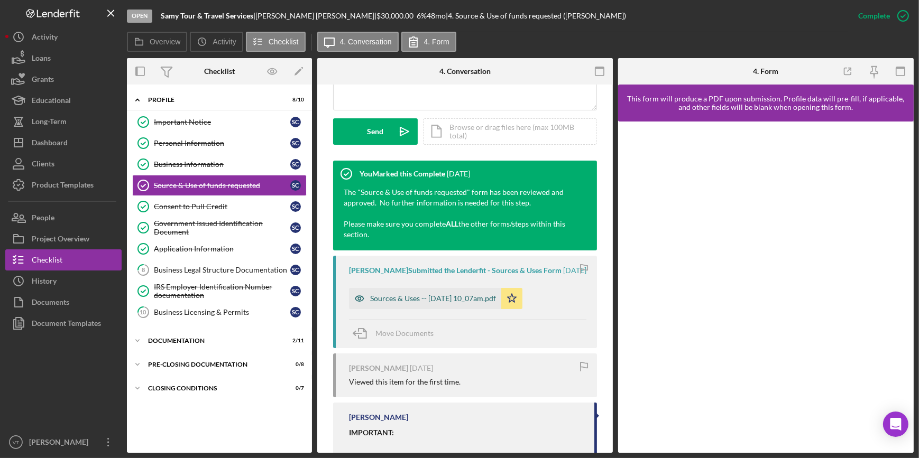
click at [465, 302] on div "Sources & Uses -- 2025-07-09 10_07am.pdf" at bounding box center [433, 299] width 126 height 8
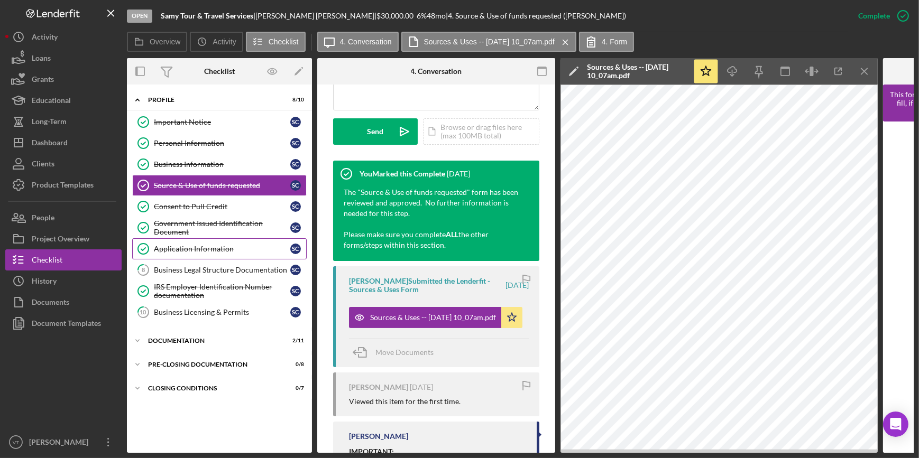
click at [168, 248] on div "Application Information" at bounding box center [222, 249] width 136 height 8
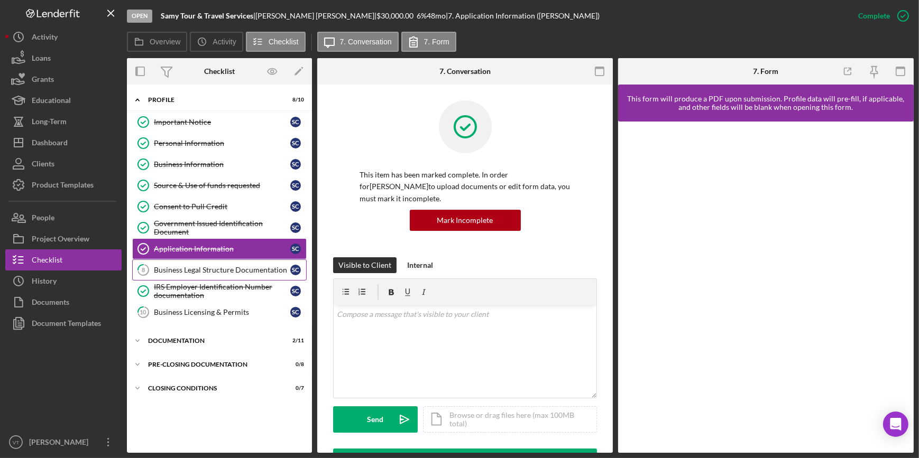
click at [188, 266] on div "Business Legal Structure Documentation" at bounding box center [222, 270] width 136 height 8
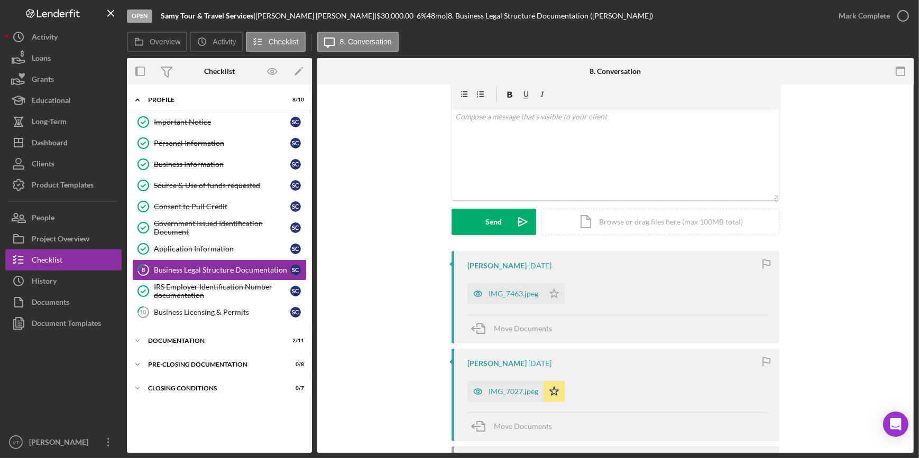
scroll to position [96, 0]
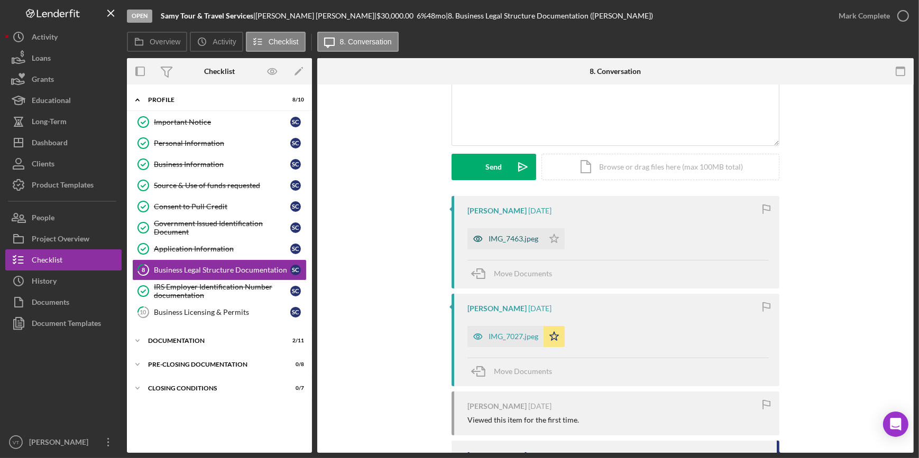
click at [504, 245] on div "IMG_7463.jpeg" at bounding box center [505, 238] width 76 height 21
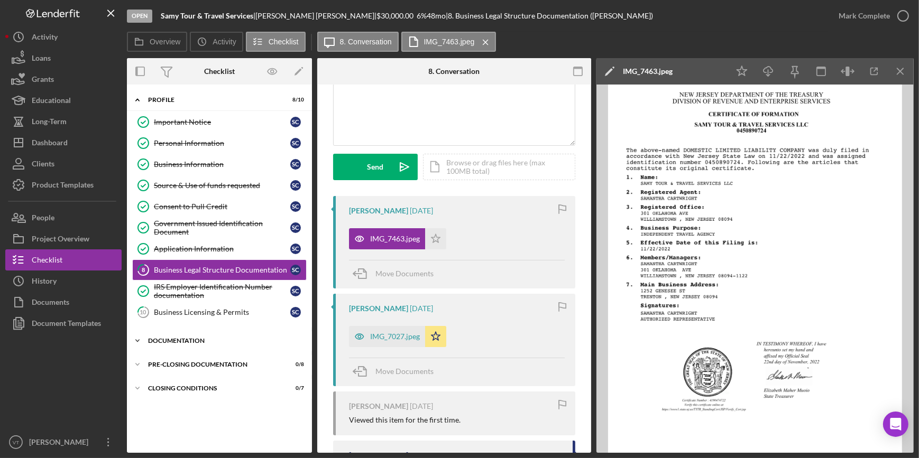
click at [149, 338] on div "Documentation" at bounding box center [223, 341] width 151 height 6
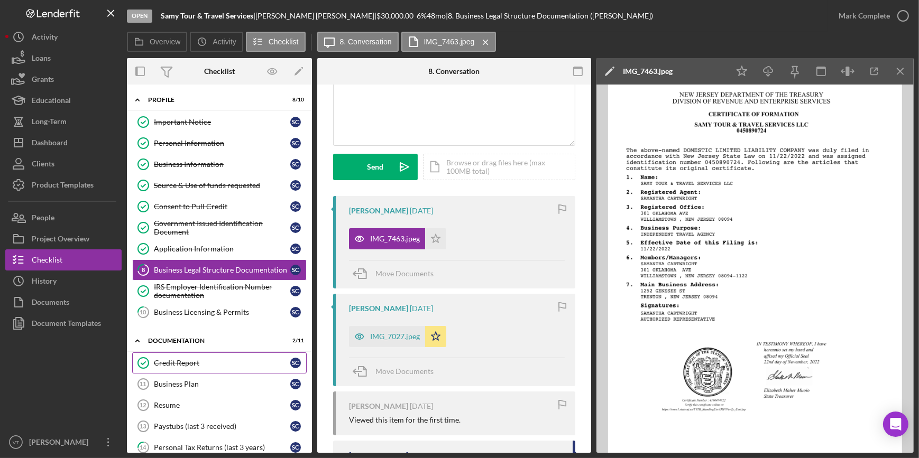
click at [179, 359] on div "Credit Report" at bounding box center [222, 363] width 136 height 8
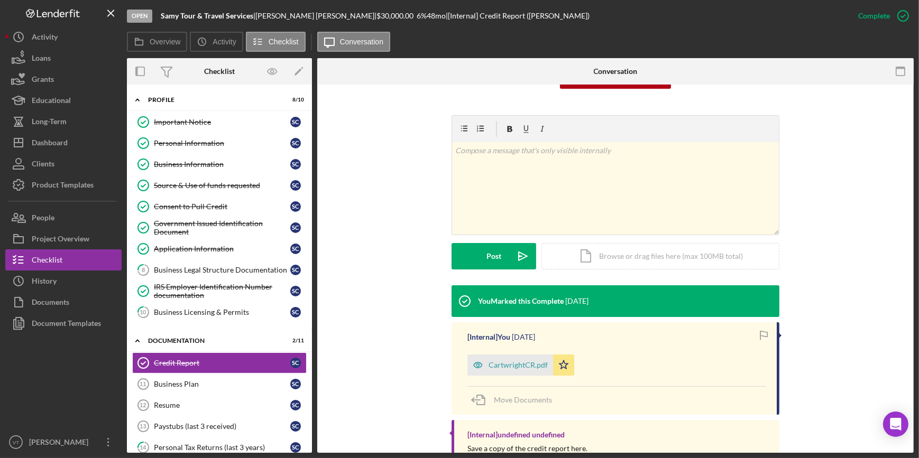
scroll to position [164, 0]
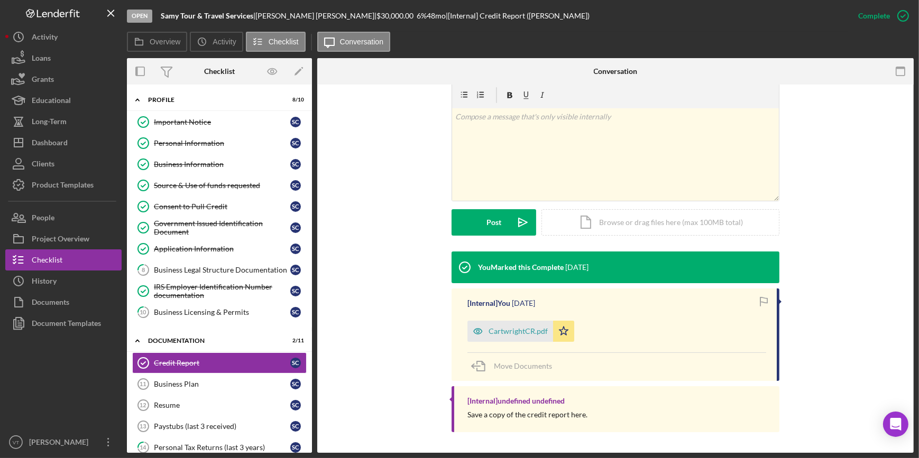
click at [498, 328] on div "CartwrightCR.pdf" at bounding box center [510, 331] width 86 height 21
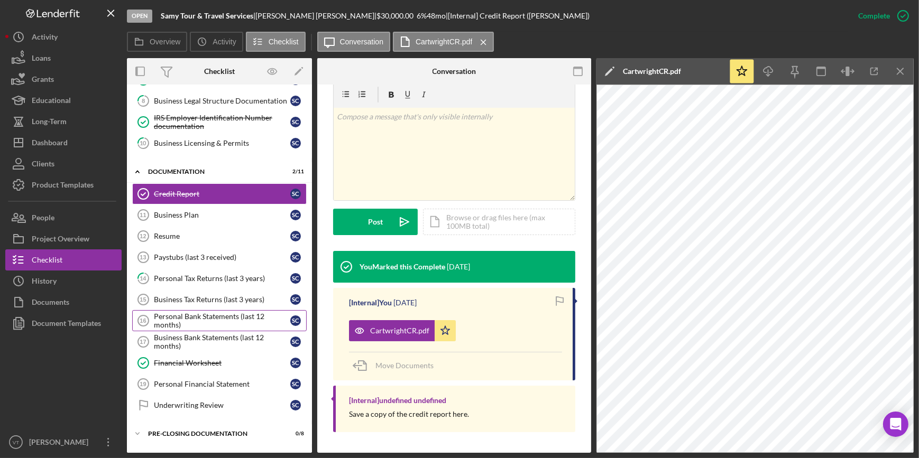
scroll to position [188, 0]
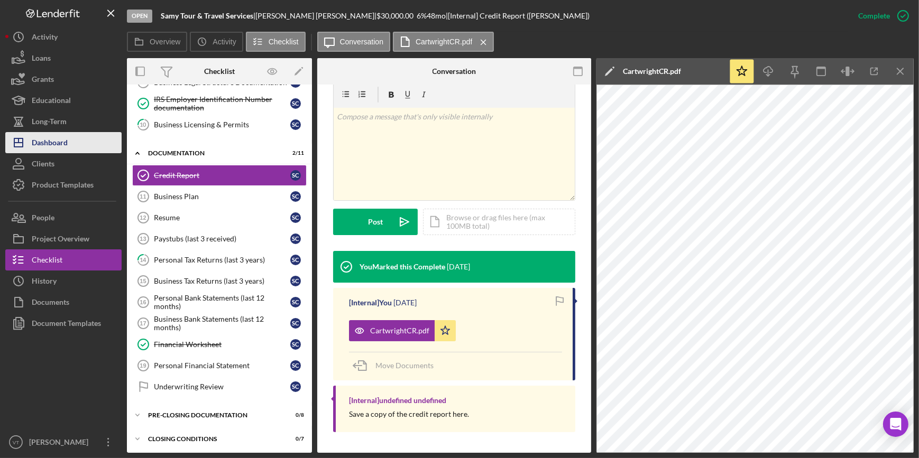
click at [86, 137] on button "Icon/Dashboard Dashboard" at bounding box center [63, 142] width 116 height 21
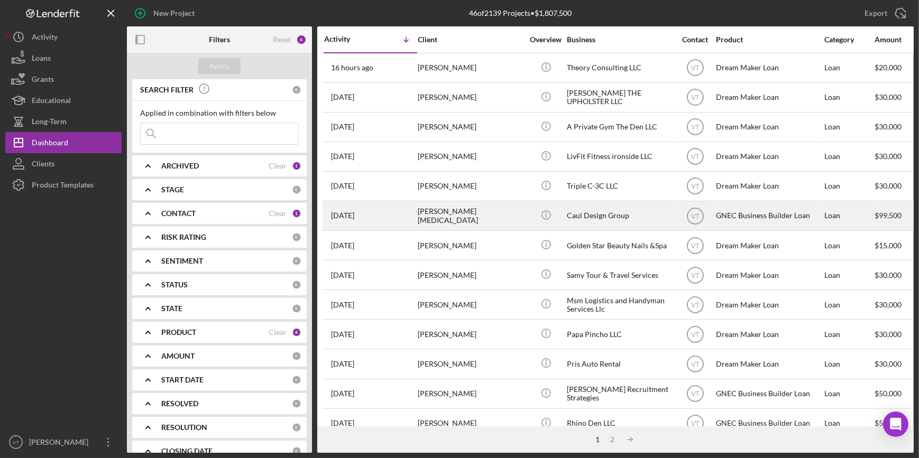
click at [515, 213] on div "Barry Caul" at bounding box center [471, 216] width 106 height 28
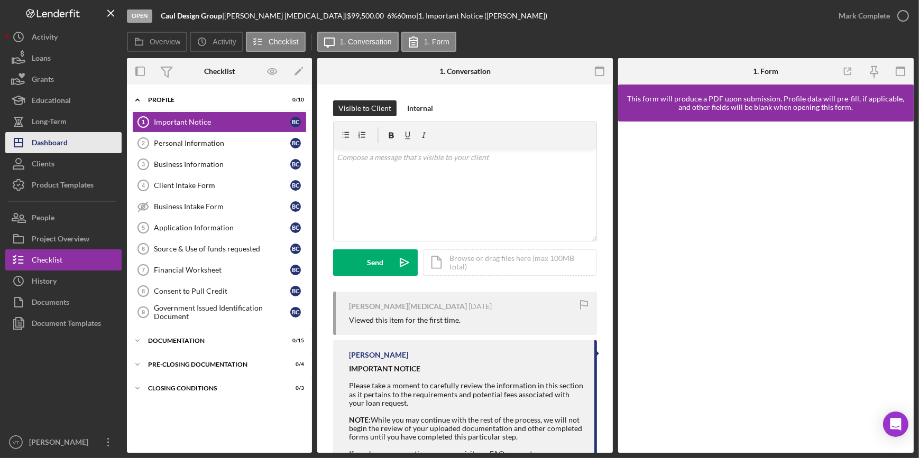
click at [69, 142] on button "Icon/Dashboard Dashboard" at bounding box center [63, 142] width 116 height 21
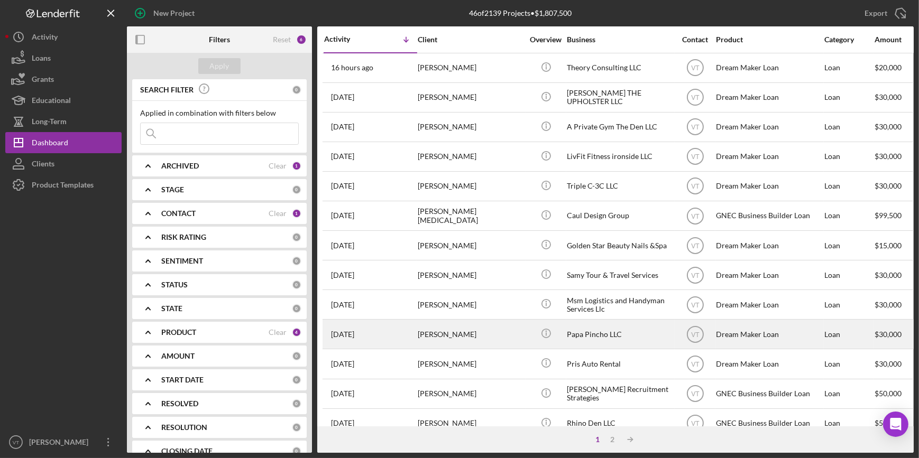
click at [468, 328] on div "Leonel Tejera" at bounding box center [471, 334] width 106 height 28
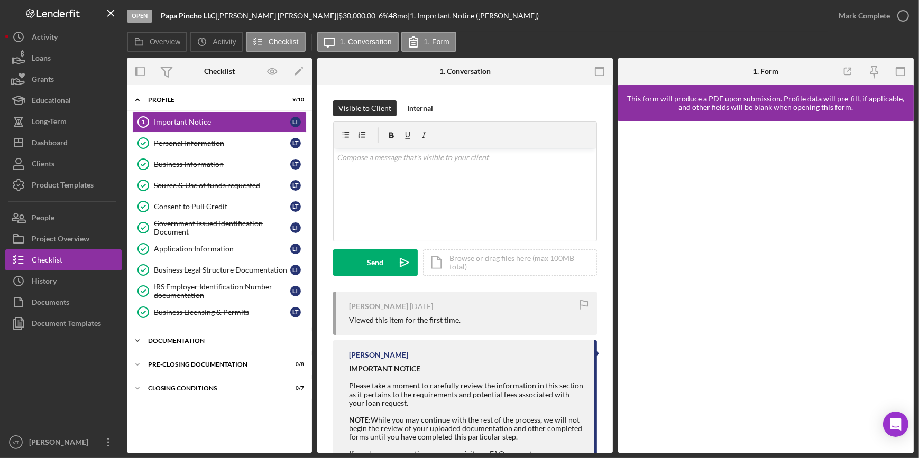
click at [143, 336] on icon "Icon/Expander" at bounding box center [137, 341] width 21 height 21
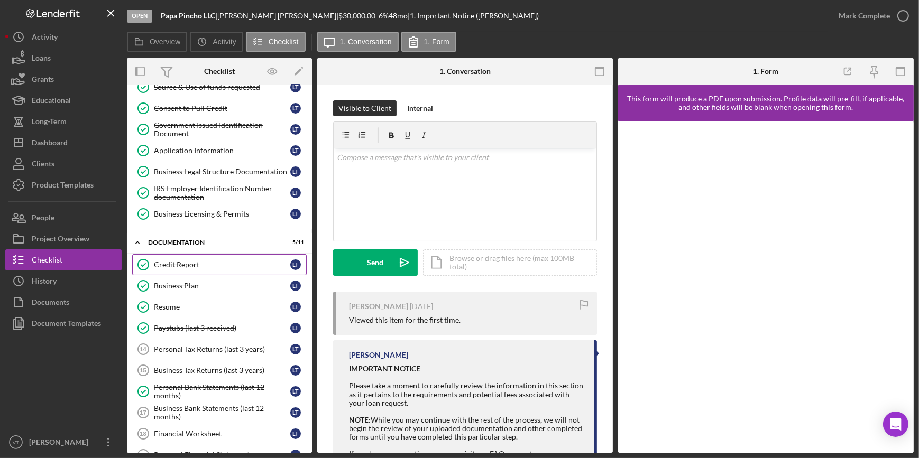
scroll to position [91, 0]
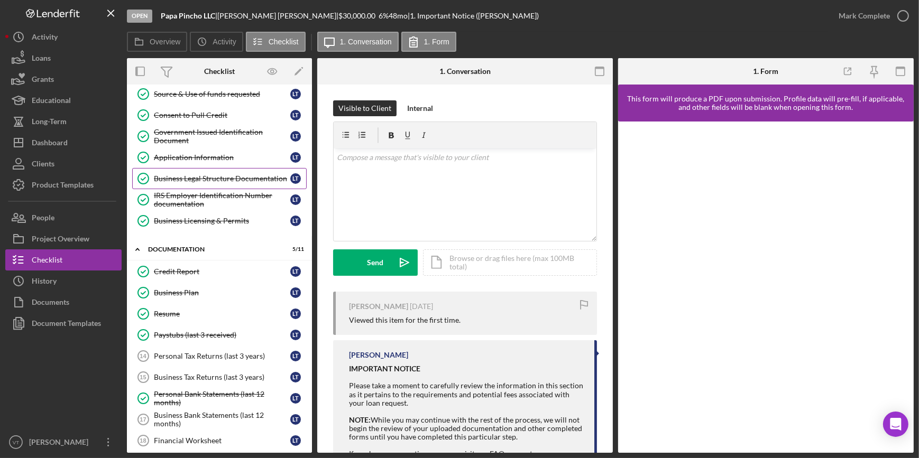
click at [187, 175] on div "Business Legal Structure Documentation" at bounding box center [222, 179] width 136 height 8
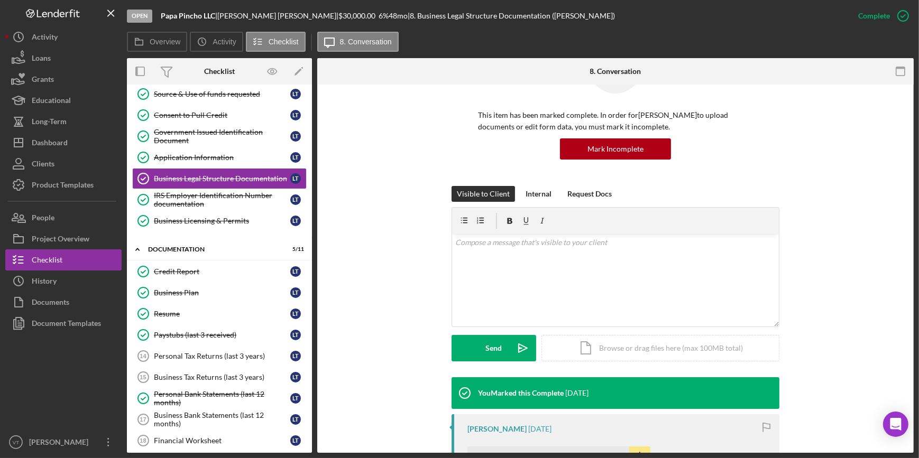
scroll to position [192, 0]
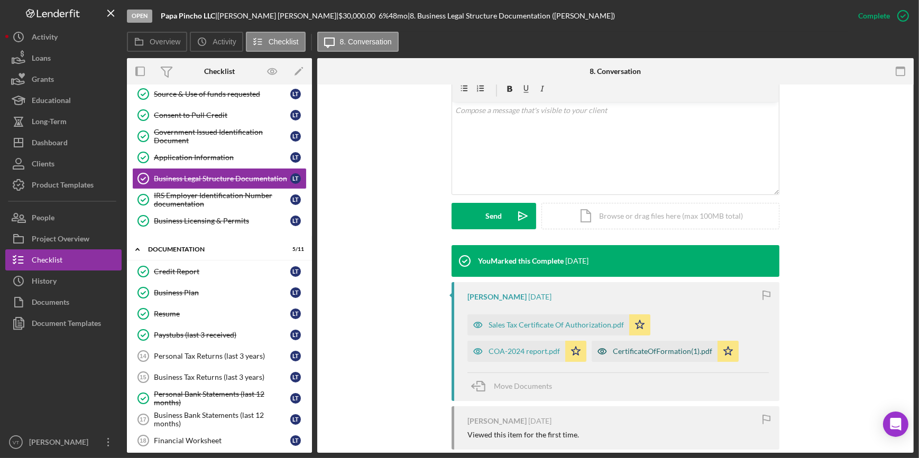
click at [654, 348] on div "CertificateOfFormation(1).pdf" at bounding box center [662, 351] width 99 height 8
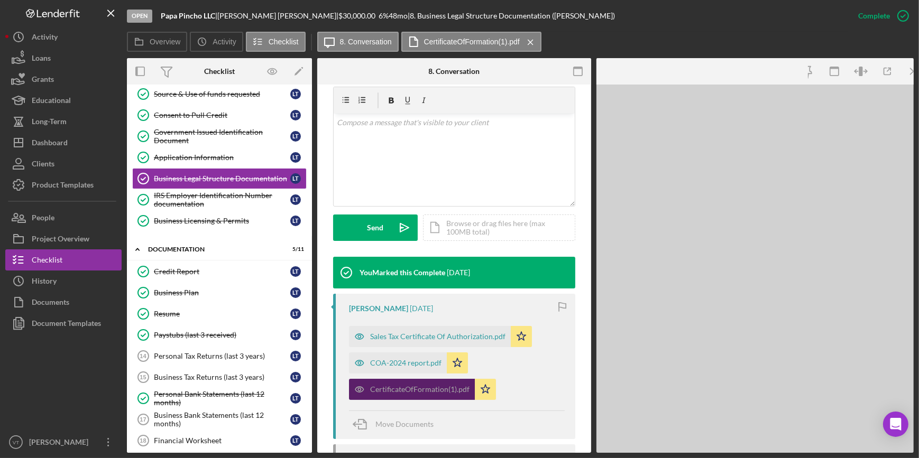
scroll to position [204, 0]
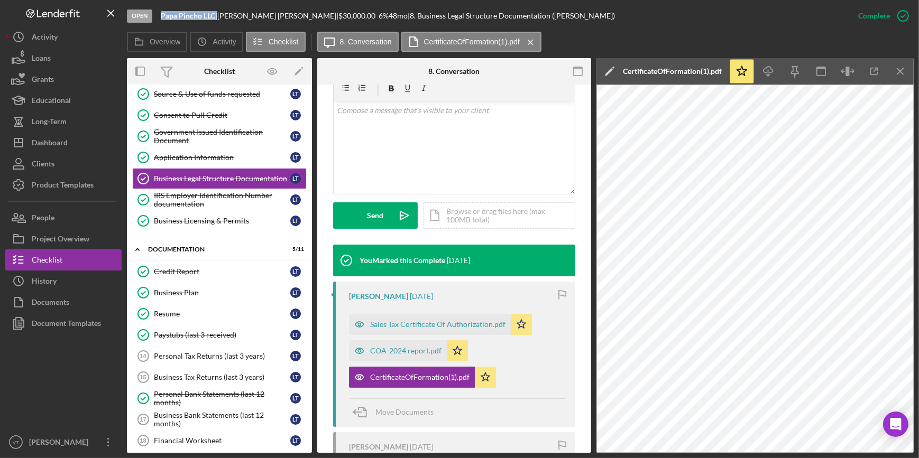
drag, startPoint x: 218, startPoint y: 13, endPoint x: 153, endPoint y: 18, distance: 65.3
click at [153, 18] on div "Open Papa Pincho LLC | Leonel Tejera | $30,000.00 6 % 48 mo | 8. Business Legal…" at bounding box center [487, 16] width 721 height 32
click at [77, 142] on button "Icon/Dashboard Dashboard" at bounding box center [63, 142] width 116 height 21
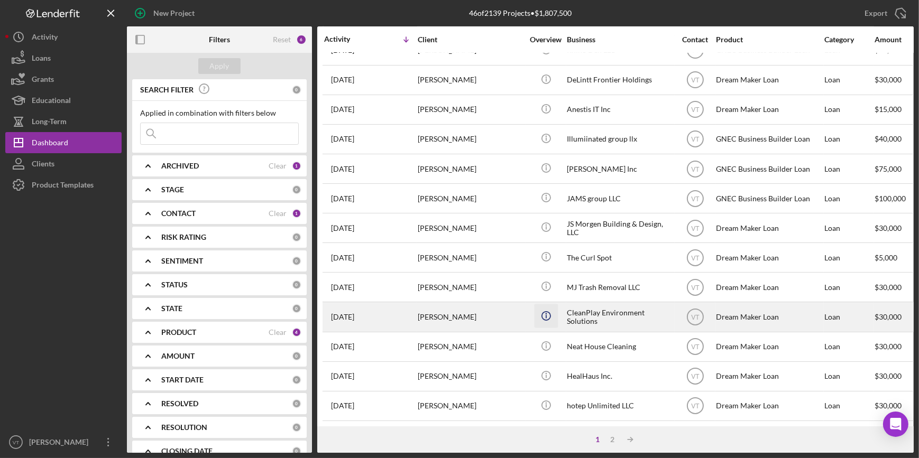
scroll to position [382, 0]
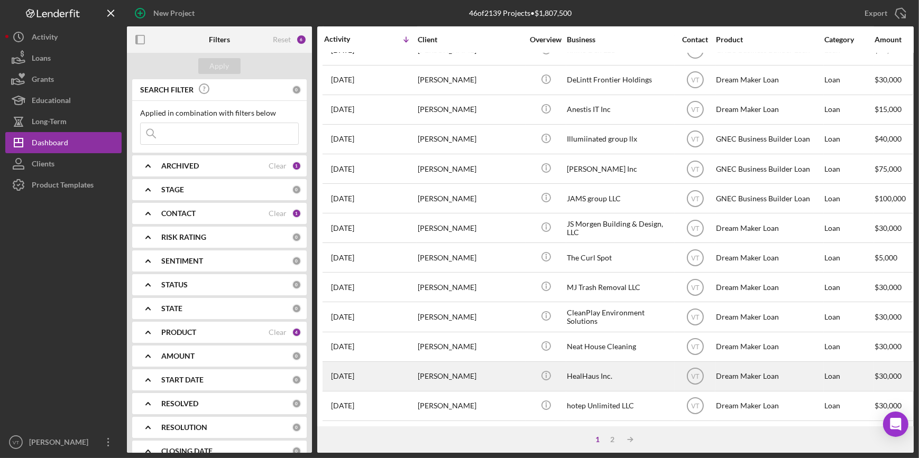
click at [417, 369] on td "[PERSON_NAME]" at bounding box center [471, 377] width 108 height 30
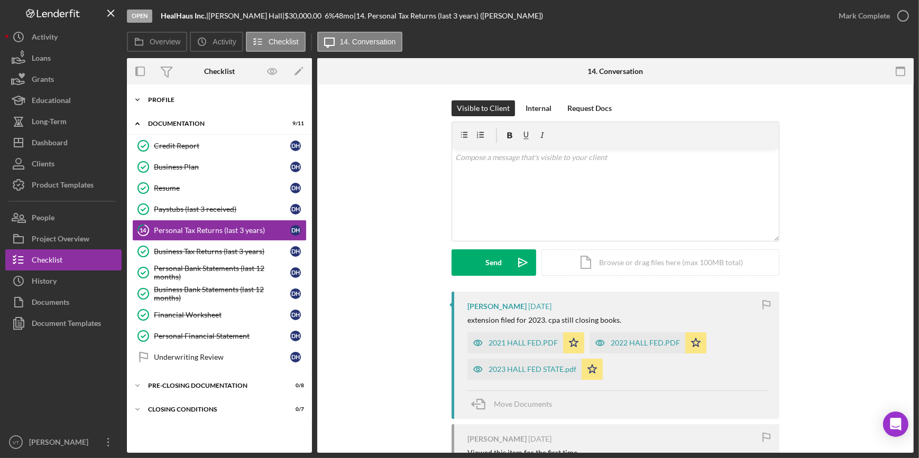
click at [142, 95] on icon "Icon/Expander" at bounding box center [137, 99] width 21 height 21
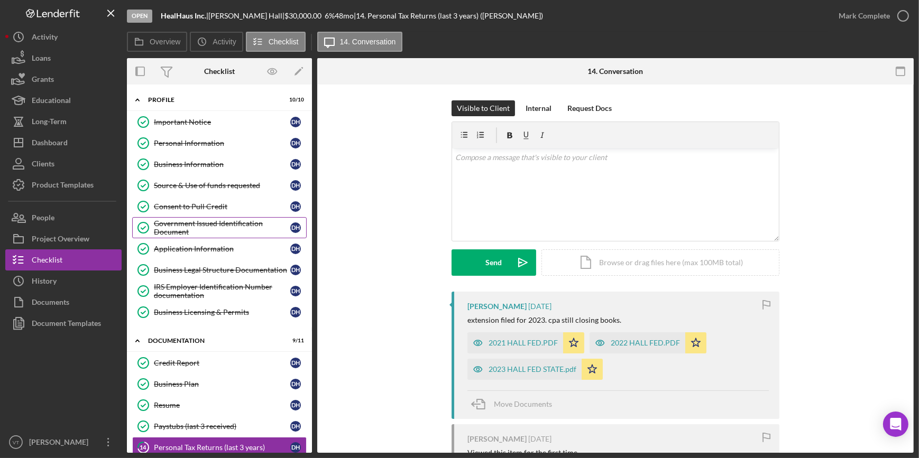
click at [206, 222] on div "Government Issued Identification Document" at bounding box center [222, 227] width 136 height 17
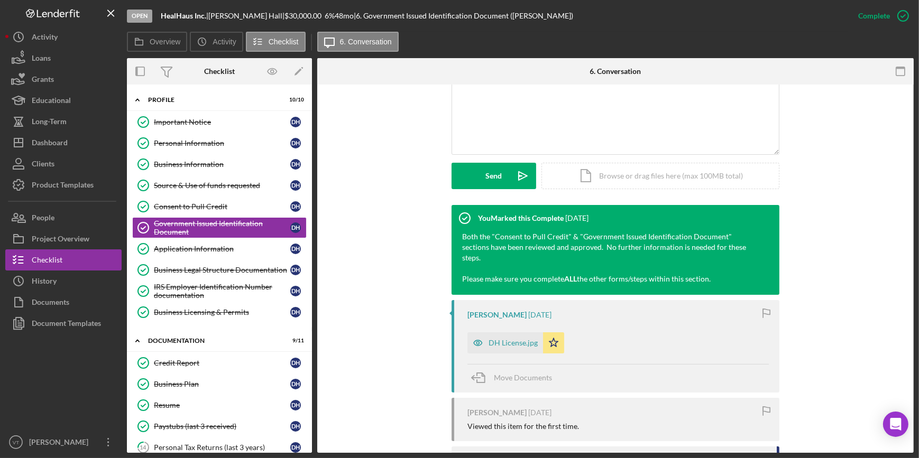
scroll to position [240, 0]
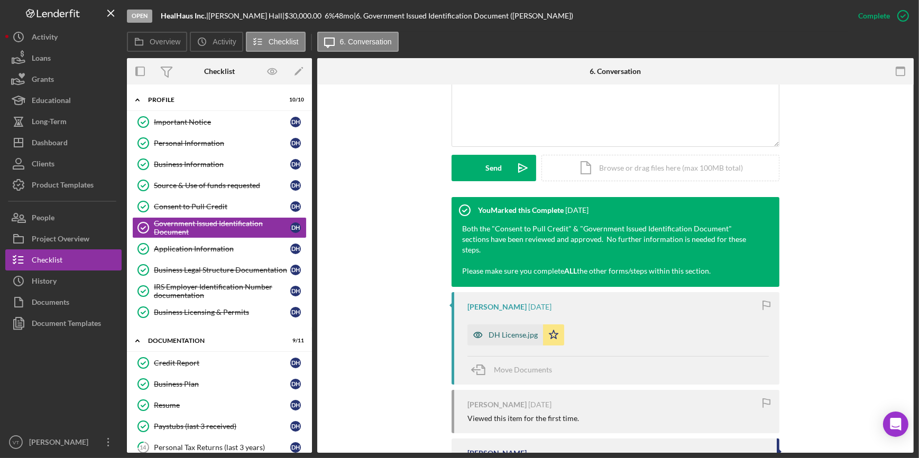
click at [490, 328] on div "DH License.jpg" at bounding box center [505, 335] width 76 height 21
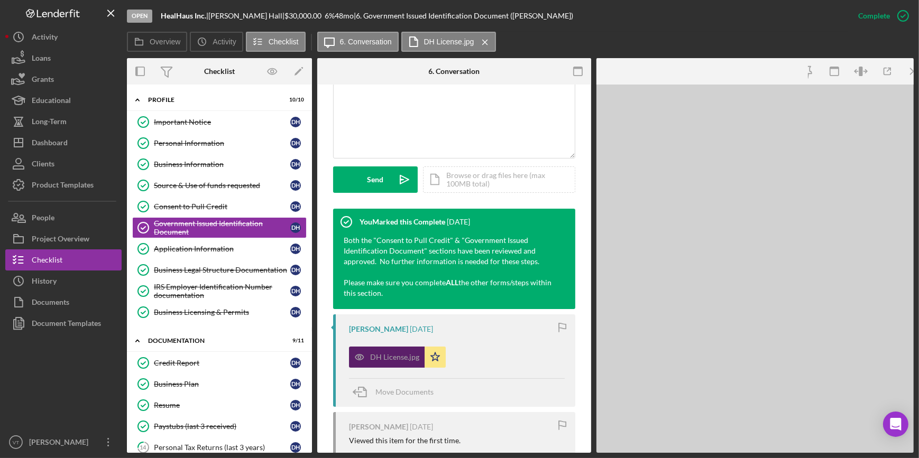
scroll to position [252, 0]
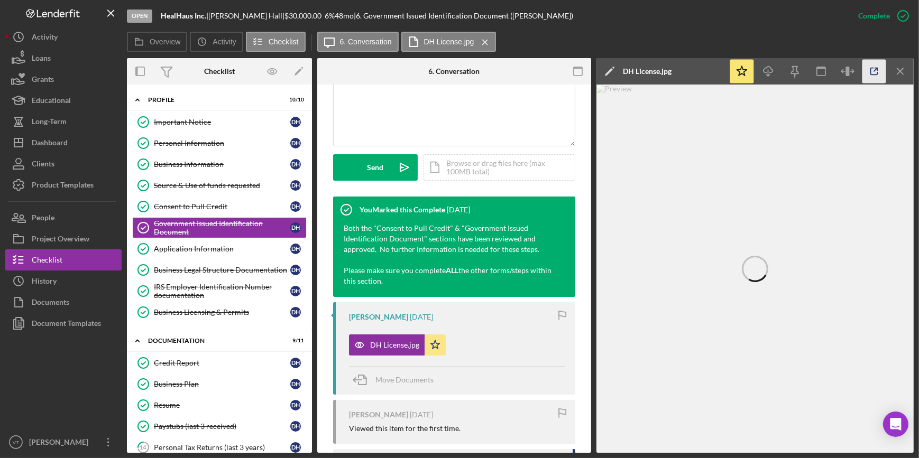
click at [868, 69] on icon "button" at bounding box center [875, 72] width 24 height 24
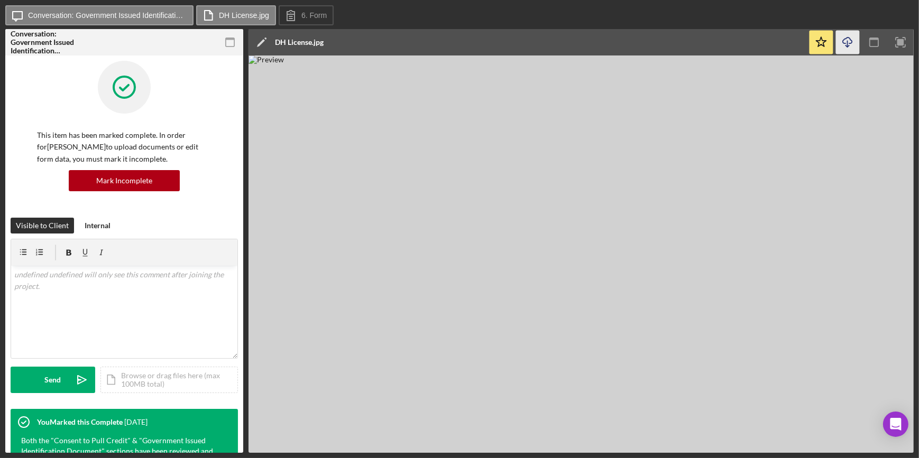
click at [850, 40] on icon "Icon/Download" at bounding box center [848, 43] width 24 height 24
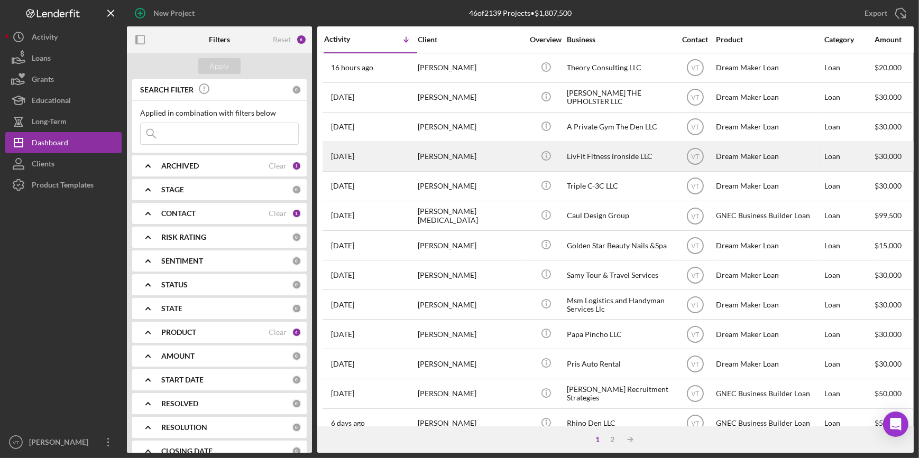
click at [499, 162] on div "[PERSON_NAME]" at bounding box center [471, 157] width 106 height 28
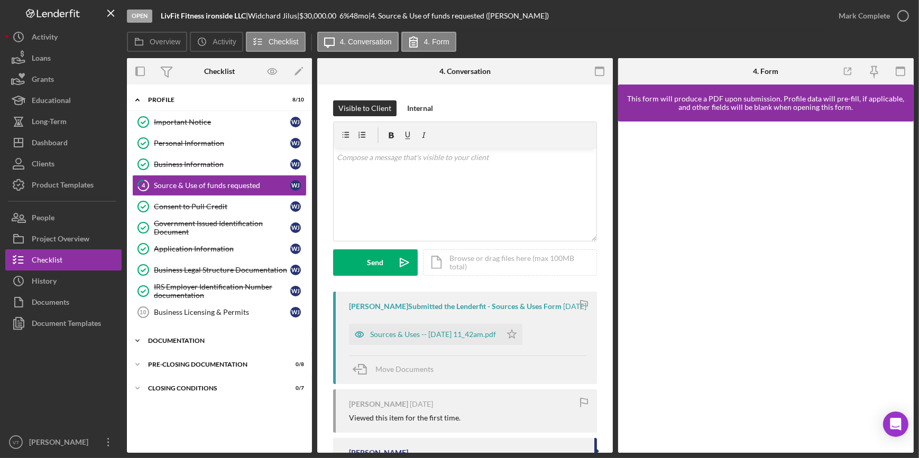
click at [136, 337] on icon "Icon/Expander" at bounding box center [137, 341] width 21 height 21
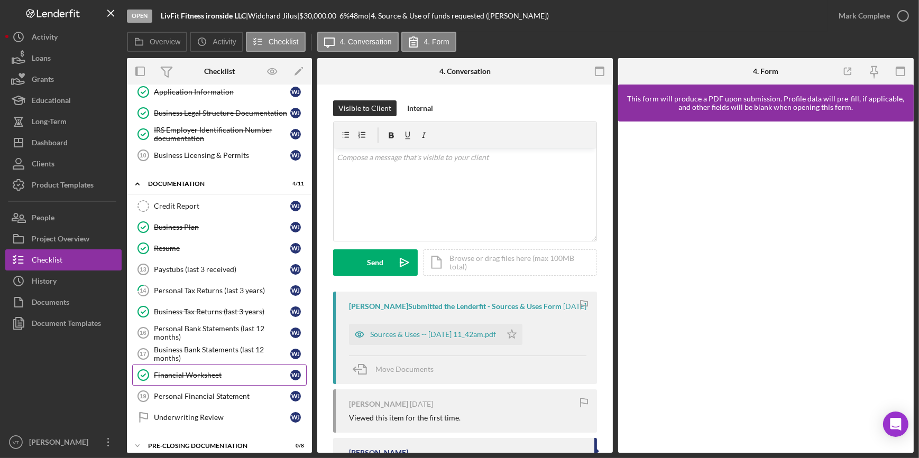
scroll to position [188, 0]
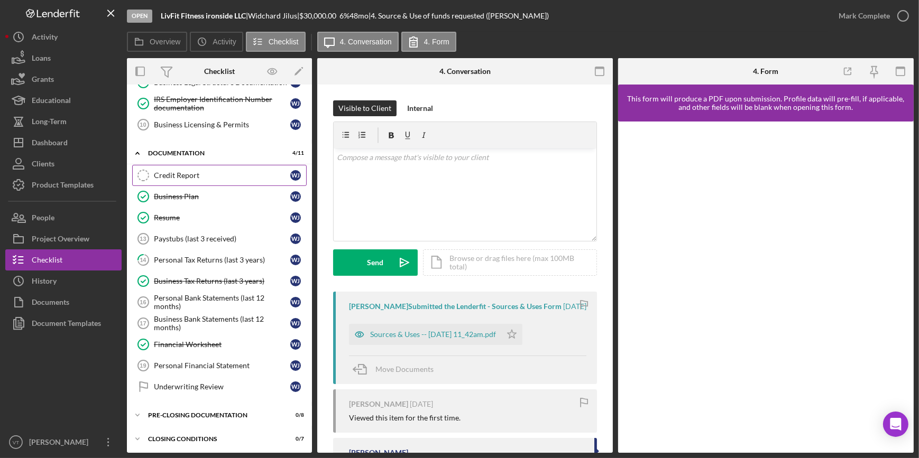
click at [212, 173] on div "Credit Report" at bounding box center [222, 175] width 136 height 8
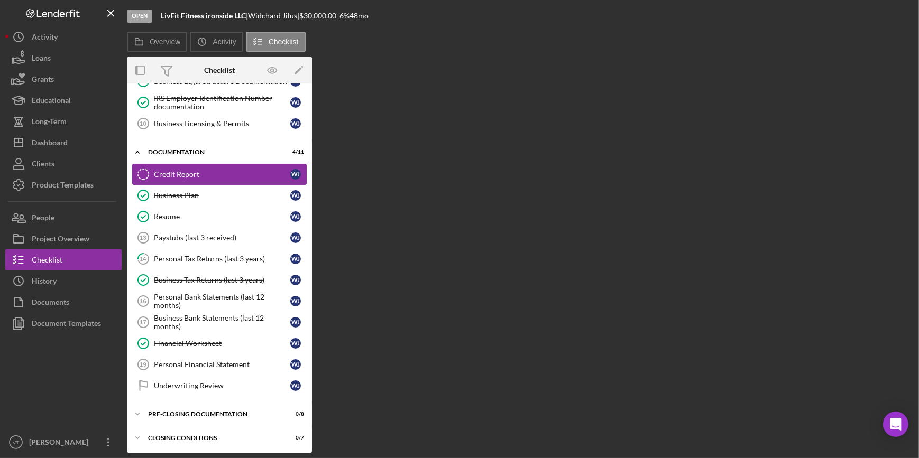
scroll to position [188, 0]
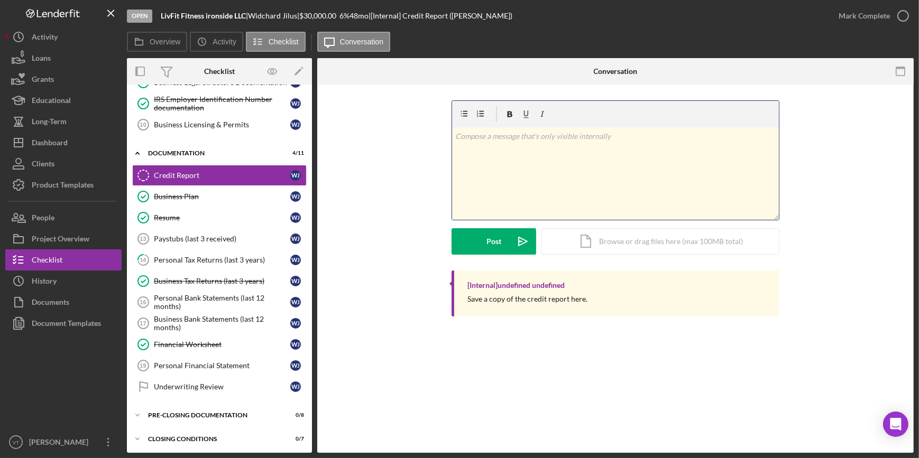
click at [488, 151] on div "v Color teal Color pink Remove color Add row above Add row below Add column bef…" at bounding box center [615, 173] width 327 height 93
drag, startPoint x: 590, startPoint y: 141, endPoint x: 555, endPoint y: 174, distance: 48.3
click at [554, 176] on div "v Color teal Color pink Remove color Add row above Add row below Add column bef…" at bounding box center [615, 173] width 327 height 93
drag, startPoint x: 589, startPoint y: 137, endPoint x: 754, endPoint y: 169, distance: 168.0
click at [754, 169] on div "v Color teal Color pink Remove color Add row above Add row below Add column bef…" at bounding box center [615, 173] width 327 height 93
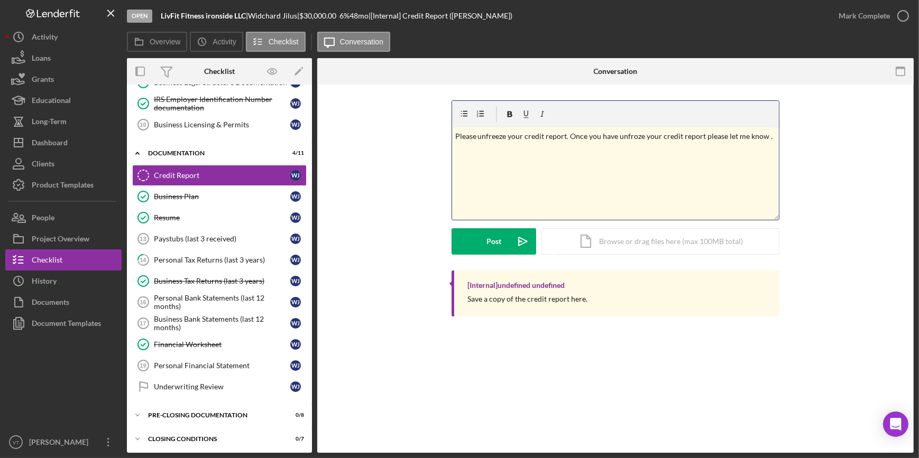
click at [610, 175] on div "v Color teal Color pink Remove color Add row above Add row below Add column bef…" at bounding box center [615, 173] width 327 height 93
click at [640, 137] on p "Please unfreeze your credit report. Once you have unfroze your credit report pl…" at bounding box center [615, 137] width 321 height 12
click at [640, 132] on p "Please unfreeze your credit report. Once you have unfroze your credit report pl…" at bounding box center [615, 137] width 321 height 12
drag, startPoint x: 699, startPoint y: 137, endPoint x: 617, endPoint y: 152, distance: 83.9
click at [617, 152] on div "v Color teal Color pink Remove color Add row above Add row below Add column bef…" at bounding box center [615, 173] width 327 height 93
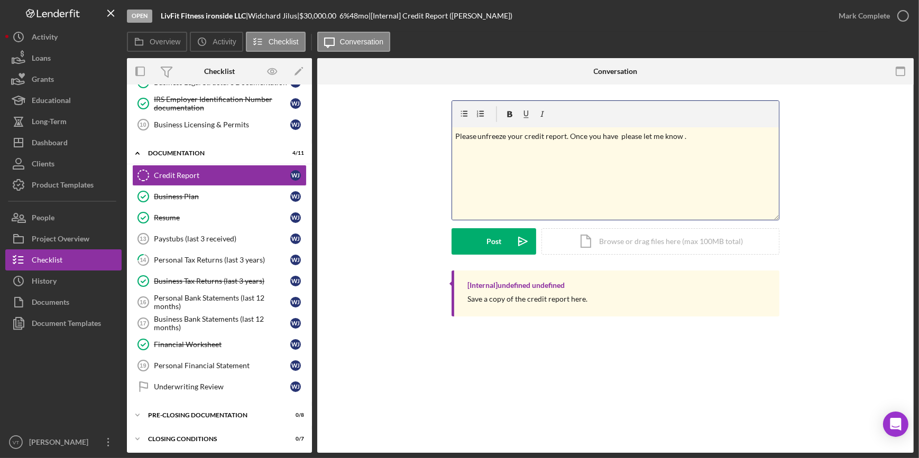
click at [690, 137] on p "Please unfreeze your credit report. Once you have please let me know ." at bounding box center [615, 137] width 321 height 12
click at [491, 238] on div "Post" at bounding box center [494, 241] width 15 height 26
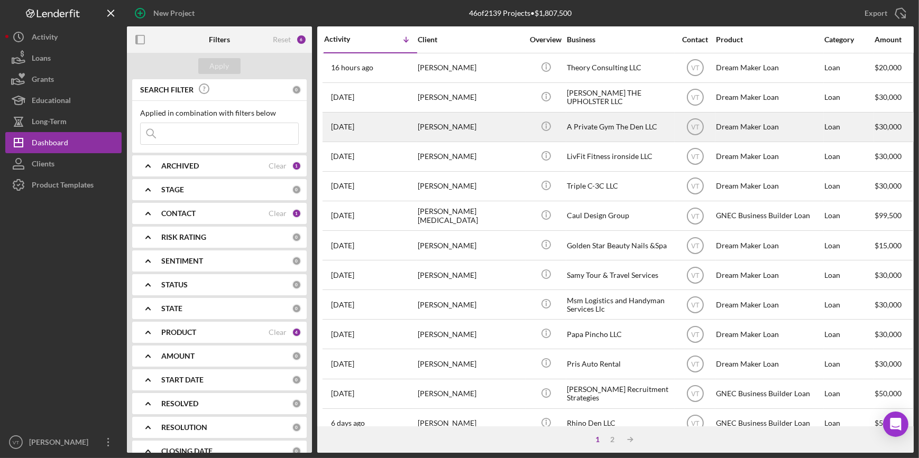
click at [472, 126] on div "[PERSON_NAME]" at bounding box center [471, 127] width 106 height 28
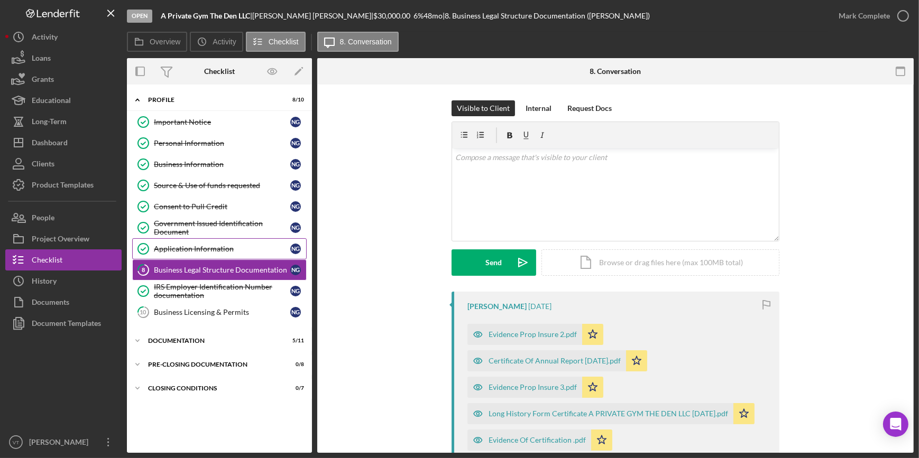
click at [204, 243] on link "Application Information Application Information N G" at bounding box center [219, 248] width 175 height 21
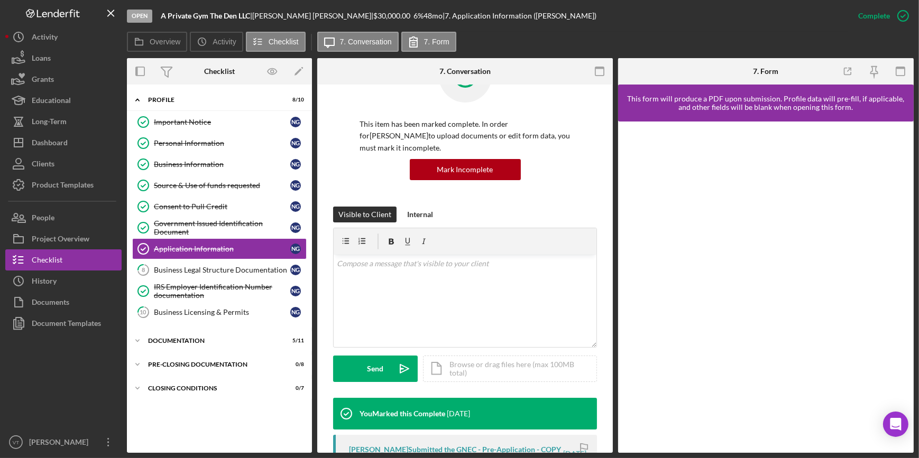
scroll to position [240, 0]
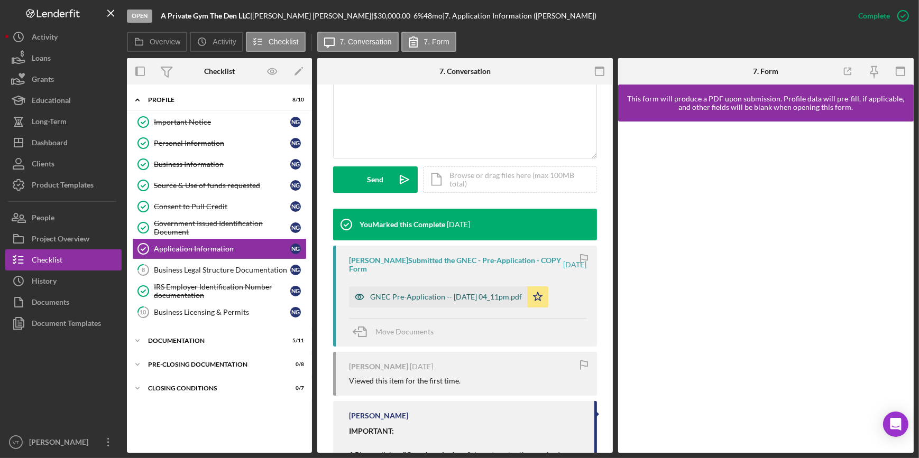
click at [441, 290] on div "GNEC Pre-Application -- 2025-08-12 04_11pm.pdf" at bounding box center [438, 297] width 178 height 21
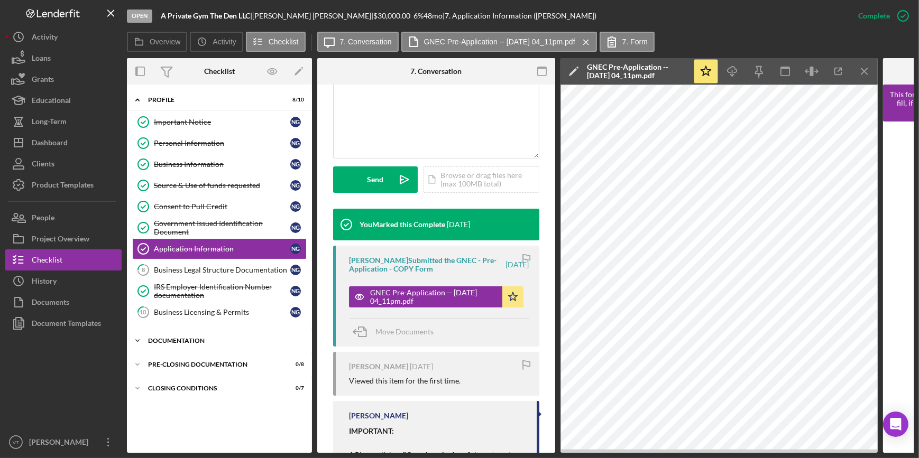
click at [135, 337] on icon "Icon/Expander" at bounding box center [137, 341] width 21 height 21
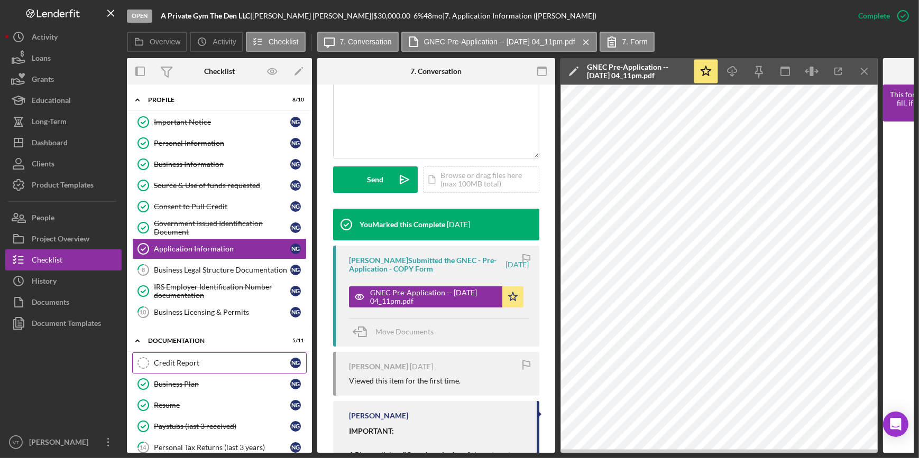
click at [167, 355] on link "Credit Report Credit Report N G" at bounding box center [219, 363] width 175 height 21
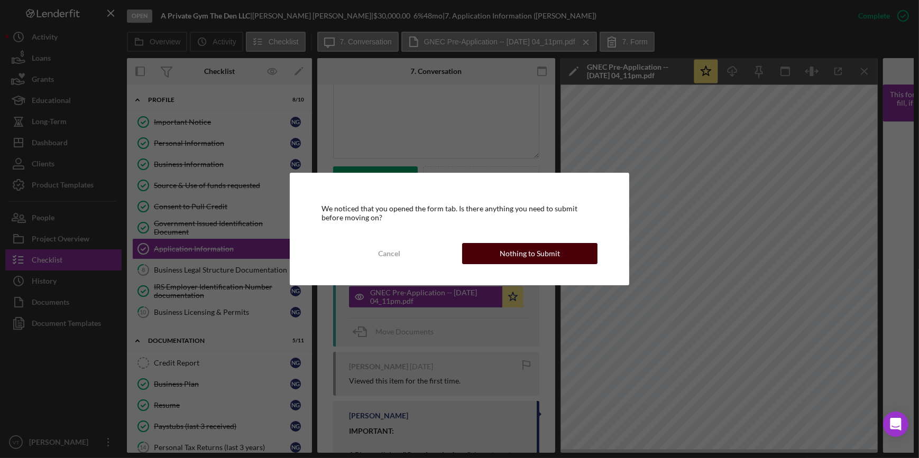
click at [538, 248] on div "Nothing to Submit" at bounding box center [530, 253] width 60 height 21
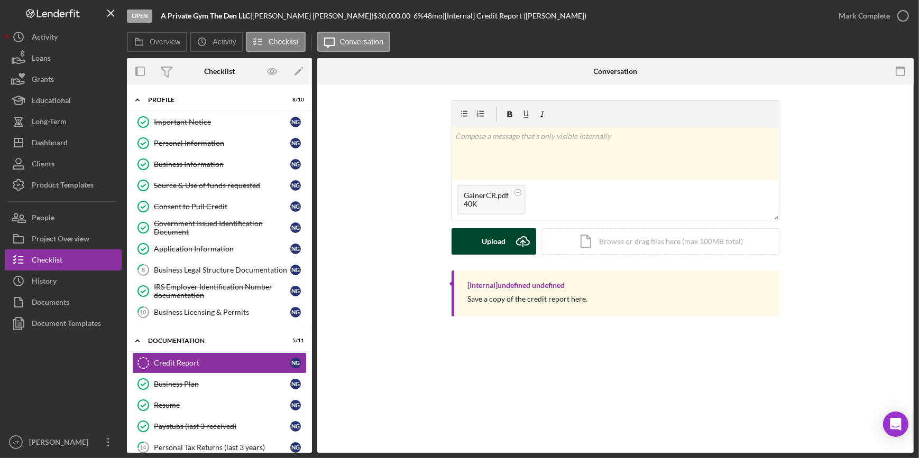
click at [485, 246] on div "Upload" at bounding box center [494, 241] width 24 height 26
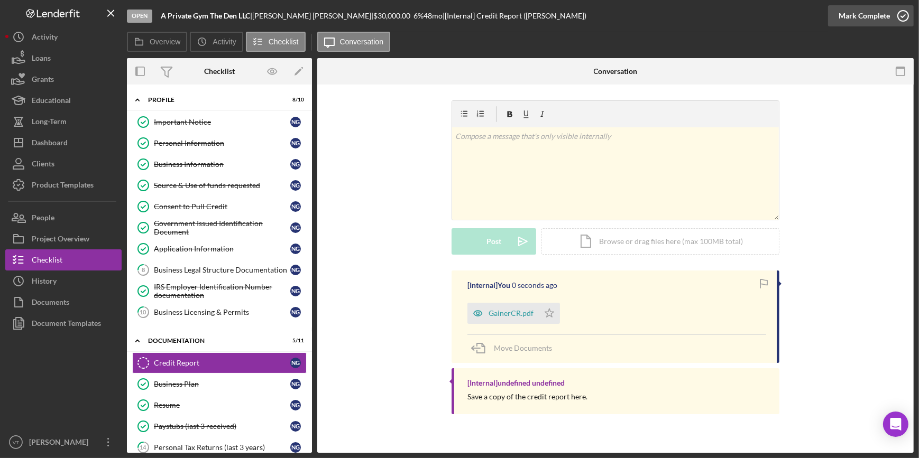
click at [840, 11] on div "Mark Complete" at bounding box center [864, 15] width 51 height 21
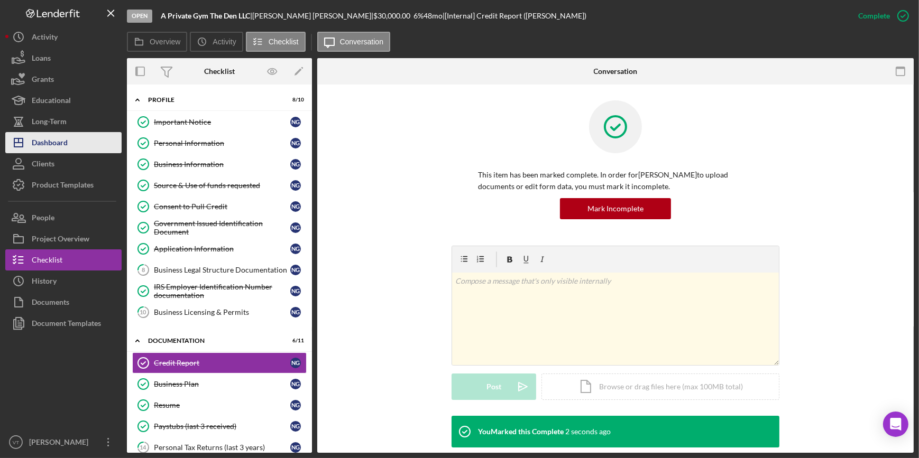
click at [47, 148] on div "Dashboard" at bounding box center [50, 144] width 36 height 24
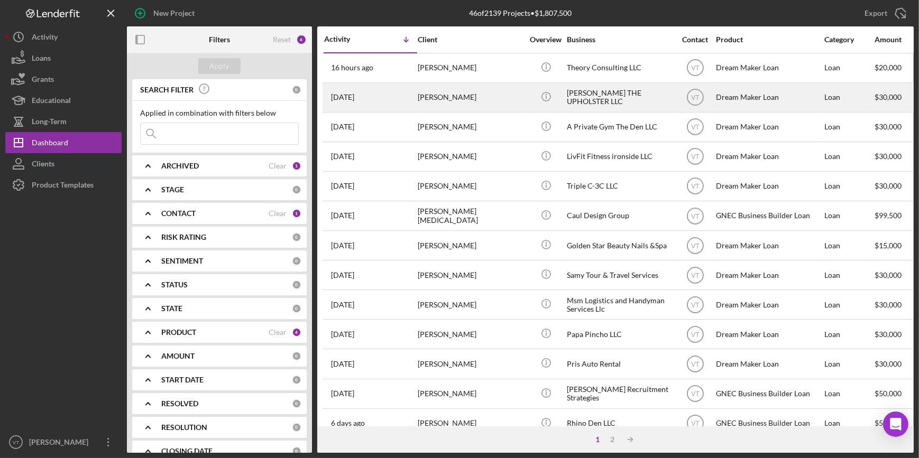
click at [464, 96] on div "[PERSON_NAME]" at bounding box center [471, 98] width 106 height 28
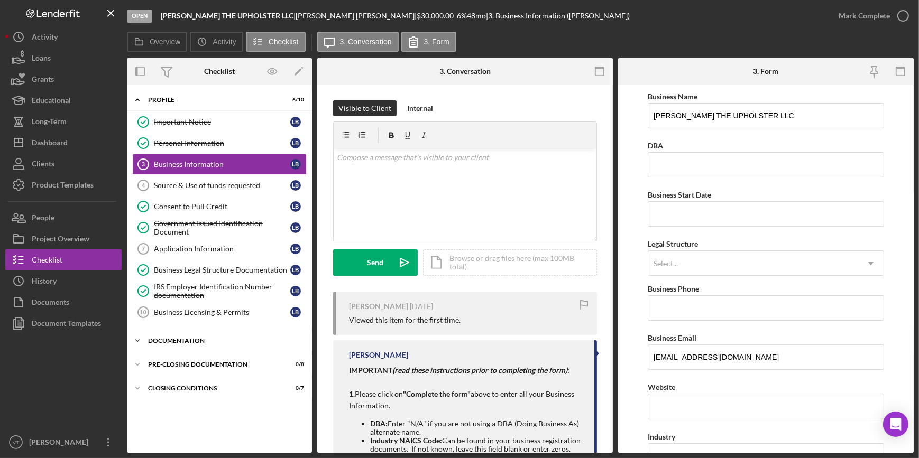
click at [139, 342] on icon "Icon/Expander" at bounding box center [137, 341] width 21 height 21
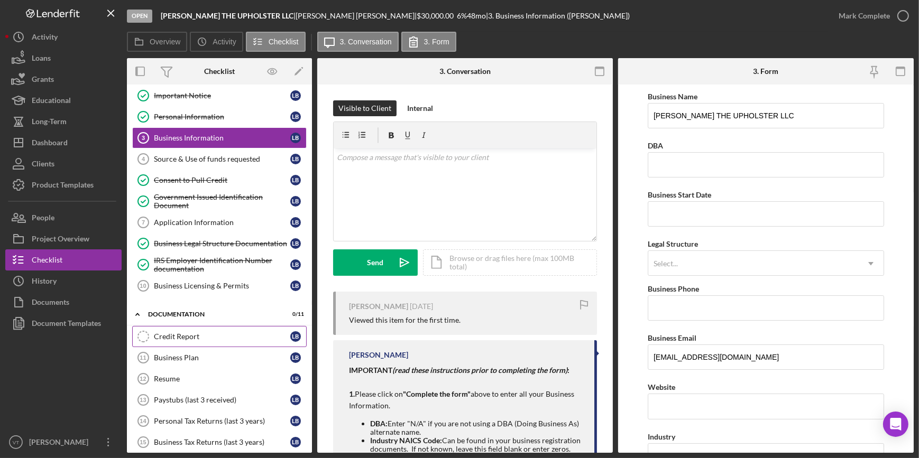
scroll to position [48, 0]
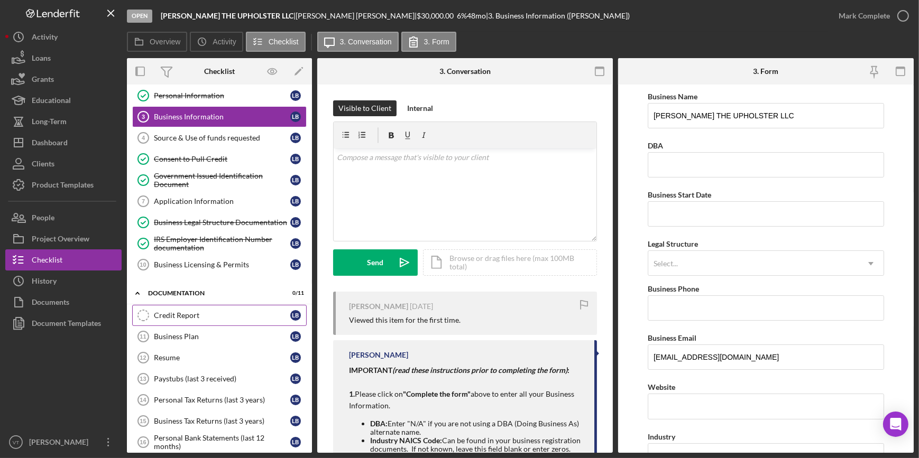
click at [204, 311] on div "Credit Report" at bounding box center [222, 315] width 136 height 8
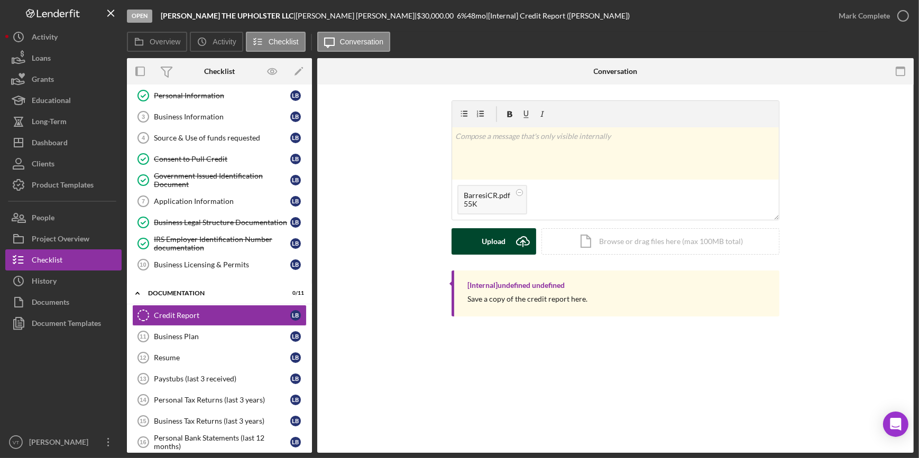
click at [497, 240] on div "Upload" at bounding box center [494, 241] width 24 height 26
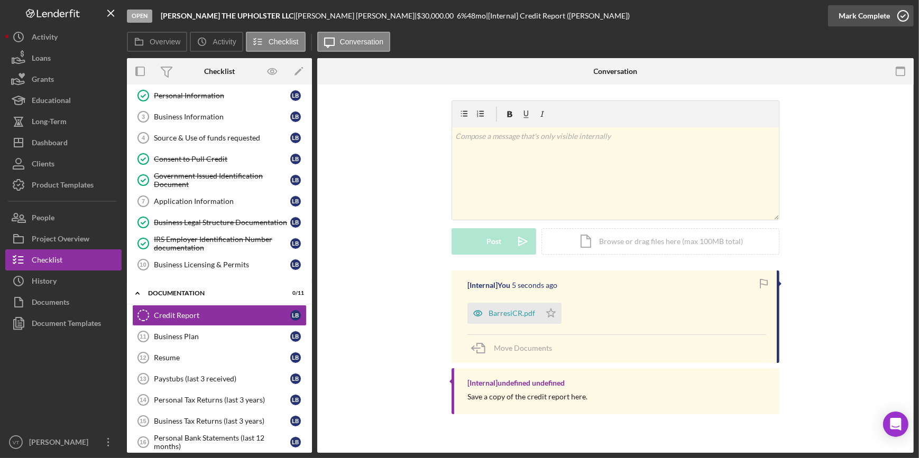
click at [878, 15] on div "Mark Complete" at bounding box center [864, 15] width 51 height 21
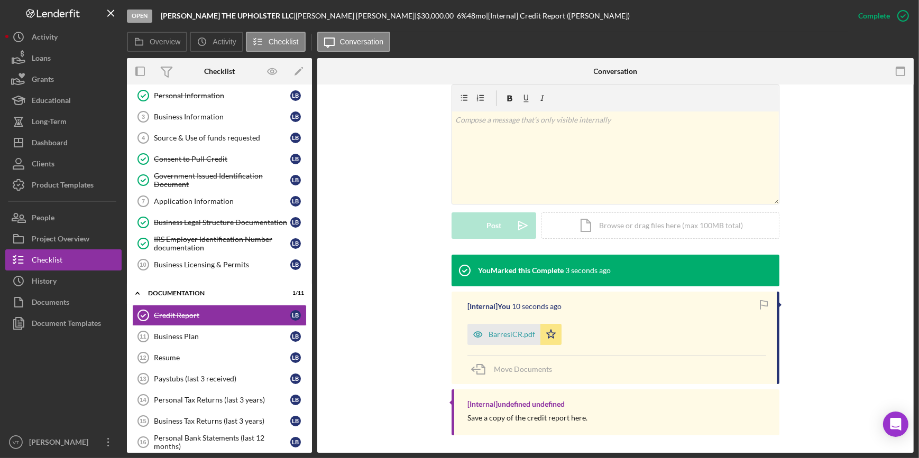
scroll to position [164, 0]
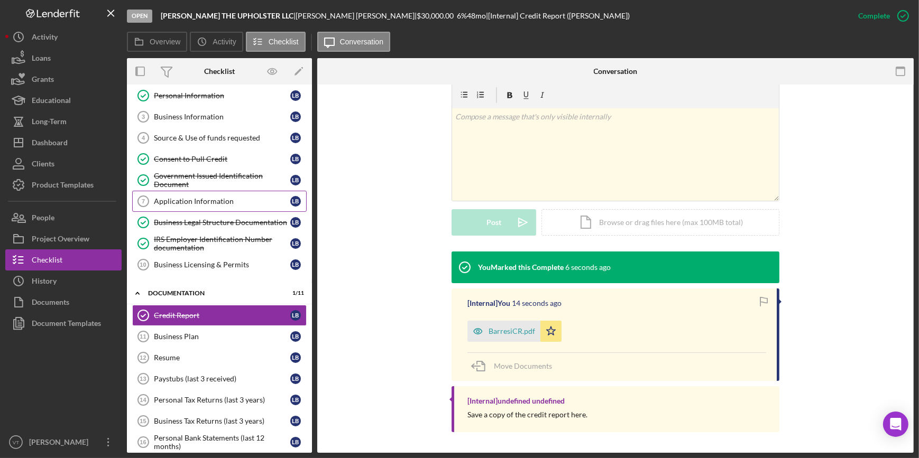
click at [184, 198] on div "Application Information" at bounding box center [222, 201] width 136 height 8
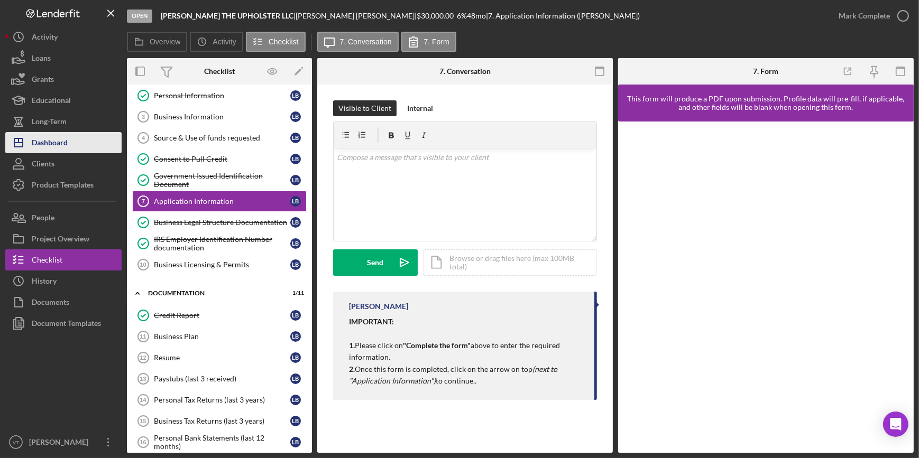
click at [74, 148] on button "Icon/Dashboard Dashboard" at bounding box center [63, 142] width 116 height 21
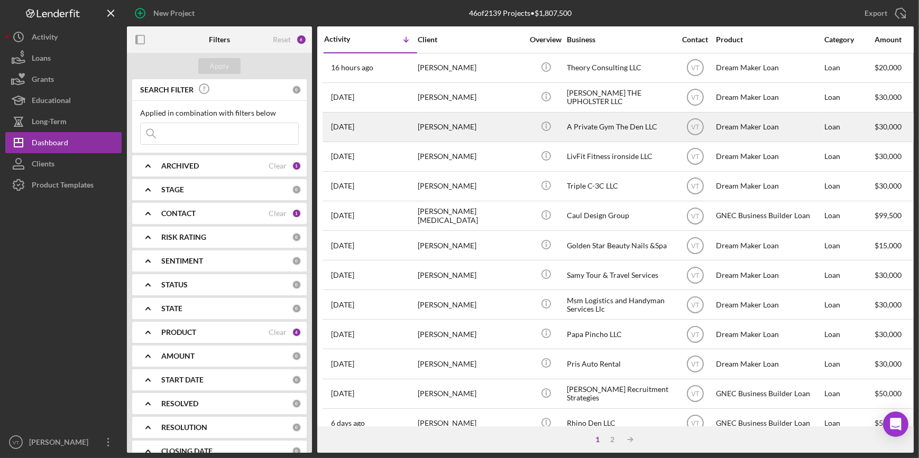
click at [469, 129] on div "Nathan Gainer" at bounding box center [471, 127] width 106 height 28
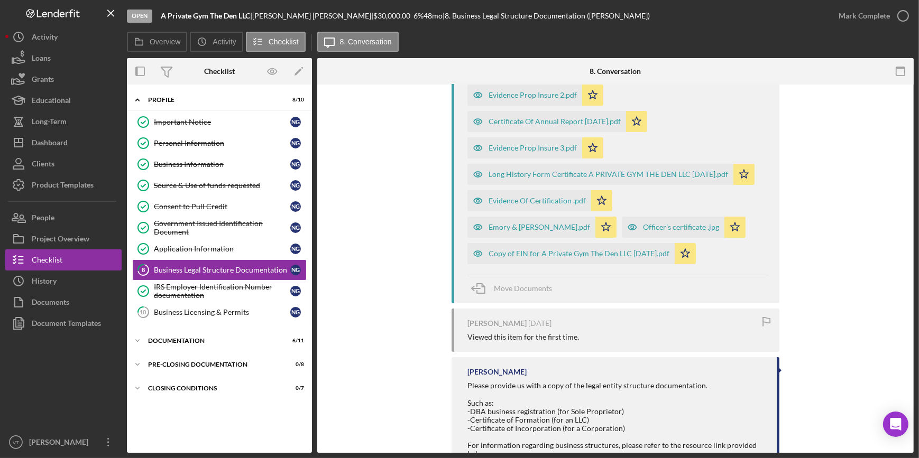
scroll to position [240, 0]
click at [524, 255] on div "Copy of EIN for A Private Gym The Den LLC August 18, 2021.pdf" at bounding box center [579, 253] width 181 height 8
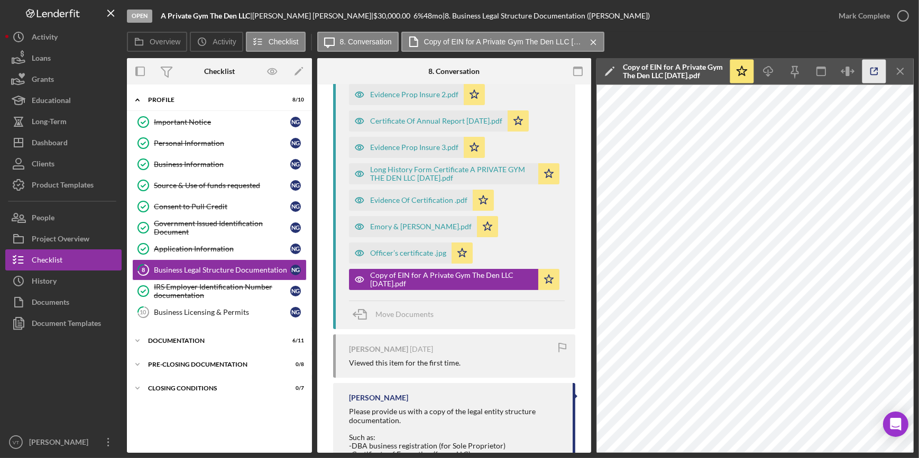
click at [870, 68] on icon "button" at bounding box center [875, 72] width 24 height 24
click at [405, 256] on div "Officer’s certificate .jpg" at bounding box center [408, 253] width 76 height 8
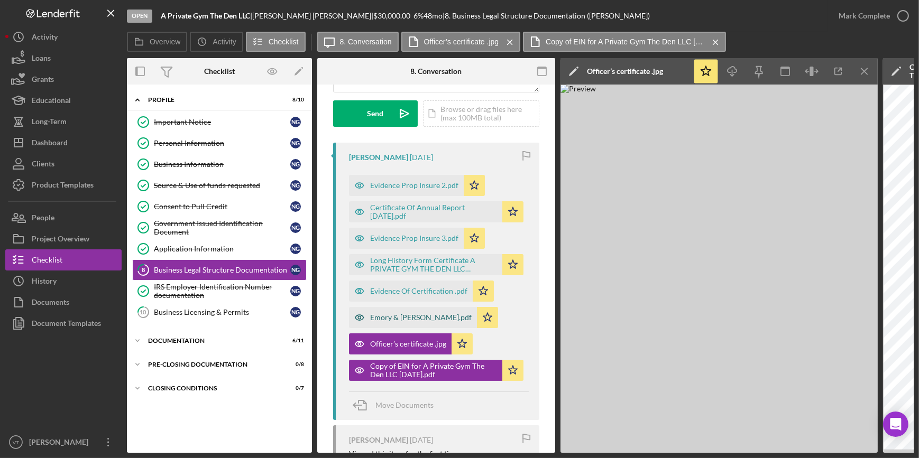
scroll to position [144, 0]
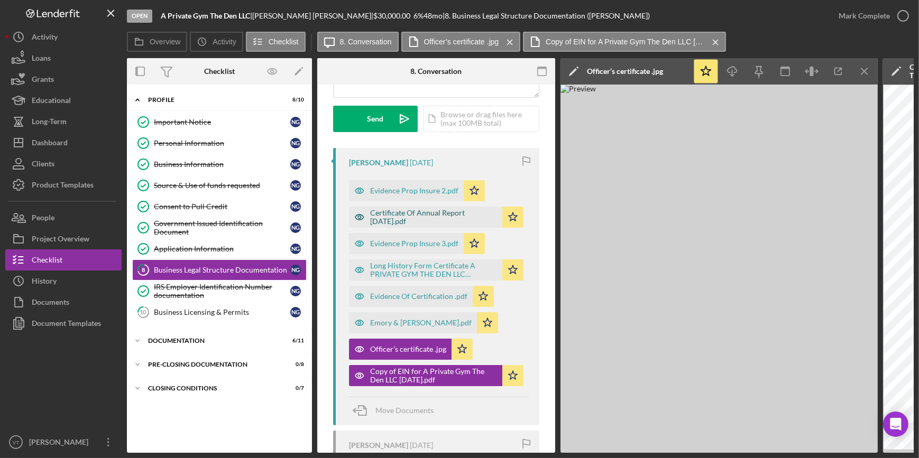
click at [405, 219] on div "Certificate Of Annual Report March 17,2023.pdf" at bounding box center [433, 217] width 127 height 17
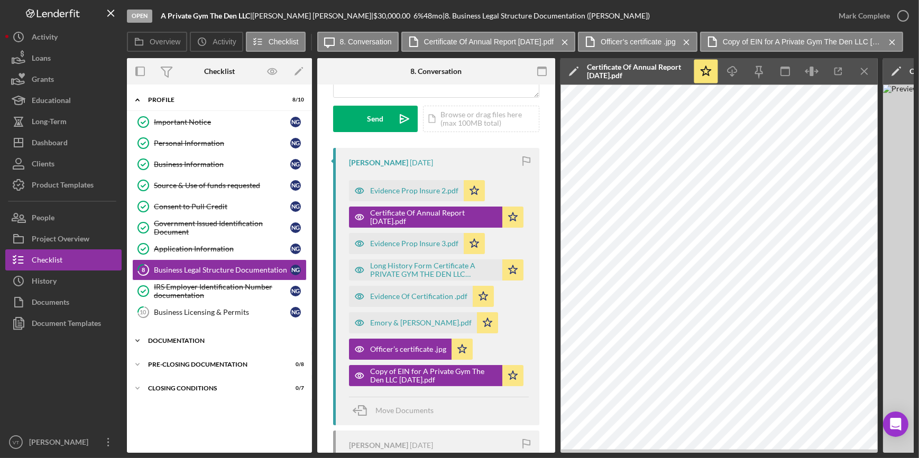
click at [135, 340] on icon "Icon/Expander" at bounding box center [137, 341] width 21 height 21
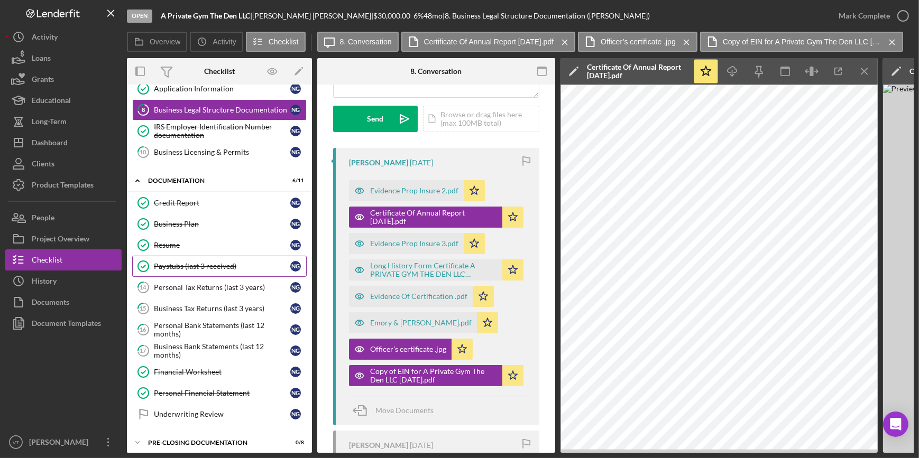
scroll to position [190, 0]
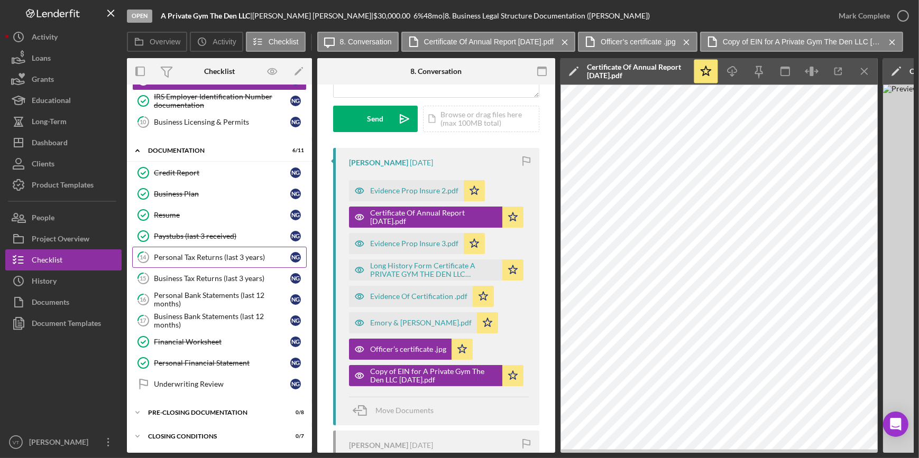
click at [234, 253] on div "Personal Tax Returns (last 3 years)" at bounding box center [222, 257] width 136 height 8
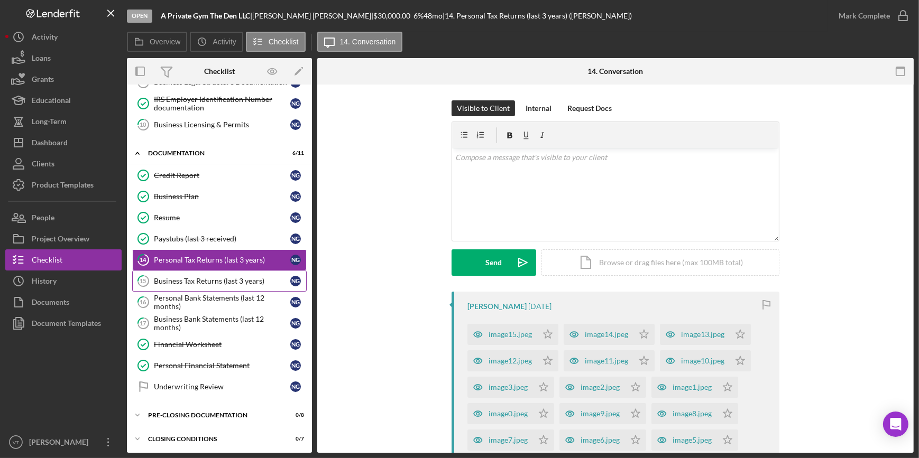
click at [199, 277] on div "Business Tax Returns (last 3 years)" at bounding box center [222, 281] width 136 height 8
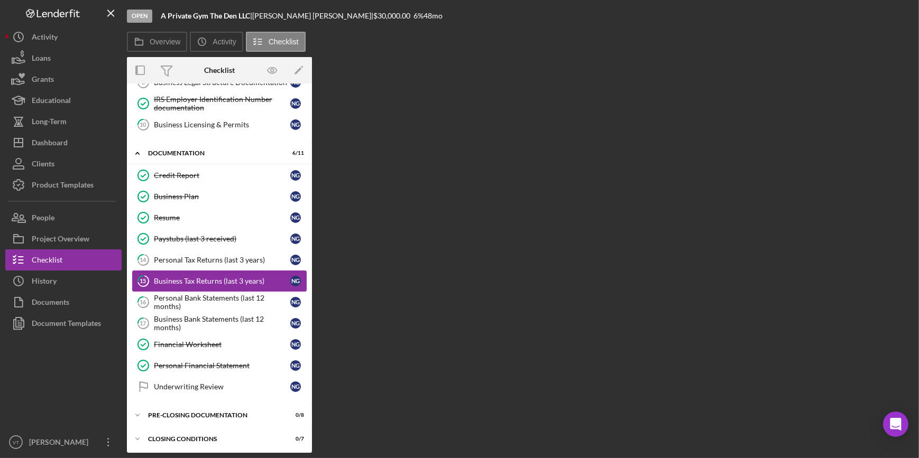
scroll to position [188, 0]
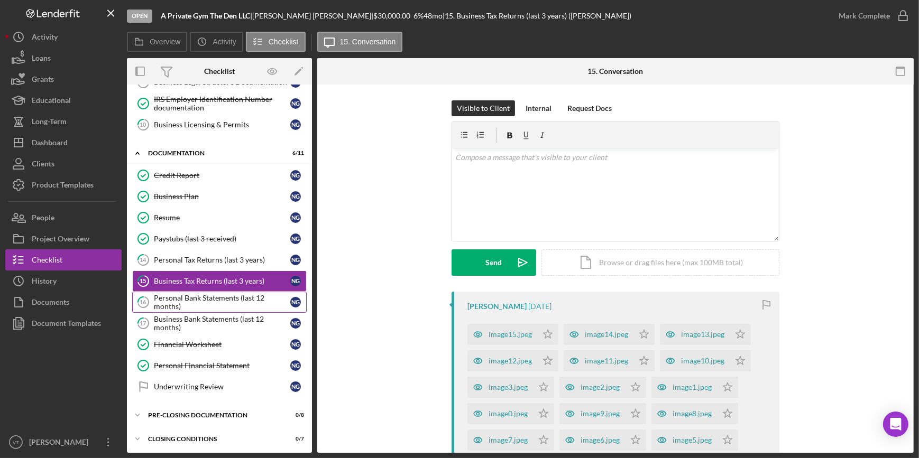
click at [196, 303] on div "Personal Bank Statements (last 12 months)" at bounding box center [222, 302] width 136 height 17
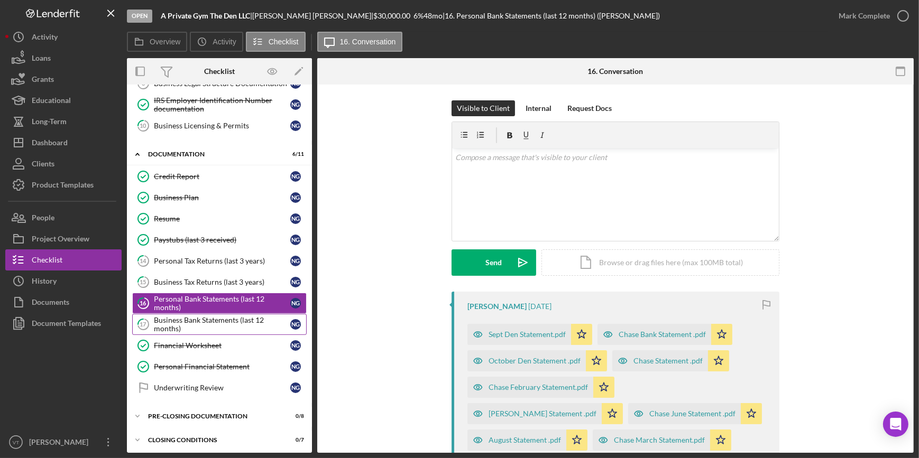
scroll to position [188, 0]
click at [195, 326] on div "Business Bank Statements (last 12 months)" at bounding box center [222, 323] width 136 height 17
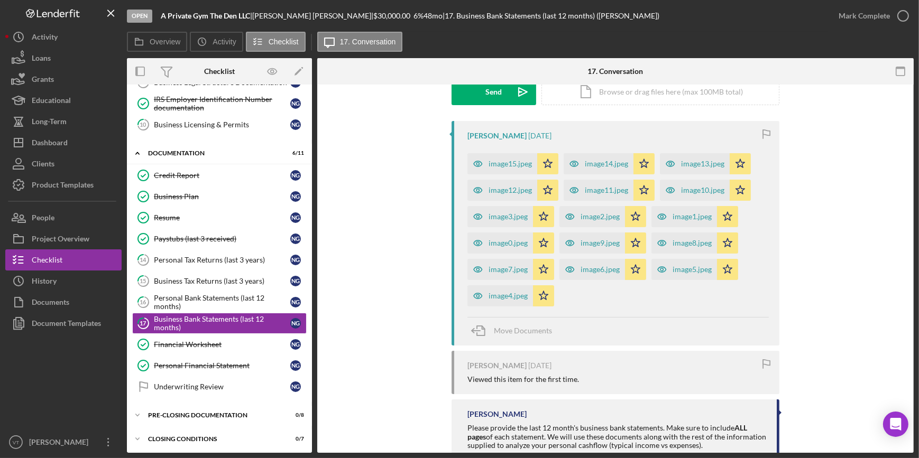
scroll to position [192, 0]
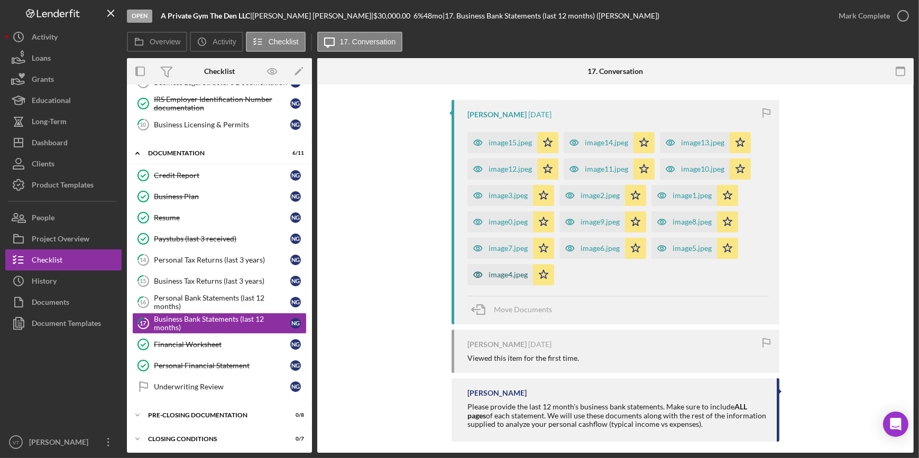
click at [499, 276] on div "image4.jpeg" at bounding box center [508, 275] width 39 height 8
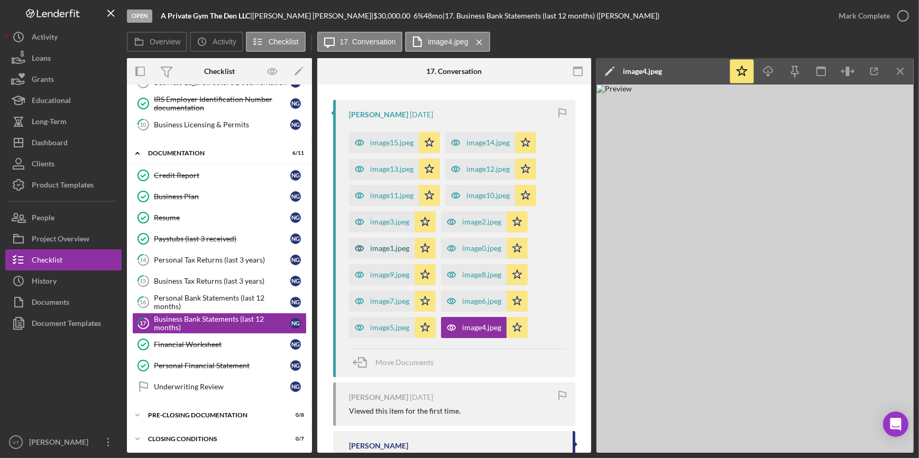
click at [388, 251] on div "image1.jpeg" at bounding box center [389, 248] width 39 height 8
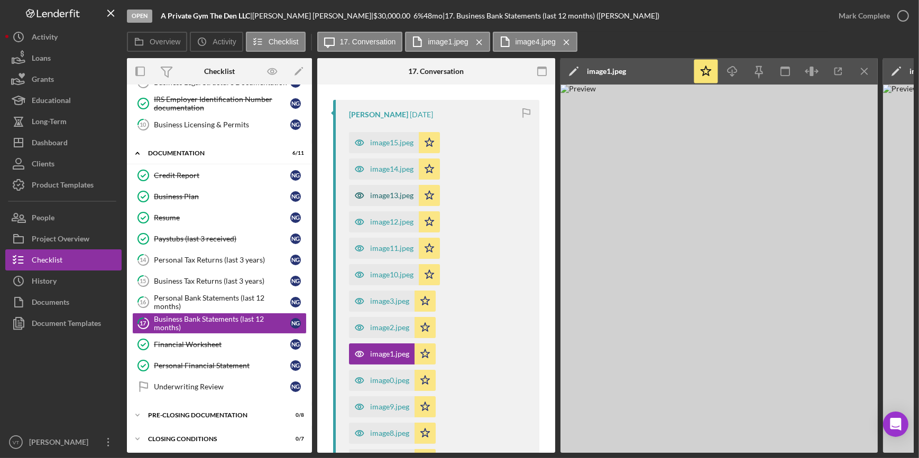
click at [386, 197] on div "image13.jpeg" at bounding box center [391, 195] width 43 height 8
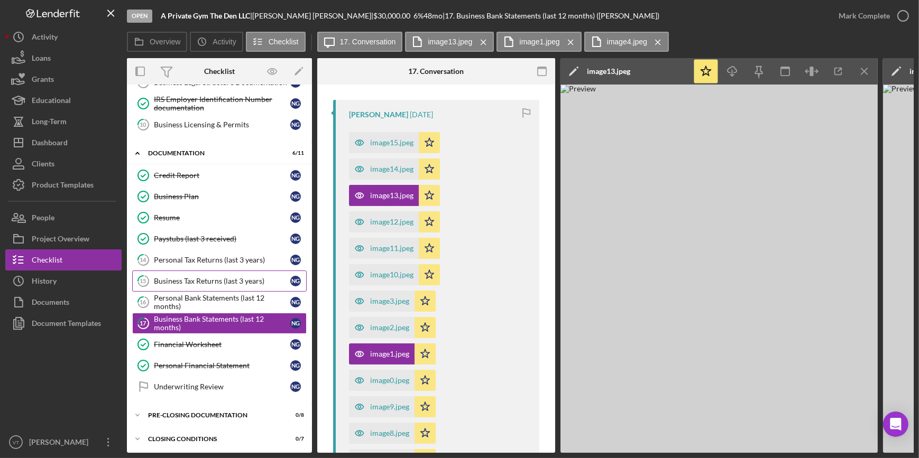
click at [182, 283] on div "Business Tax Returns (last 3 years)" at bounding box center [222, 281] width 136 height 8
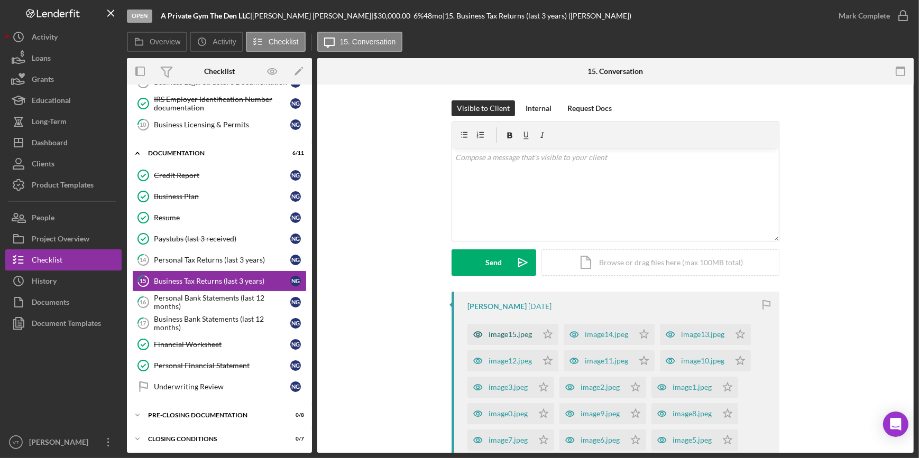
click at [502, 343] on div "image15.jpeg" at bounding box center [502, 334] width 70 height 21
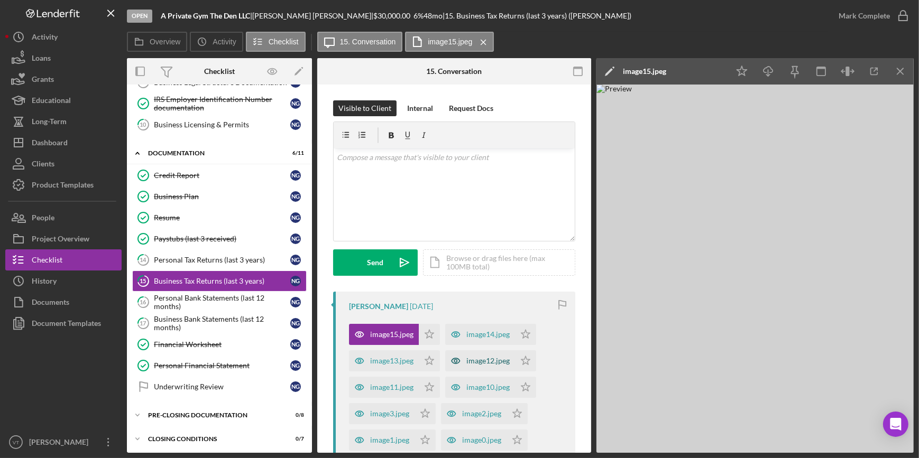
click at [468, 361] on div "image12.jpeg" at bounding box center [487, 361] width 43 height 8
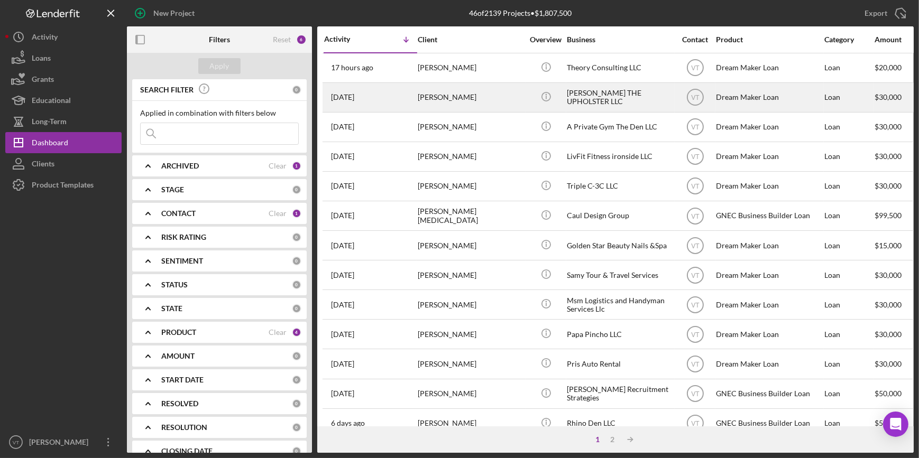
click at [487, 99] on div "[PERSON_NAME]" at bounding box center [471, 98] width 106 height 28
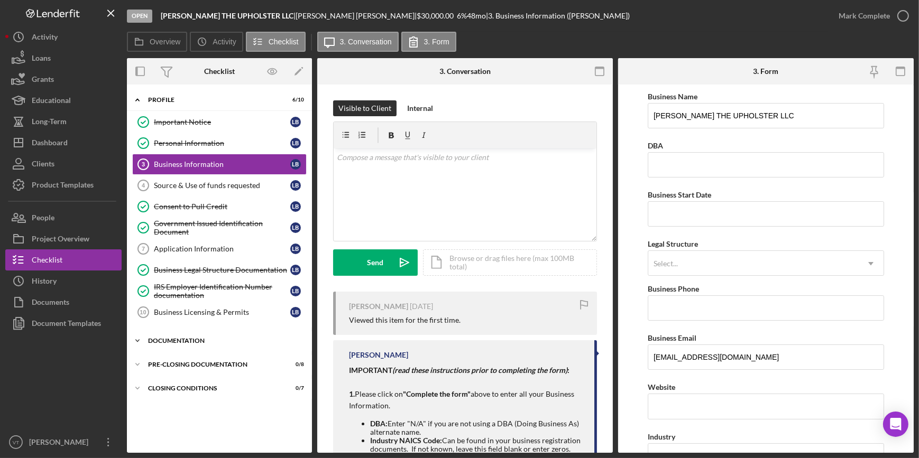
click at [140, 341] on icon "Icon/Expander" at bounding box center [137, 341] width 21 height 21
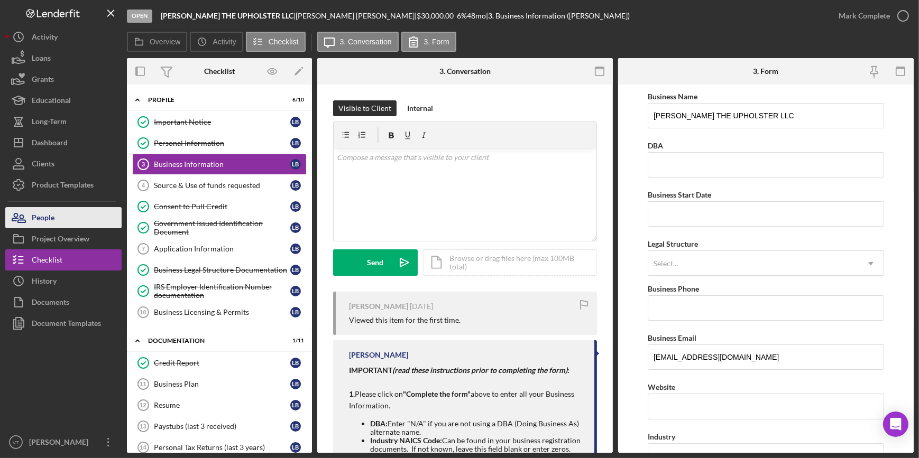
click at [72, 213] on button "People" at bounding box center [63, 217] width 116 height 21
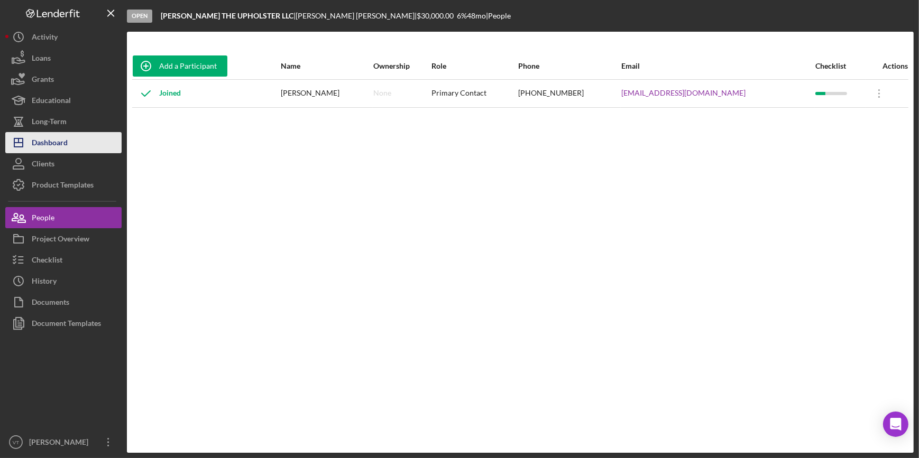
click at [82, 147] on button "Icon/Dashboard Dashboard" at bounding box center [63, 142] width 116 height 21
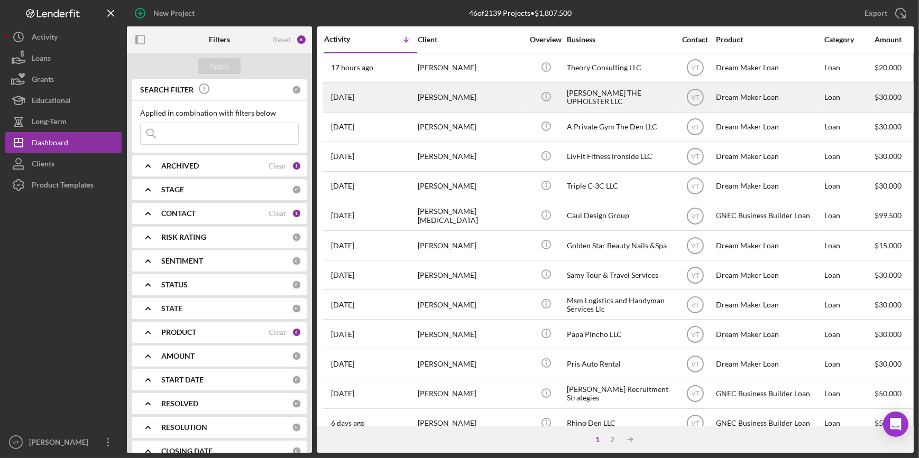
click at [458, 102] on div "[PERSON_NAME]" at bounding box center [471, 98] width 106 height 28
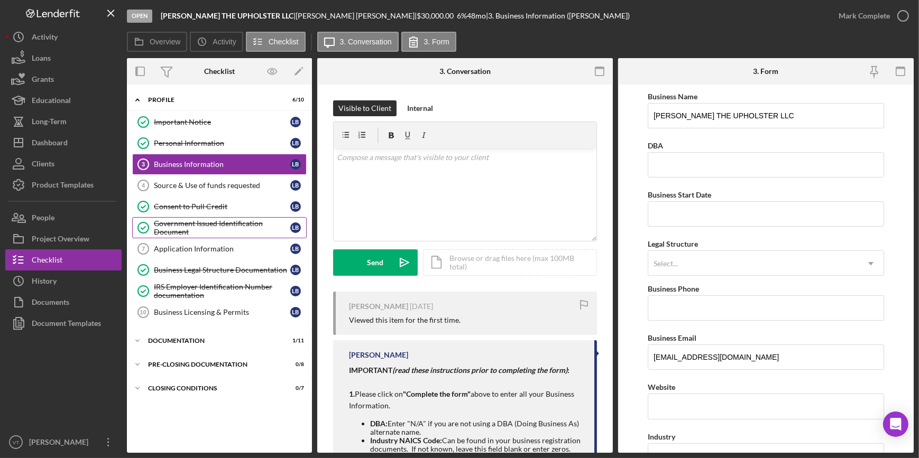
click at [188, 221] on div "Government Issued Identification Document" at bounding box center [222, 227] width 136 height 17
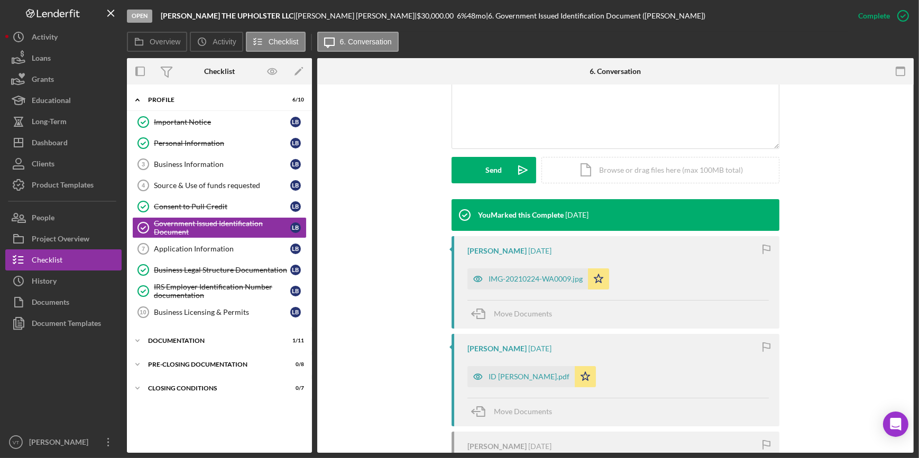
scroll to position [288, 0]
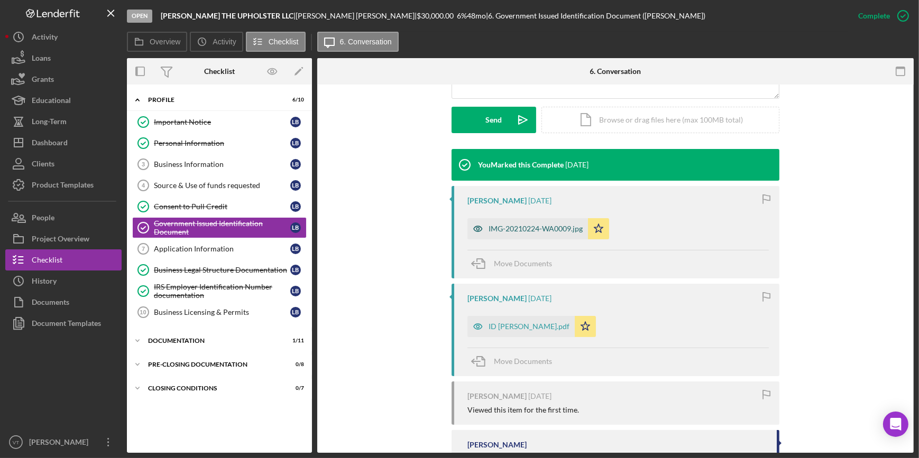
click at [515, 230] on div "IMG-20210224-WA0009.jpg" at bounding box center [536, 229] width 94 height 8
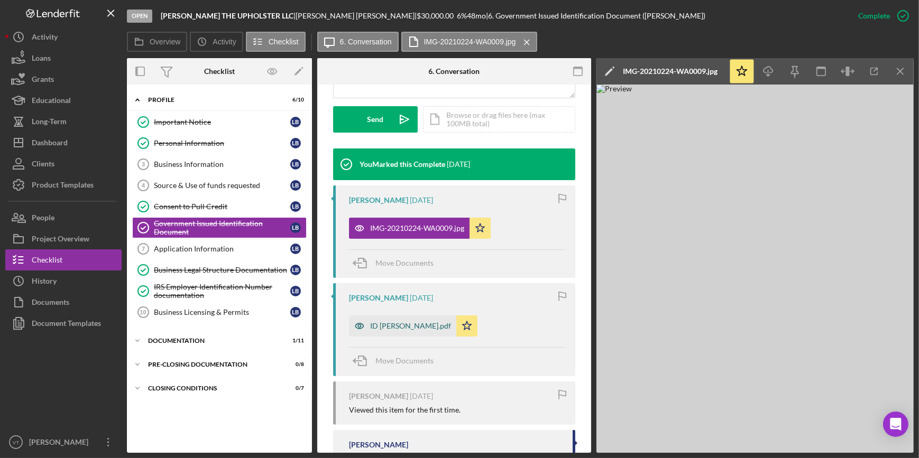
click at [389, 319] on div "ID [PERSON_NAME].pdf" at bounding box center [402, 326] width 107 height 21
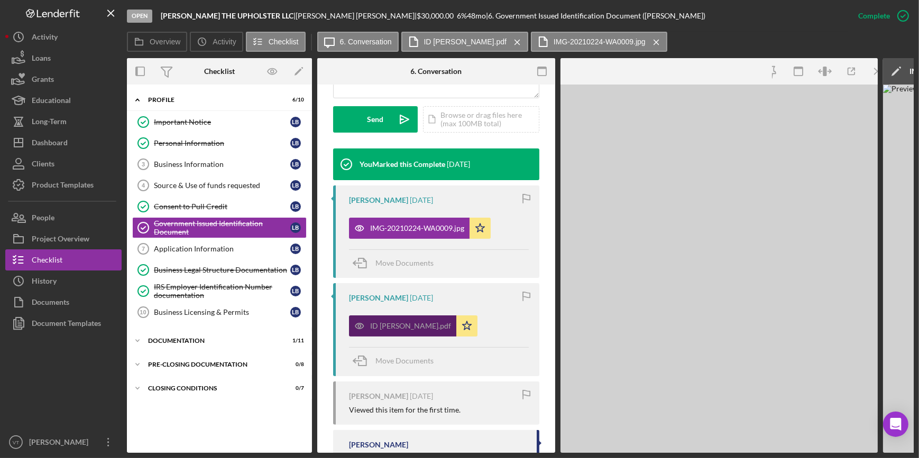
scroll to position [312, 0]
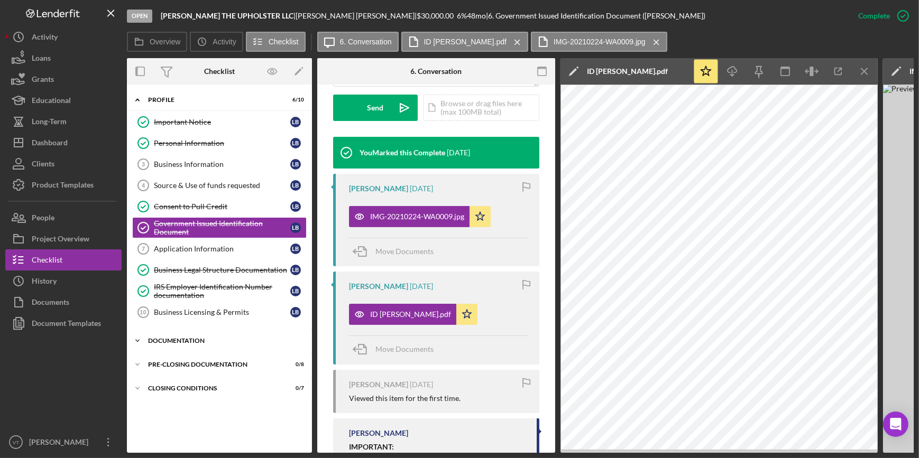
click at [137, 336] on icon "Icon/Expander" at bounding box center [137, 341] width 21 height 21
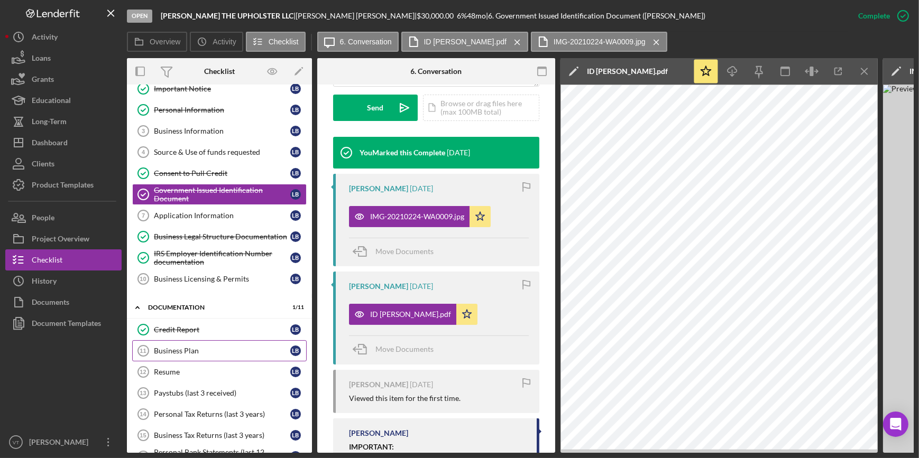
scroll to position [48, 0]
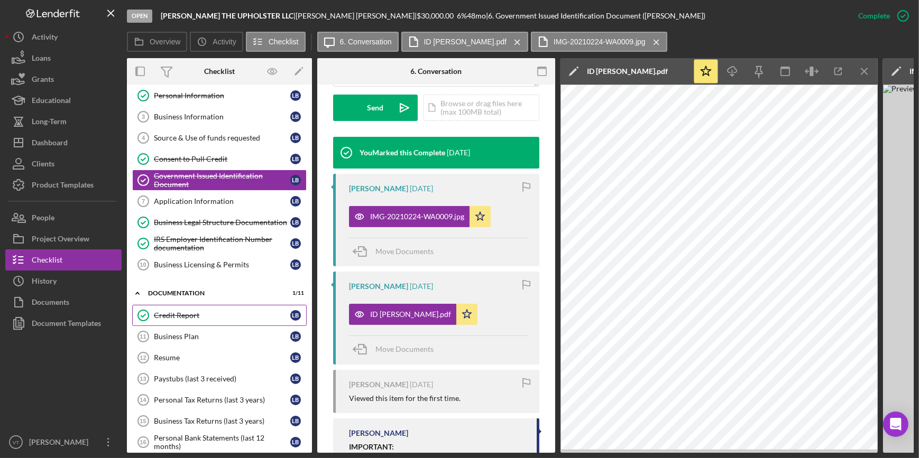
click at [180, 313] on div "Credit Report" at bounding box center [222, 315] width 136 height 8
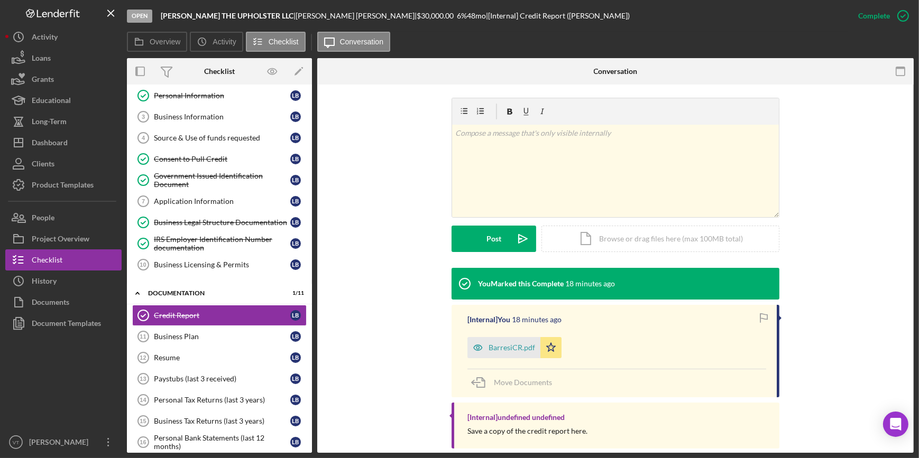
scroll to position [164, 0]
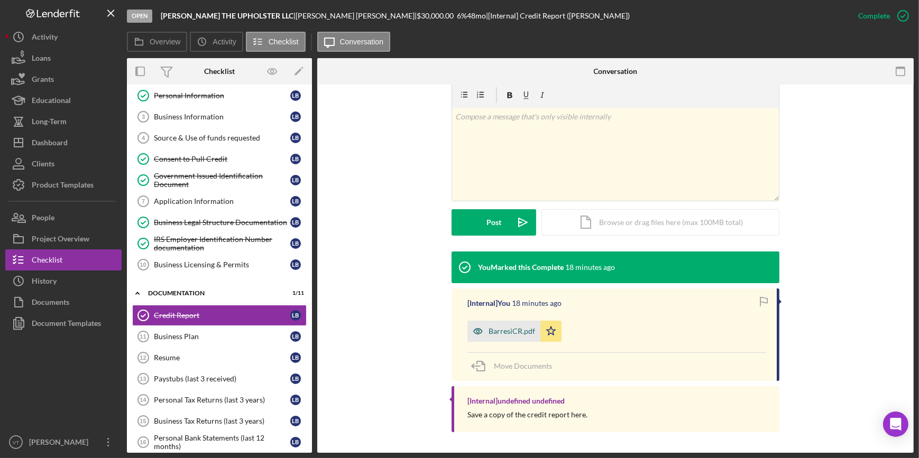
click at [518, 333] on div "BarresiCR.pdf" at bounding box center [512, 331] width 47 height 8
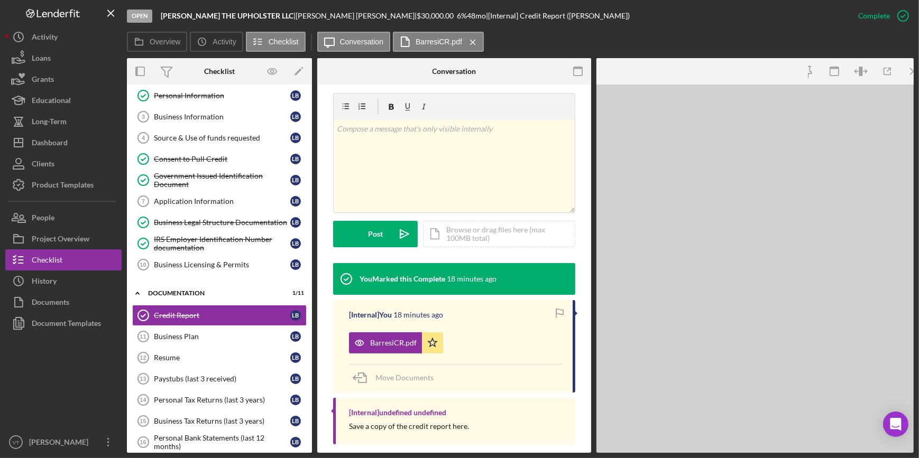
scroll to position [177, 0]
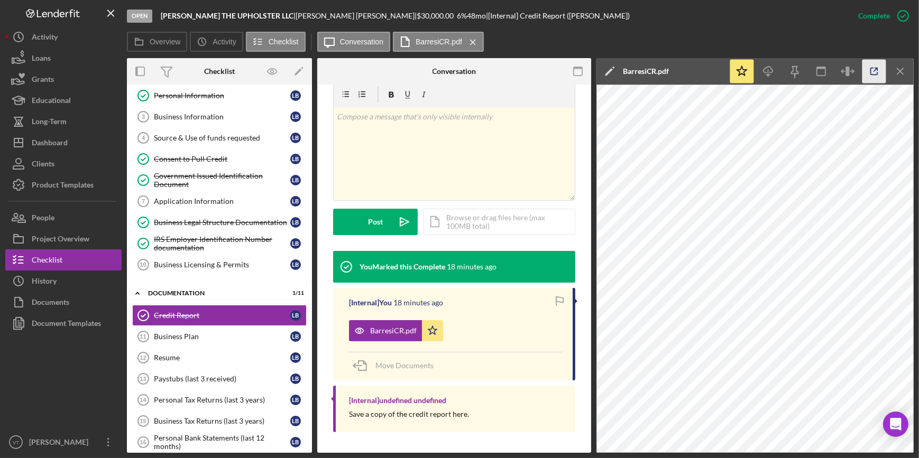
click at [877, 76] on icon "button" at bounding box center [875, 72] width 24 height 24
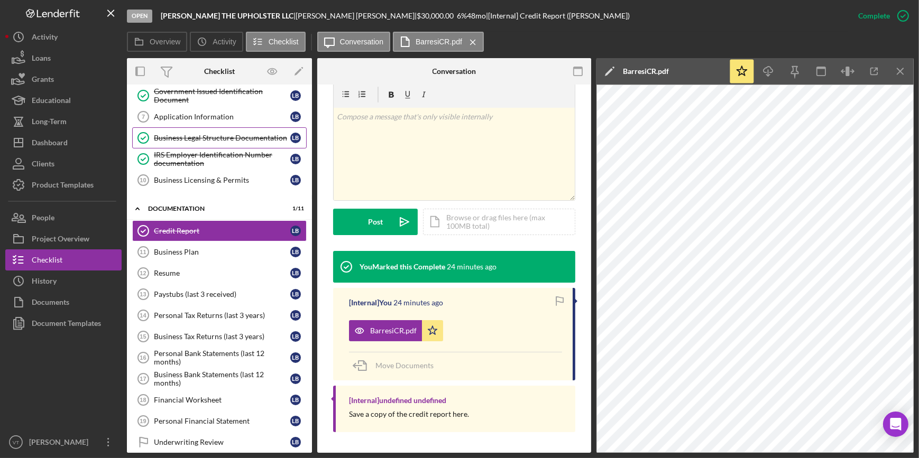
scroll to position [43, 0]
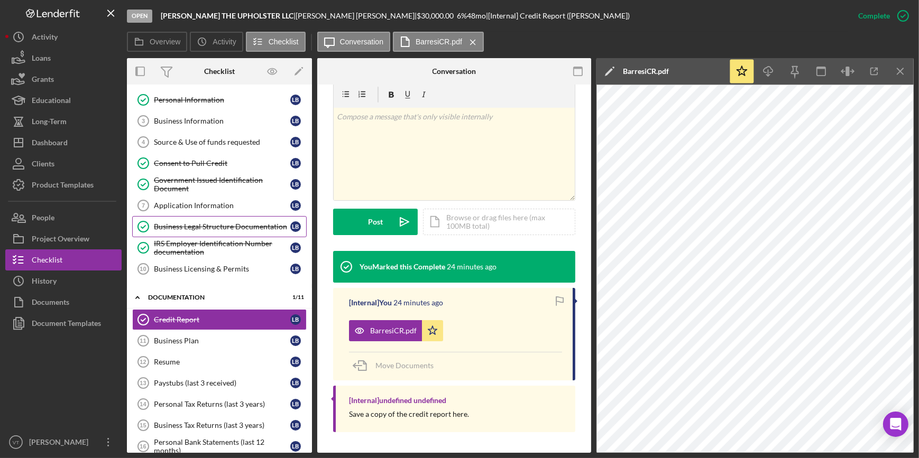
click at [170, 227] on div "Business Legal Structure Documentation" at bounding box center [222, 227] width 136 height 8
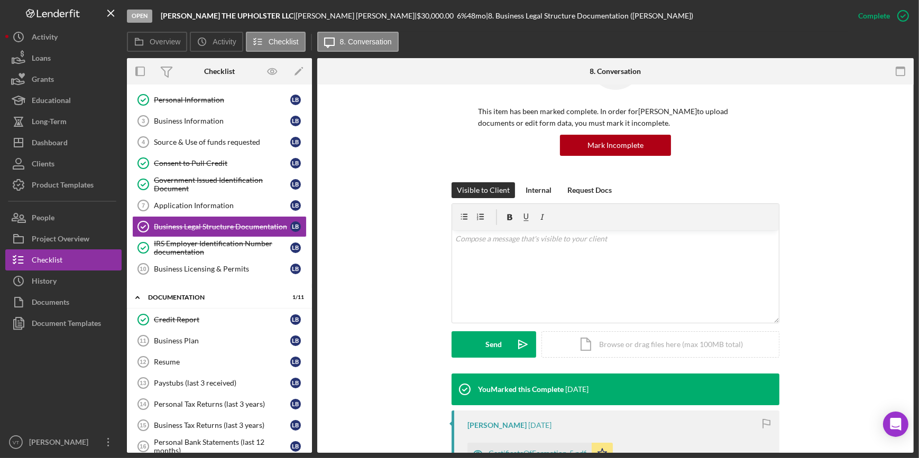
scroll to position [240, 0]
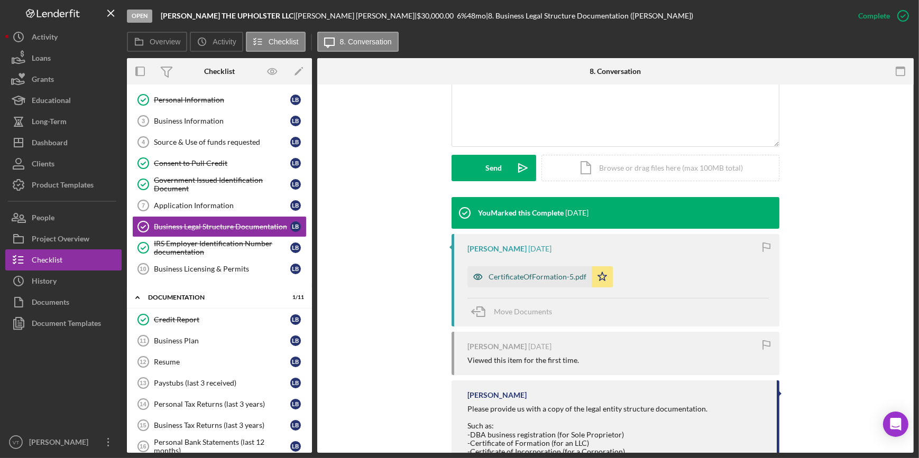
click at [505, 271] on div "CertificateOfFormation-5.pdf" at bounding box center [529, 277] width 124 height 21
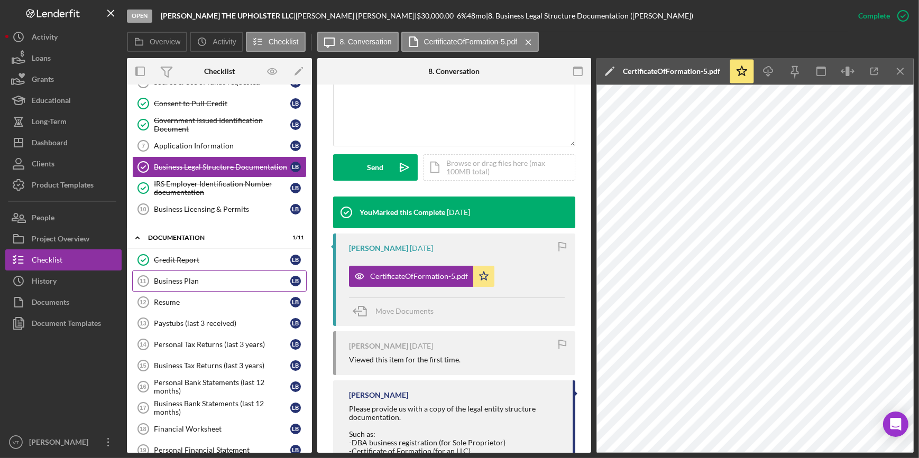
scroll to position [0, 0]
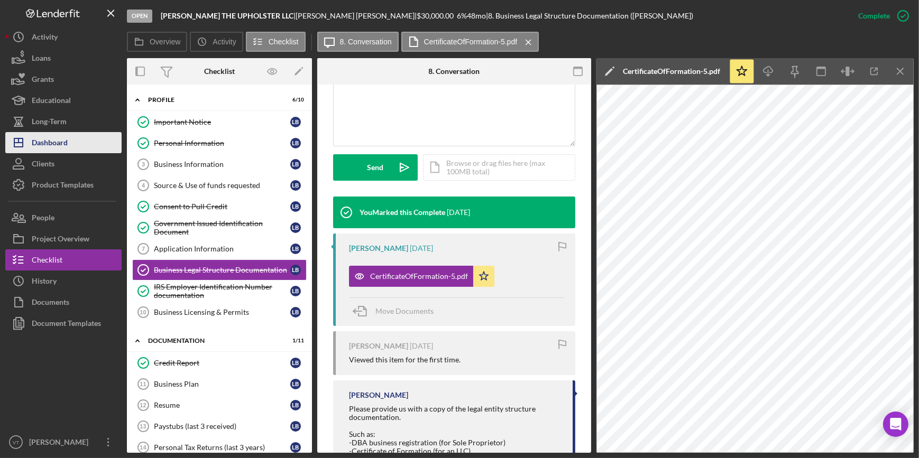
click at [80, 142] on button "Icon/Dashboard Dashboard" at bounding box center [63, 142] width 116 height 21
